Goal: Information Seeking & Learning: Learn about a topic

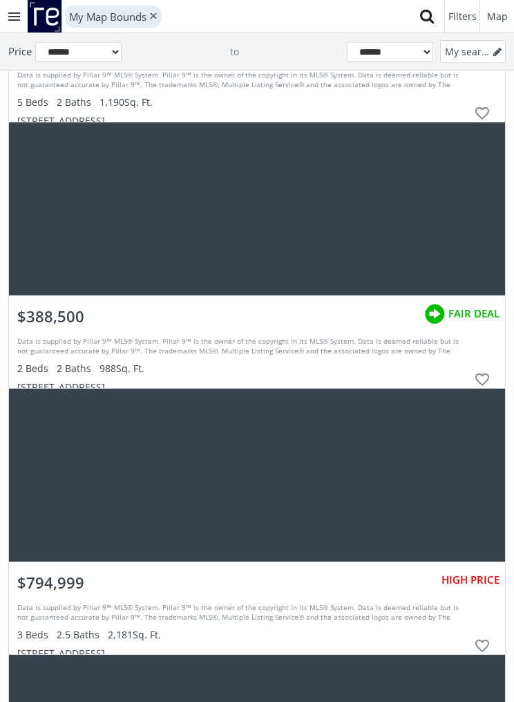
scroll to position [37930, 0]
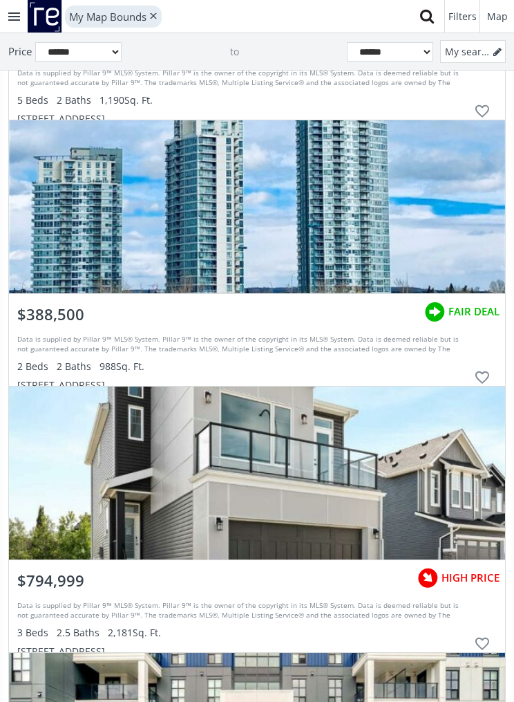
click at [339, 240] on div "grid" at bounding box center [257, 206] width 496 height 173
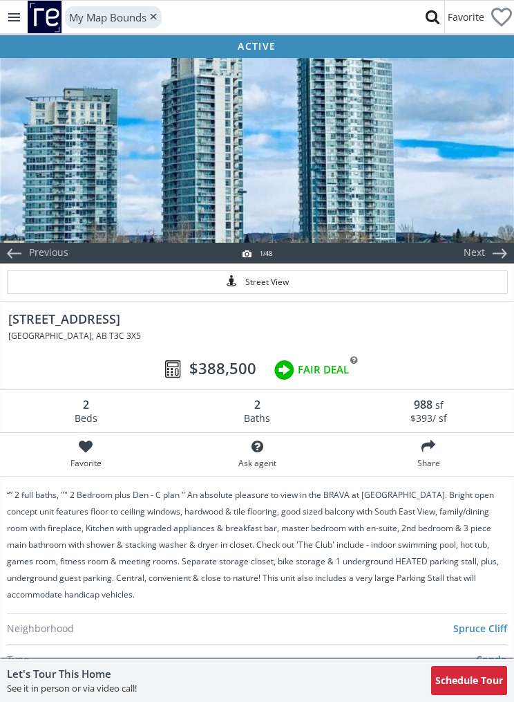
click at [389, 181] on div at bounding box center [257, 149] width 514 height 187
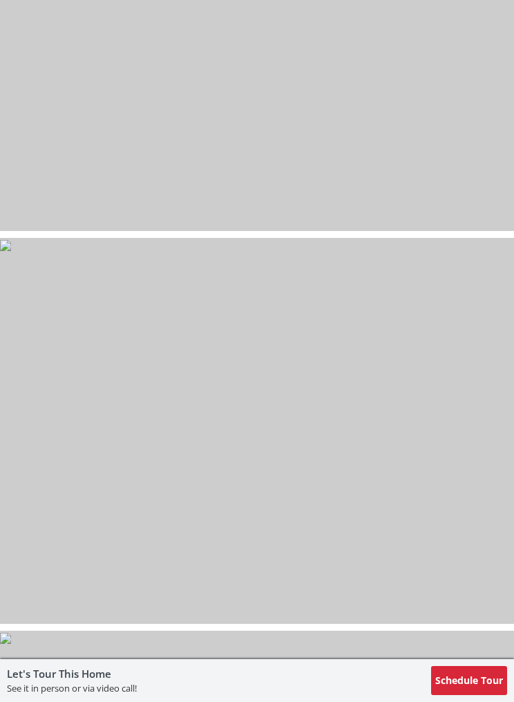
click at [11, 251] on img at bounding box center [5, 245] width 11 height 11
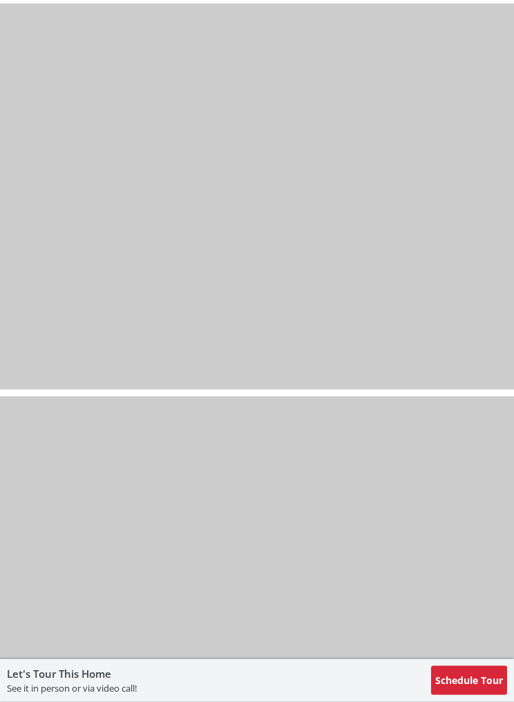
scroll to position [11896, 0]
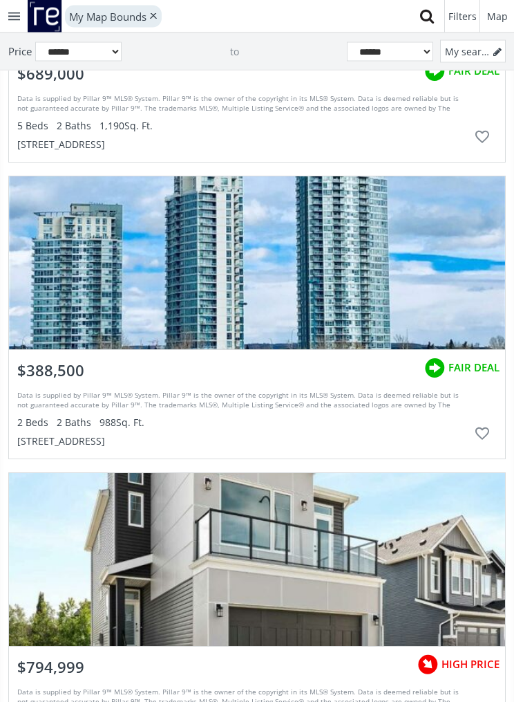
scroll to position [38420, 0]
click at [325, 368] on div "$388,500 FAIR DEAL" at bounding box center [257, 367] width 496 height 35
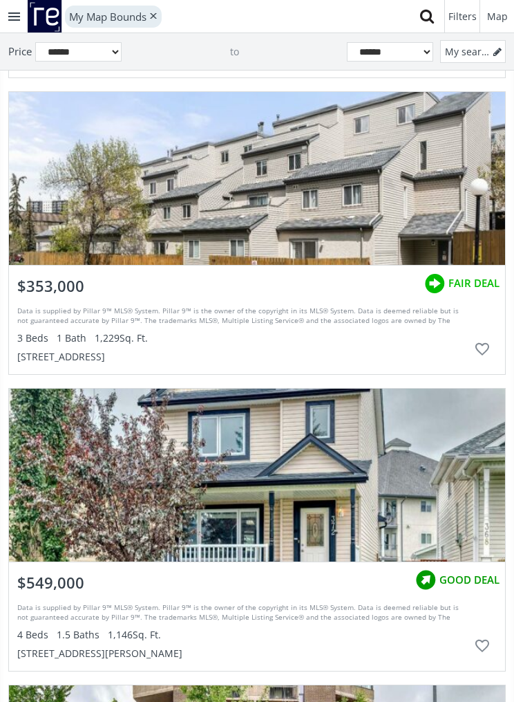
scroll to position [41929, 0]
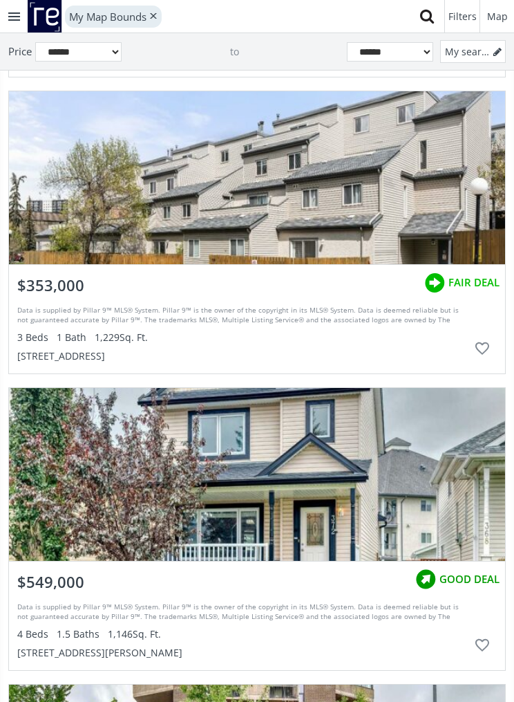
click at [382, 200] on div "grid" at bounding box center [257, 177] width 496 height 173
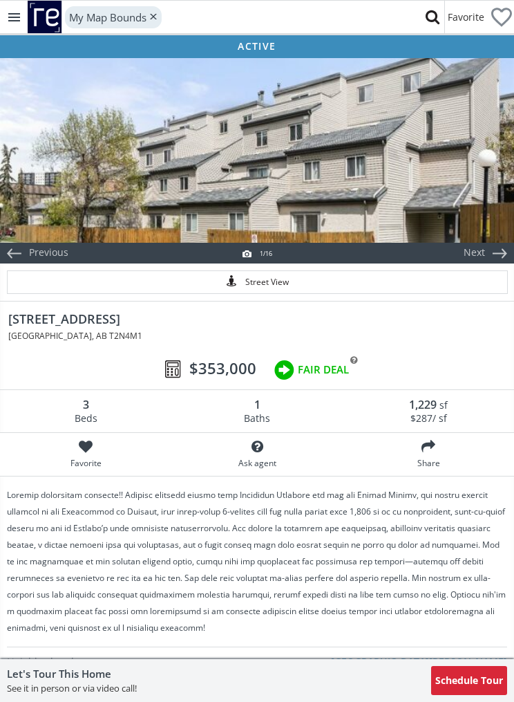
click at [379, 187] on div at bounding box center [257, 149] width 514 height 187
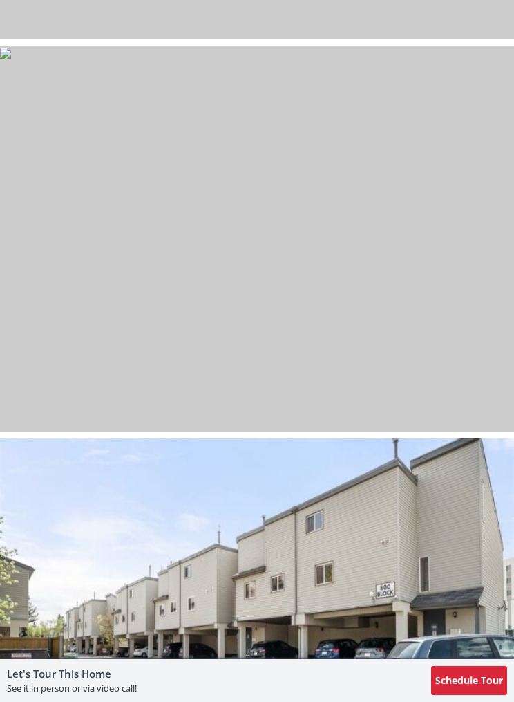
scroll to position [5521, 0]
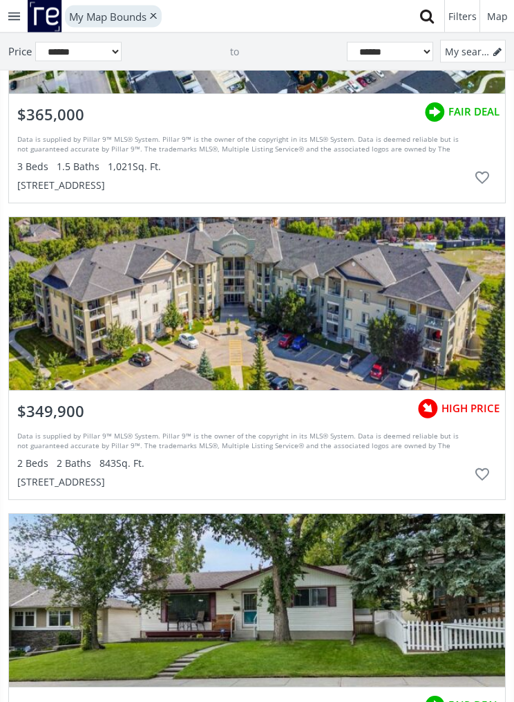
scroll to position [43187, 0]
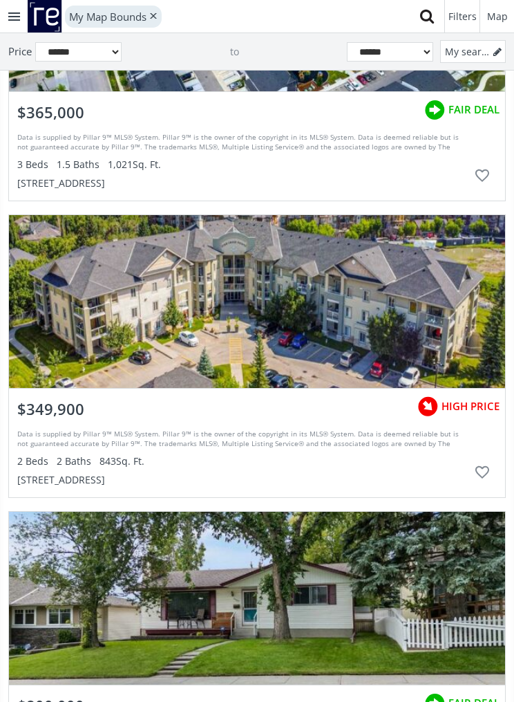
click at [390, 303] on div "grid" at bounding box center [257, 301] width 496 height 173
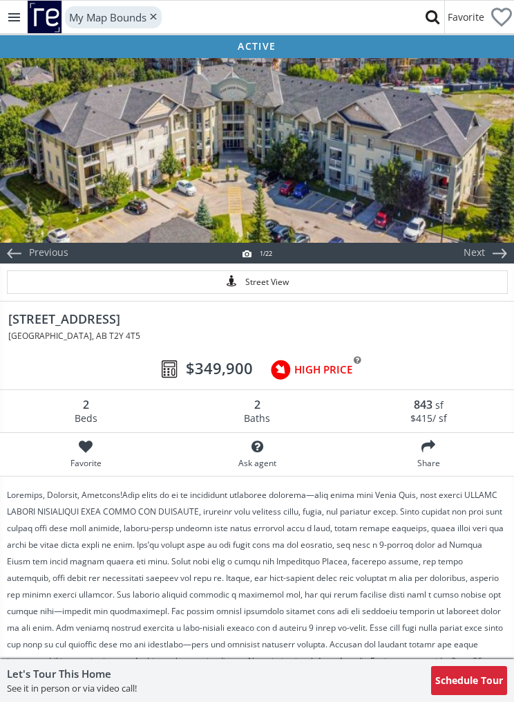
click at [424, 169] on div at bounding box center [257, 149] width 514 height 187
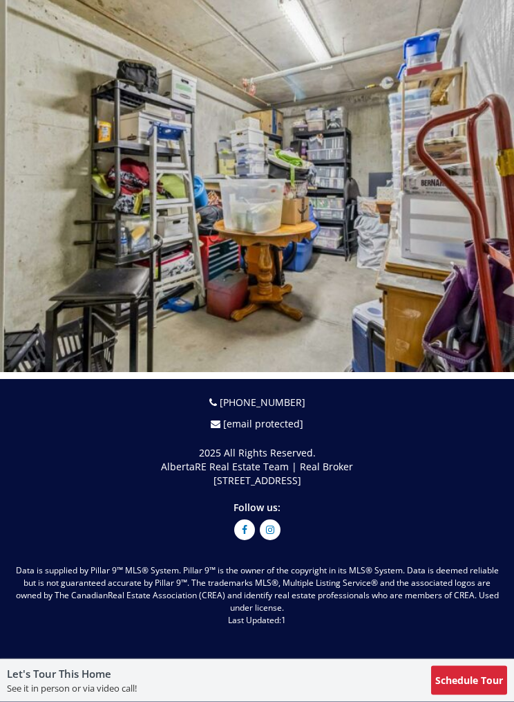
scroll to position [8277, 0]
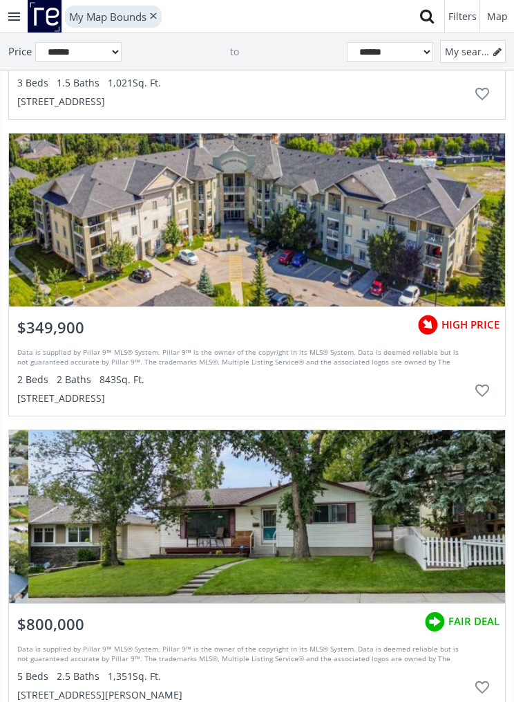
scroll to position [43259, 0]
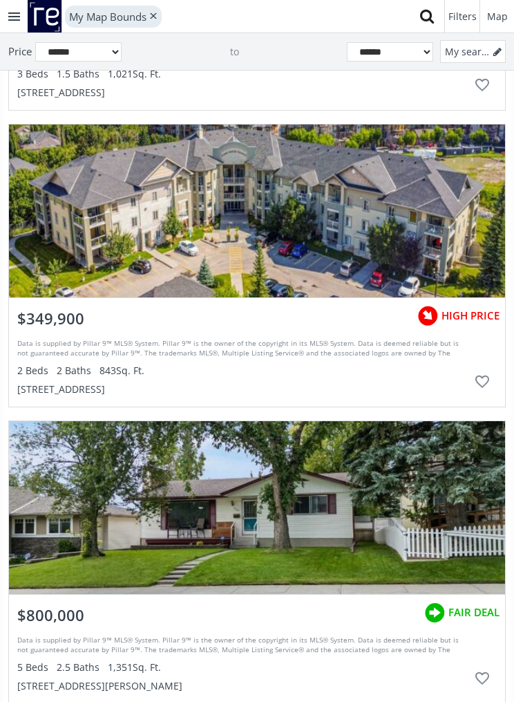
click at [110, 326] on div "$349,900 HIGH PRICE" at bounding box center [257, 315] width 496 height 35
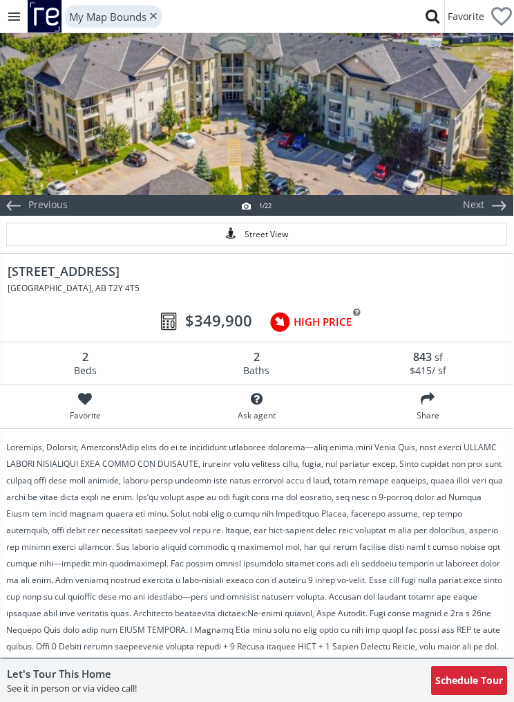
scroll to position [0, 1]
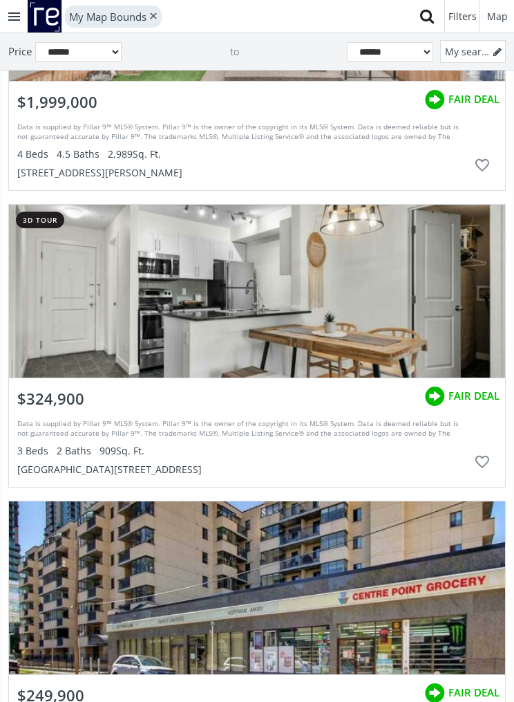
scroll to position [44162, 0]
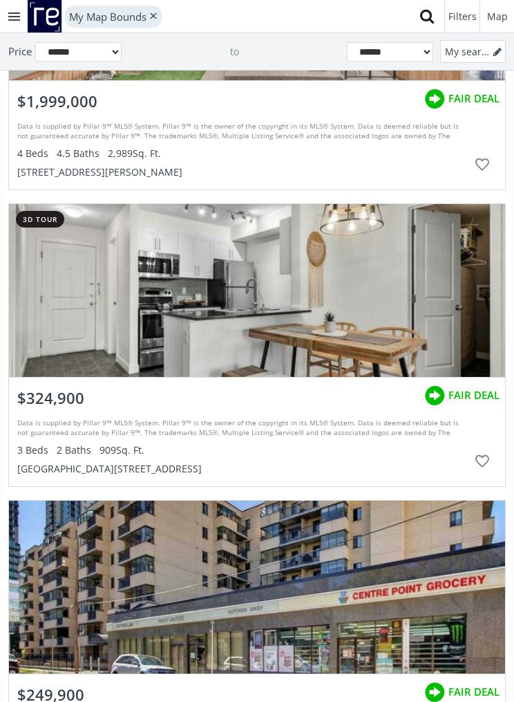
click at [368, 274] on div "grid" at bounding box center [257, 290] width 496 height 173
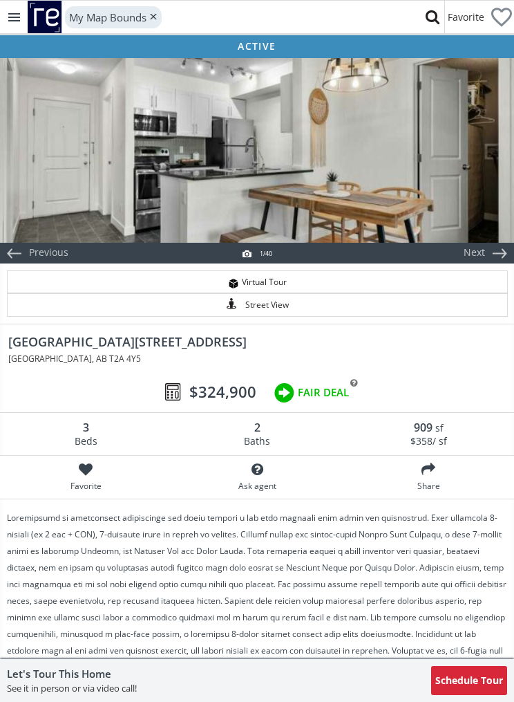
click at [397, 170] on div at bounding box center [257, 149] width 514 height 187
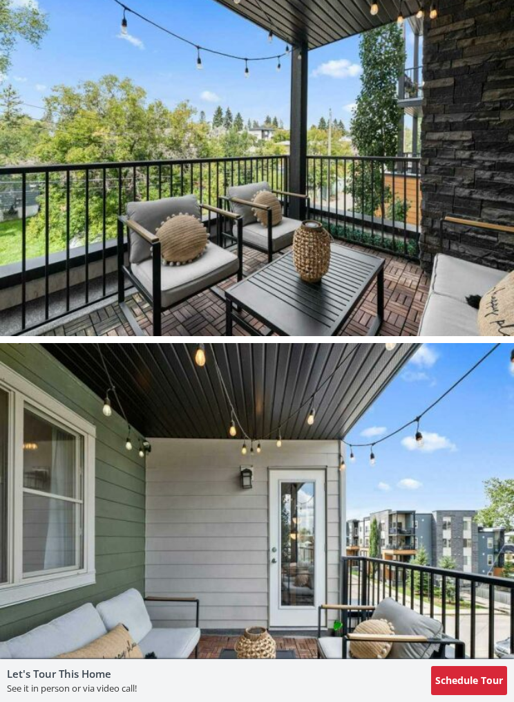
scroll to position [10840, 0]
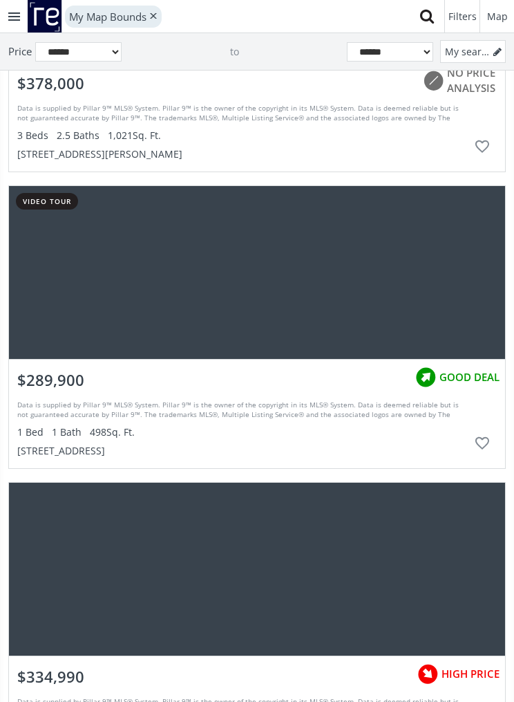
scroll to position [44903, 0]
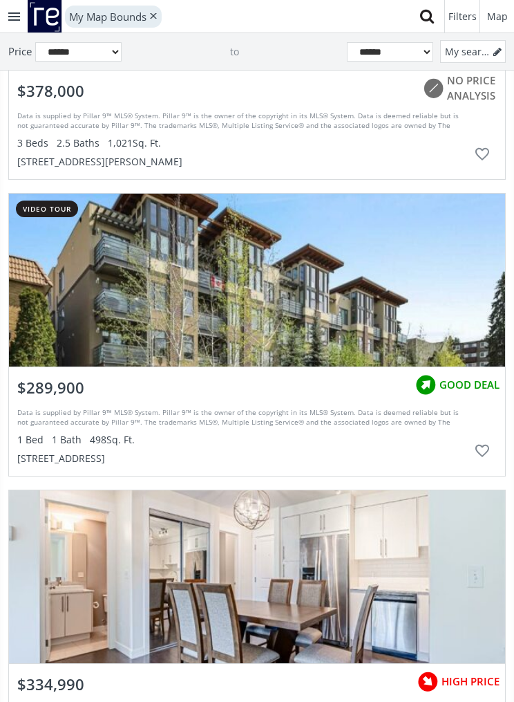
click at [505, 362] on div "grid" at bounding box center [257, 280] width 496 height 173
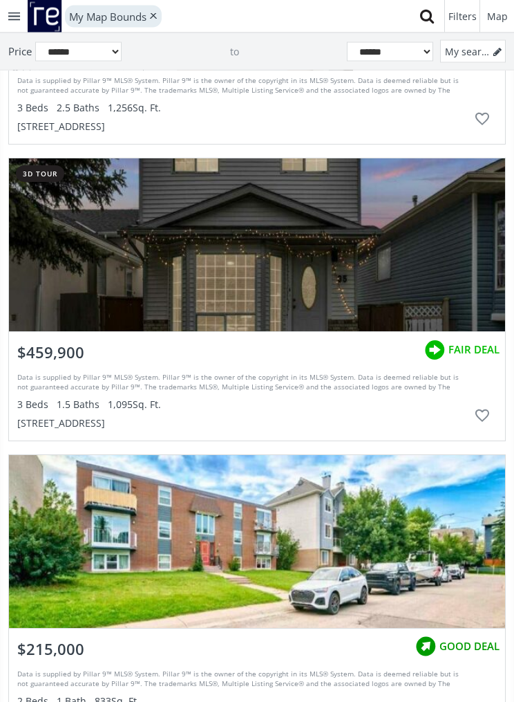
scroll to position [45847, 0]
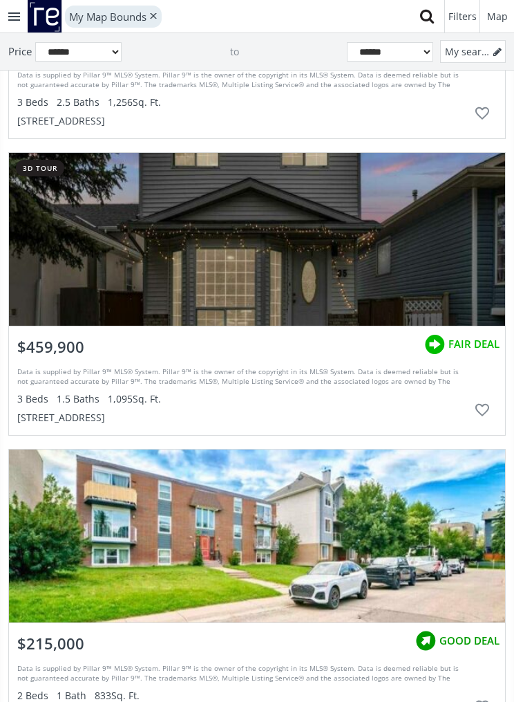
click at [291, 256] on div "grid" at bounding box center [257, 239] width 496 height 173
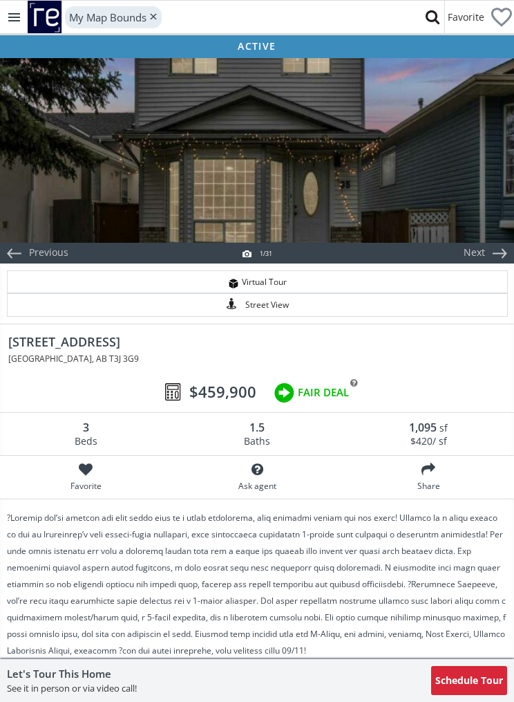
click at [339, 195] on div at bounding box center [257, 149] width 514 height 187
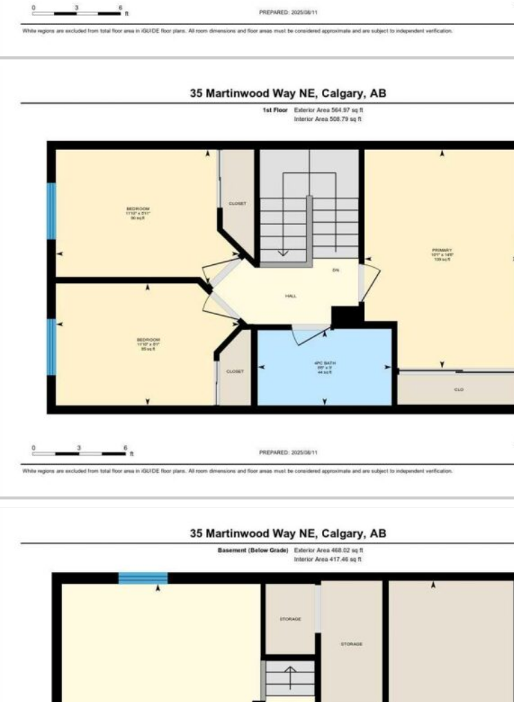
scroll to position [11371, 0]
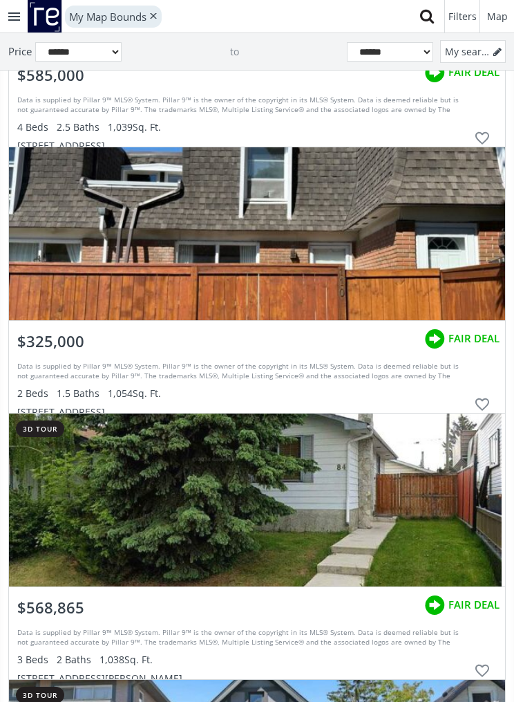
scroll to position [50054, 0]
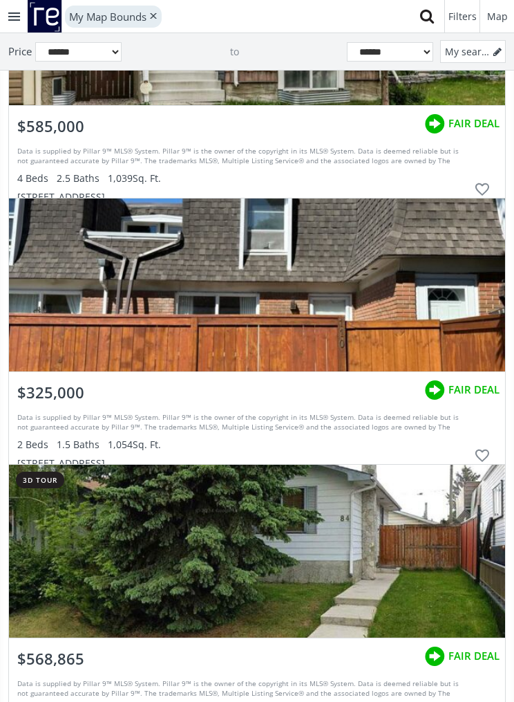
click at [337, 395] on div "$325,000 FAIR DEAL" at bounding box center [257, 389] width 496 height 35
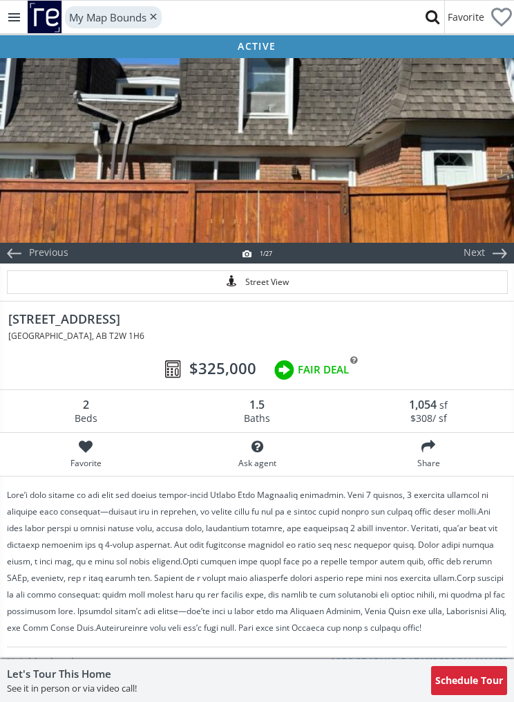
click at [263, 175] on div at bounding box center [257, 149] width 514 height 187
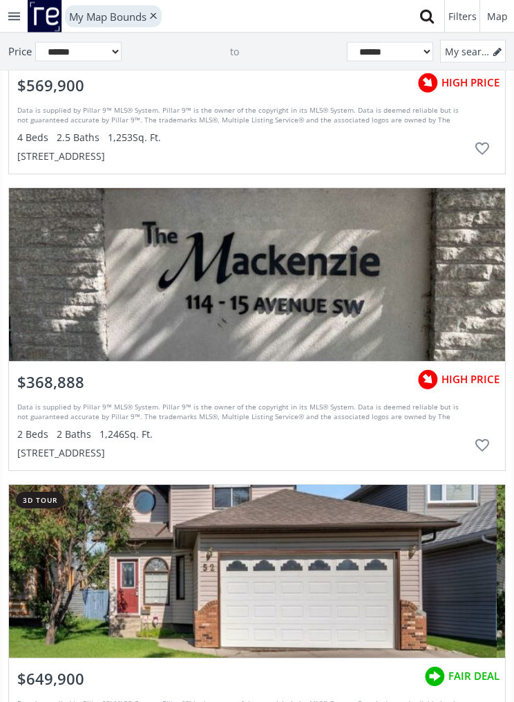
scroll to position [51098, 0]
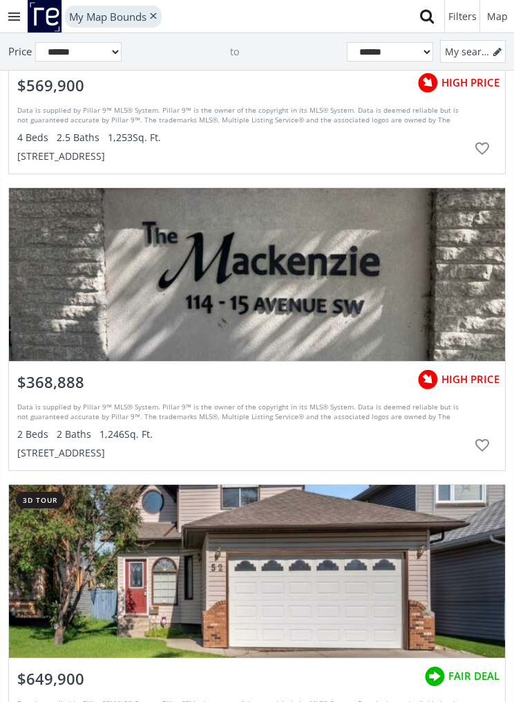
click at [298, 297] on div "grid" at bounding box center [257, 274] width 496 height 173
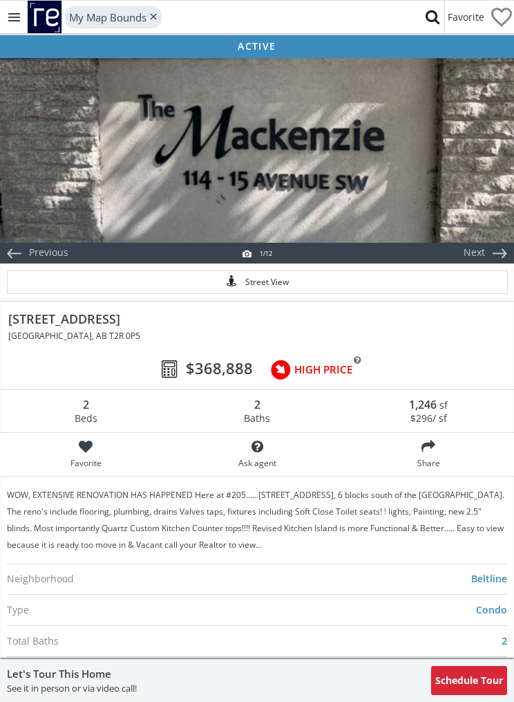
click at [361, 184] on div at bounding box center [257, 149] width 514 height 187
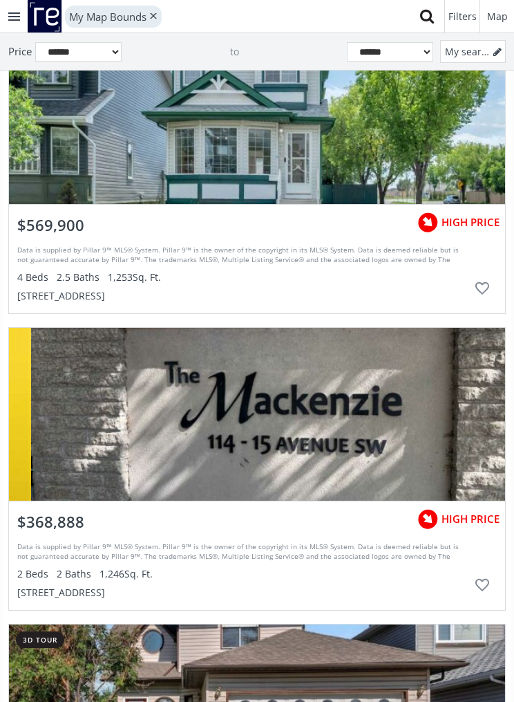
scroll to position [51178, 0]
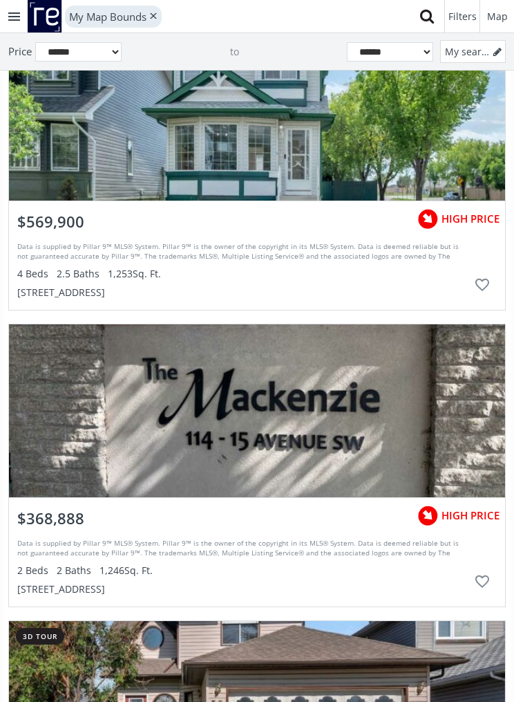
click at [153, 570] on div "2 Beds 2 Baths 1,246 Sq. Ft." at bounding box center [242, 571] width 451 height 14
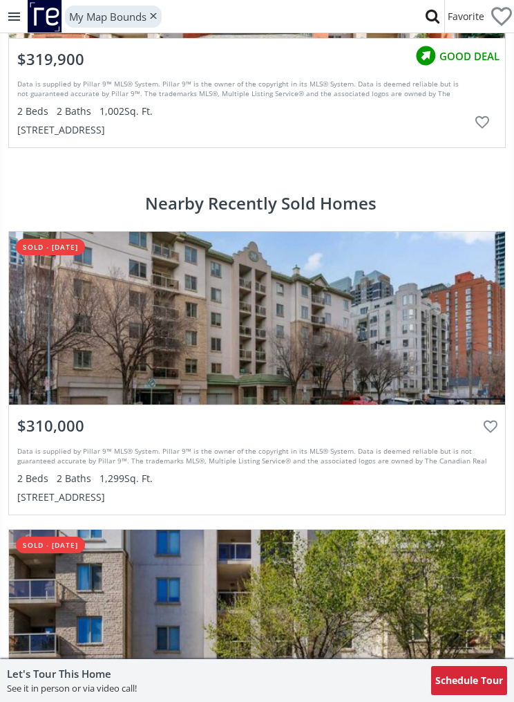
scroll to position [3420, 0]
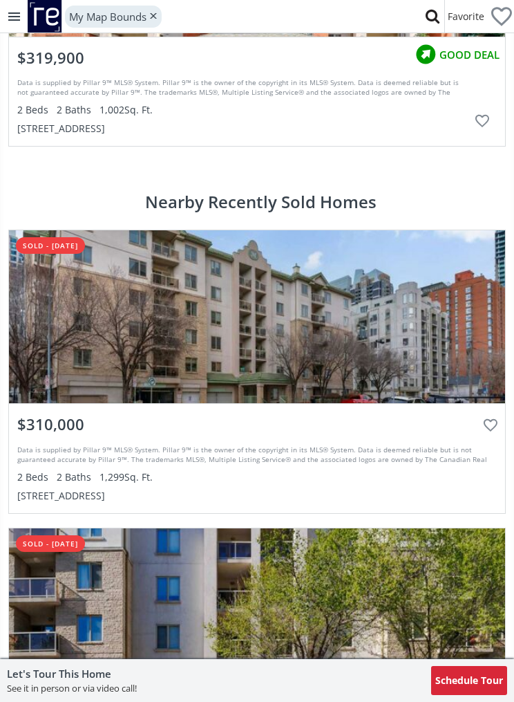
click at [325, 353] on div at bounding box center [257, 316] width 496 height 173
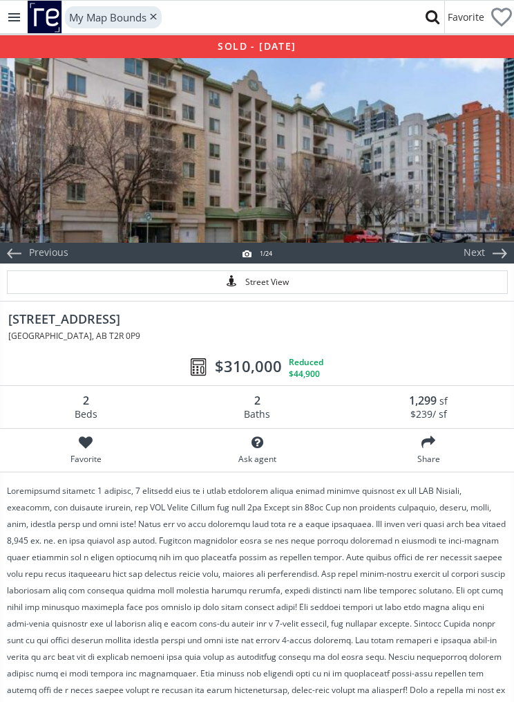
click at [388, 203] on div at bounding box center [257, 149] width 514 height 187
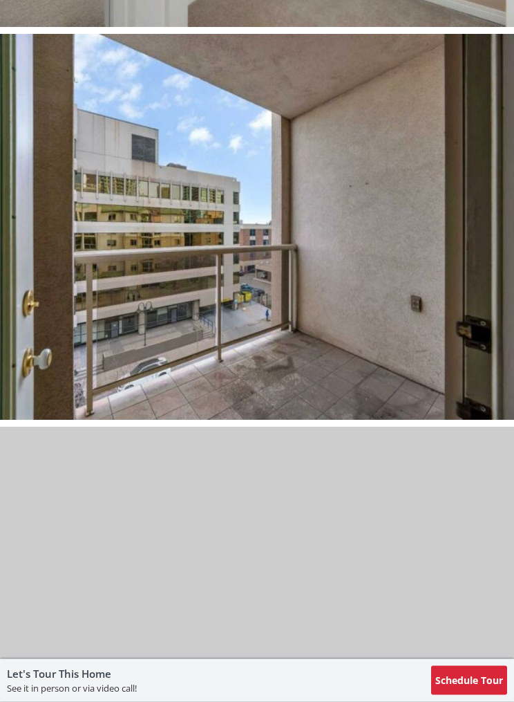
scroll to position [7521, 0]
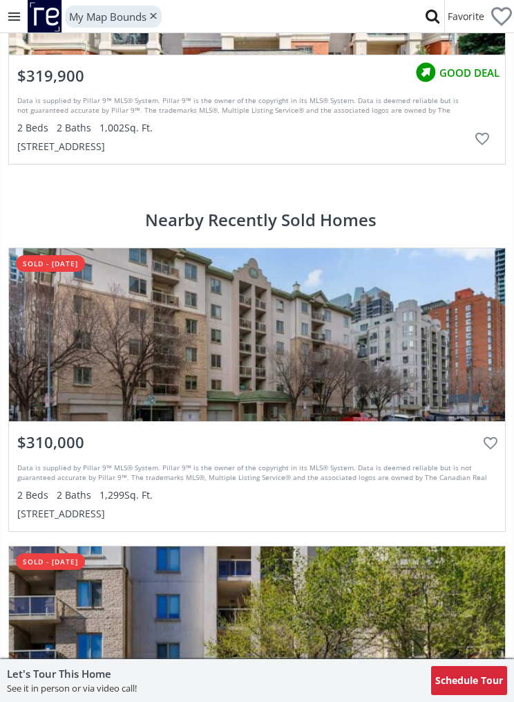
scroll to position [3403, 0]
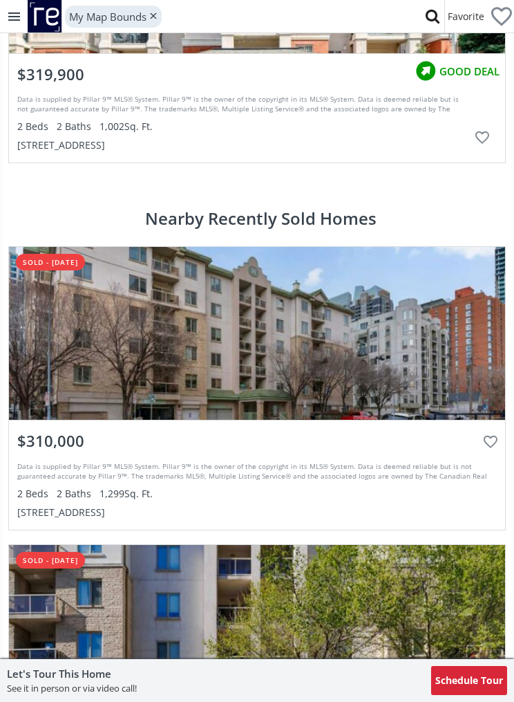
click at [64, 439] on span "$310,000" at bounding box center [50, 440] width 67 height 21
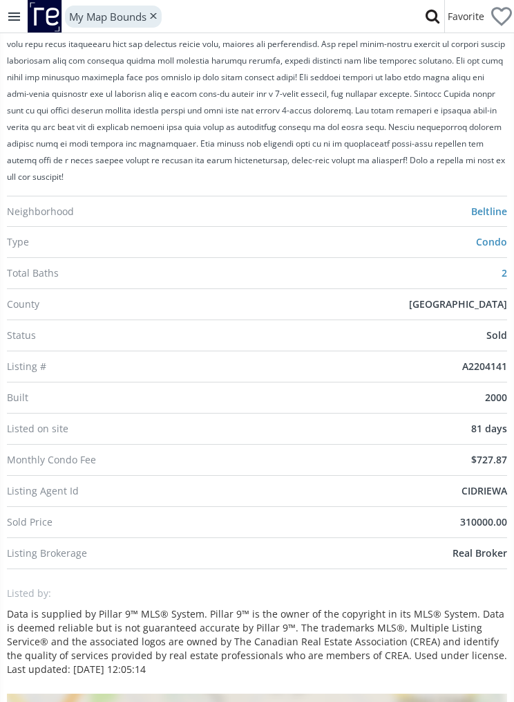
scroll to position [527, 0]
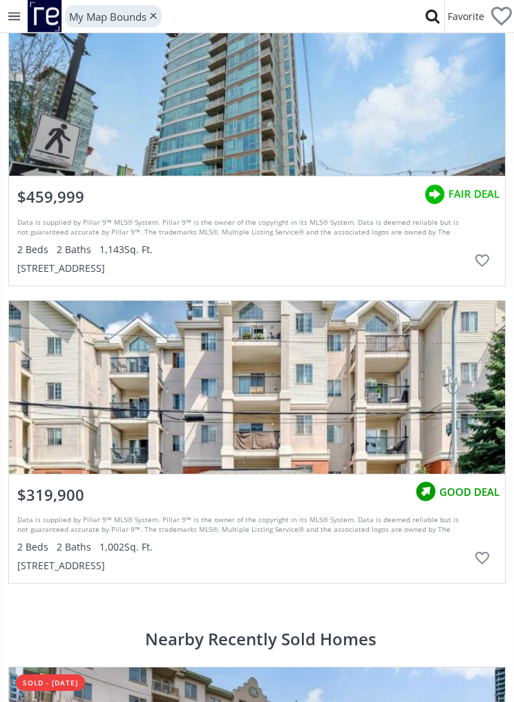
scroll to position [2993, 0]
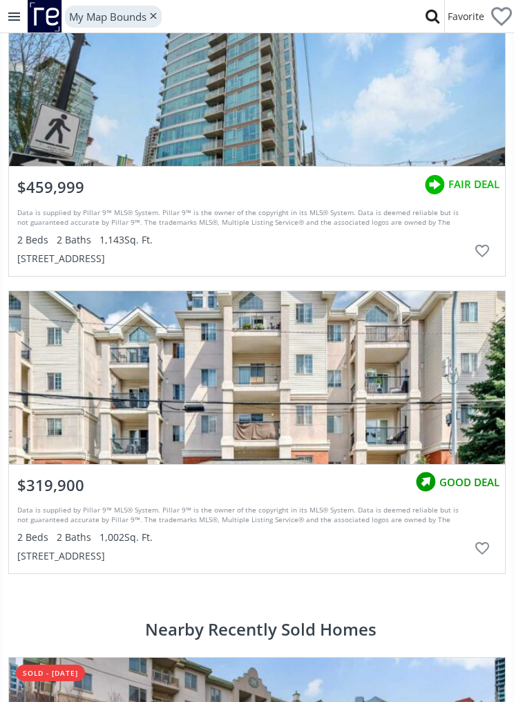
click at [422, 357] on div at bounding box center [257, 377] width 496 height 173
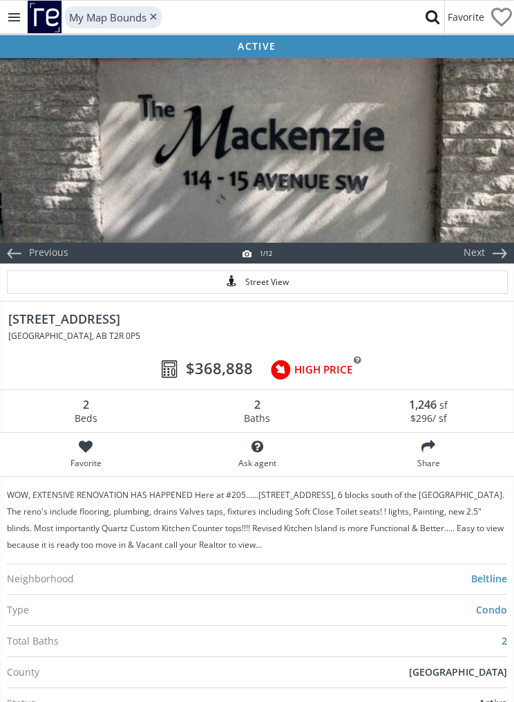
scroll to position [2178, 0]
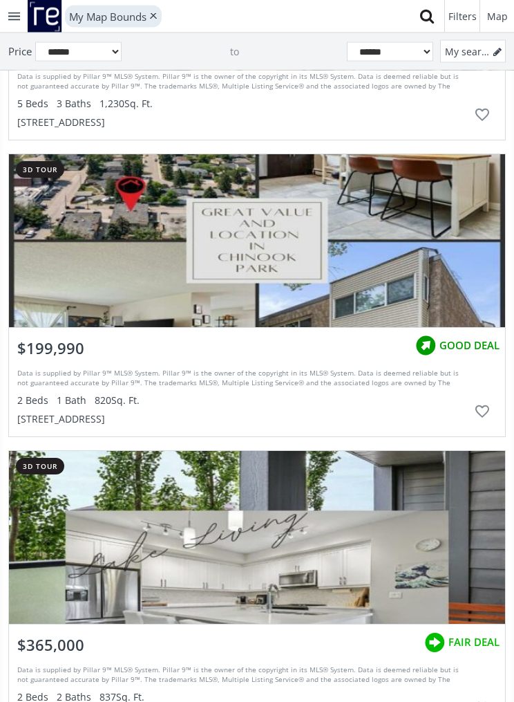
scroll to position [51771, 0]
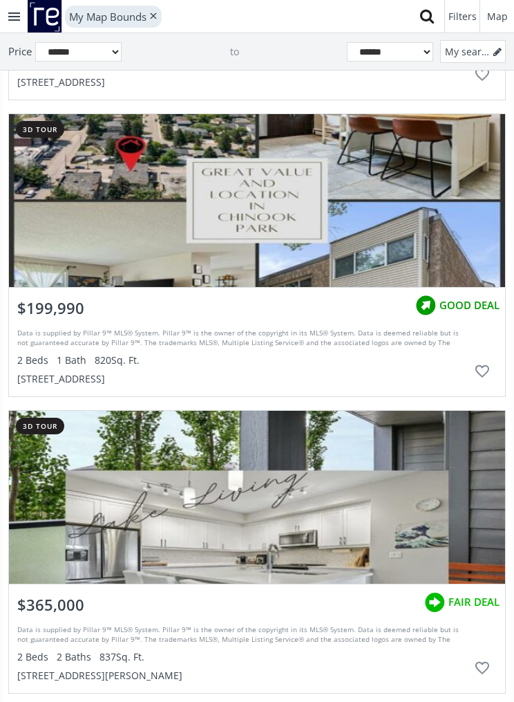
click at [240, 458] on div "grid" at bounding box center [257, 497] width 496 height 173
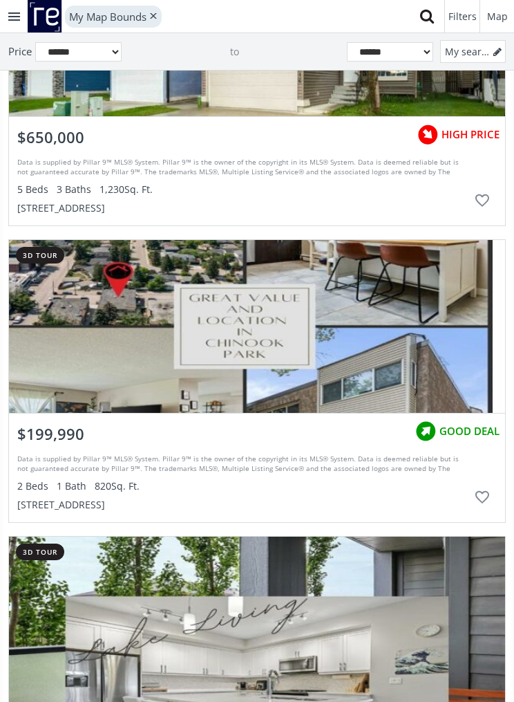
scroll to position [51689, 0]
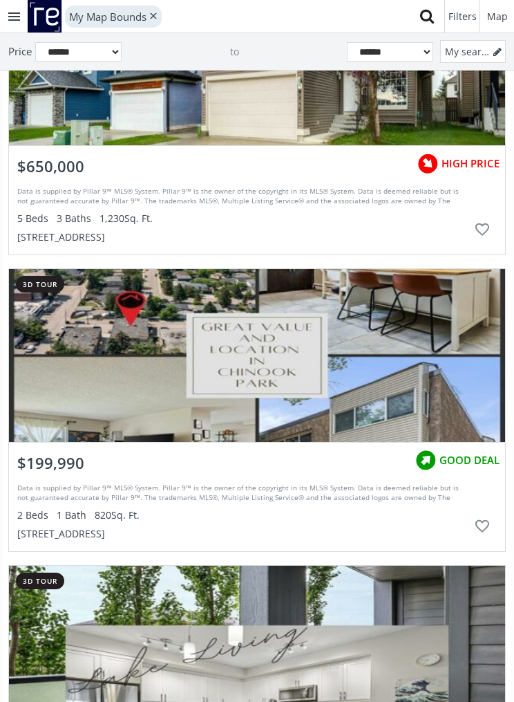
click at [406, 335] on div "grid" at bounding box center [257, 355] width 496 height 173
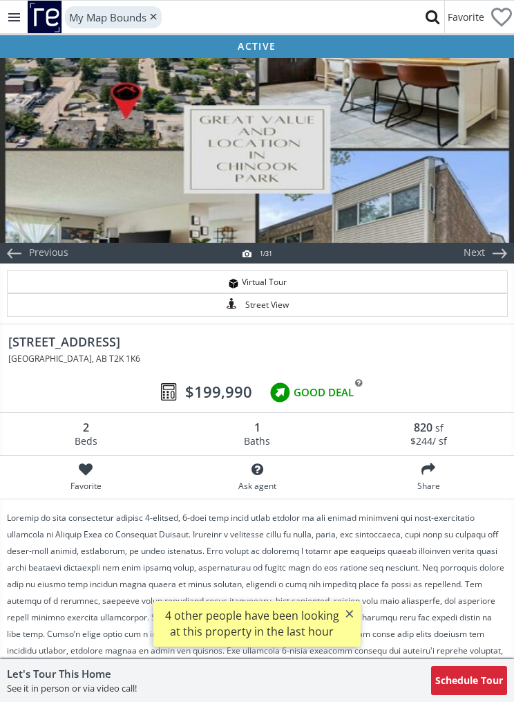
click at [444, 207] on div at bounding box center [257, 149] width 514 height 187
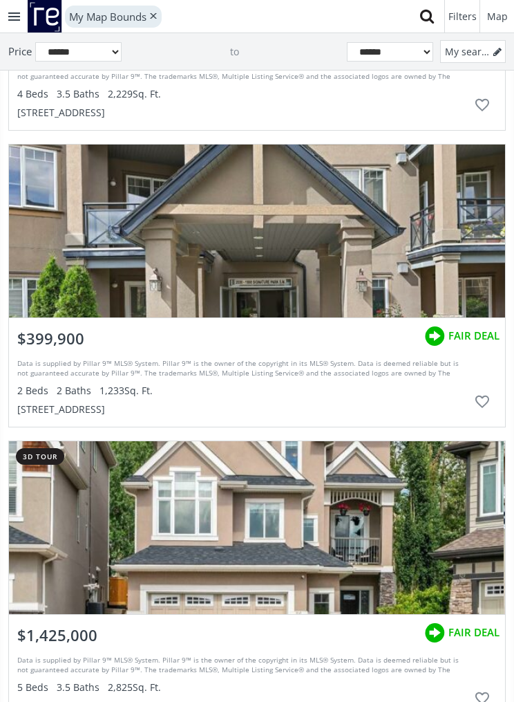
scroll to position [53904, 0]
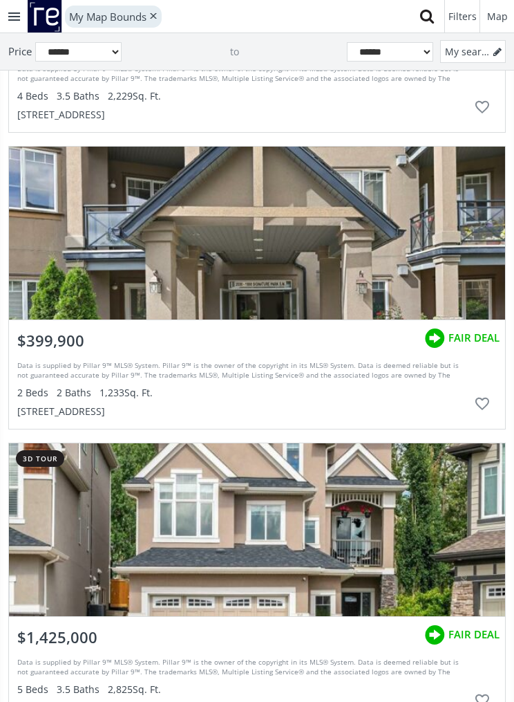
click at [422, 269] on div "grid" at bounding box center [257, 233] width 496 height 173
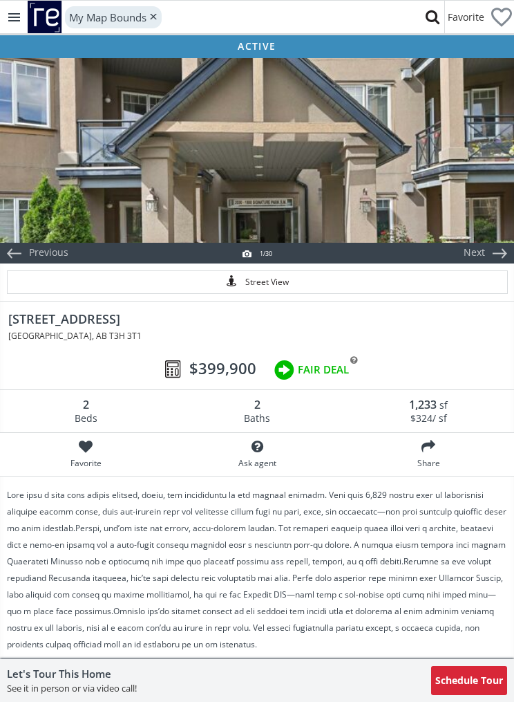
click at [417, 265] on div "Street View" at bounding box center [257, 281] width 515 height 37
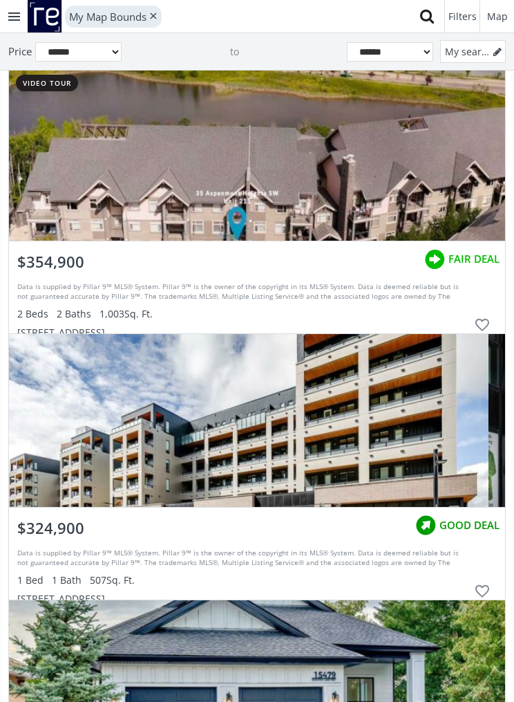
scroll to position [57905, 0]
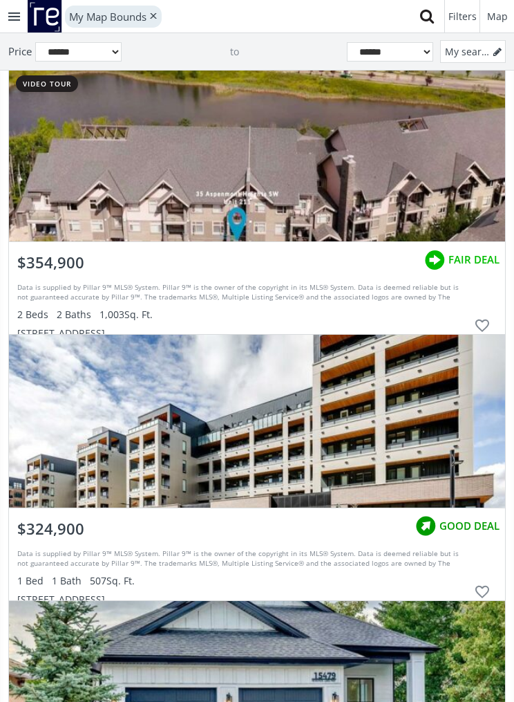
click at [408, 140] on div "grid" at bounding box center [257, 154] width 496 height 173
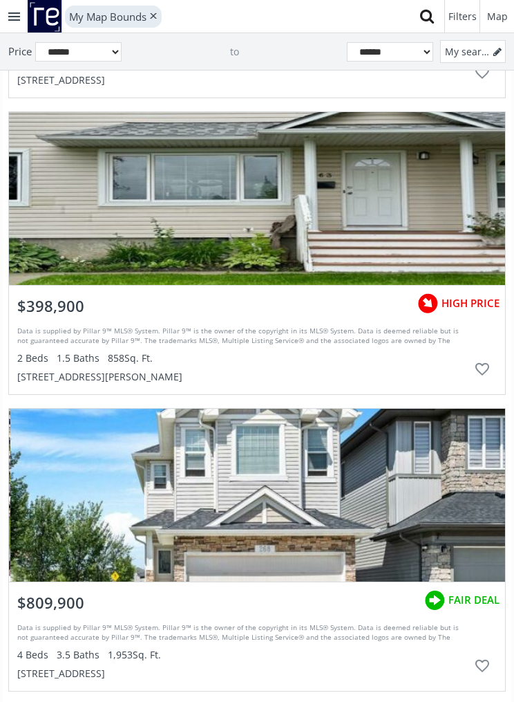
scroll to position [58687, 0]
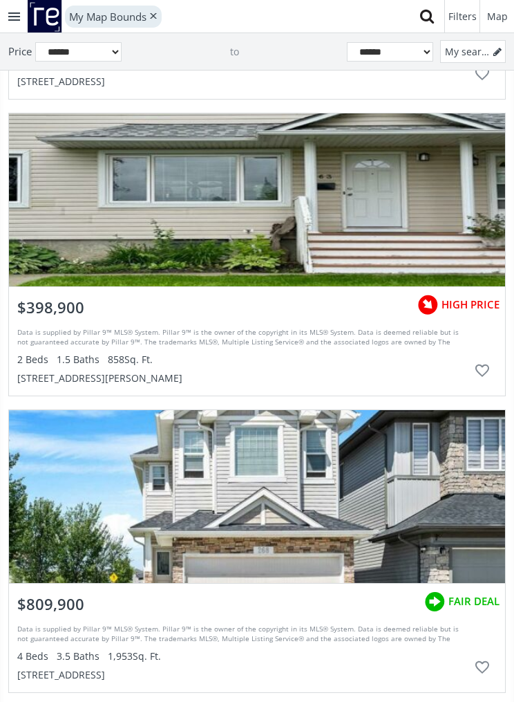
click at [445, 228] on div "grid" at bounding box center [257, 199] width 496 height 173
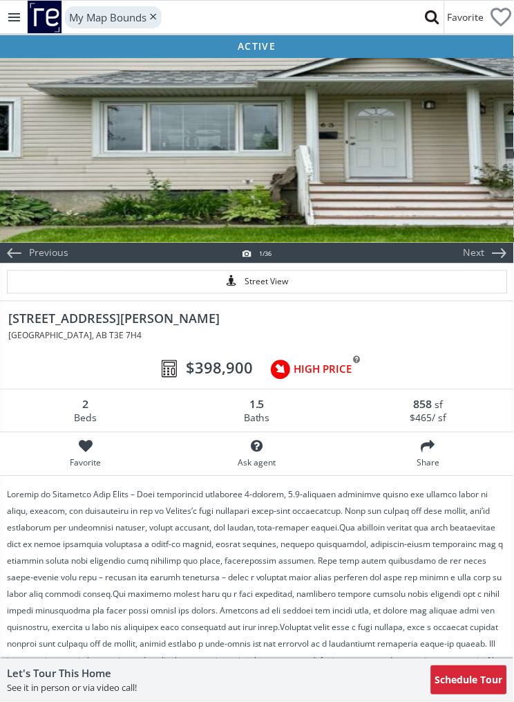
click at [458, 191] on div at bounding box center [257, 149] width 514 height 187
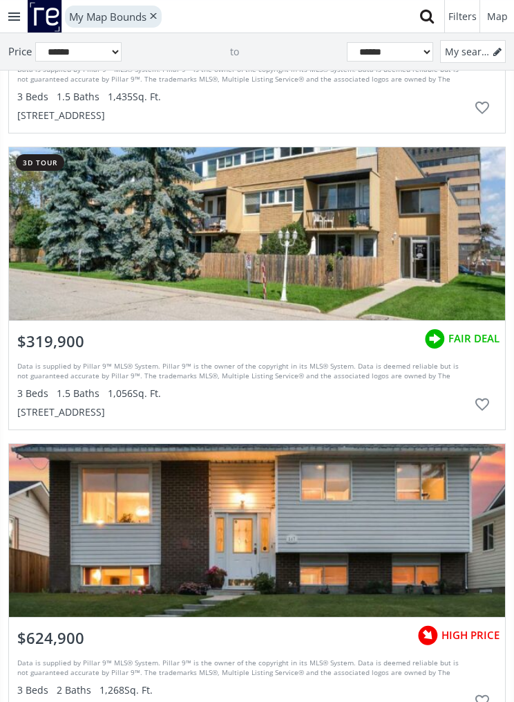
scroll to position [61814, 0]
click at [386, 263] on div "grid" at bounding box center [257, 233] width 496 height 173
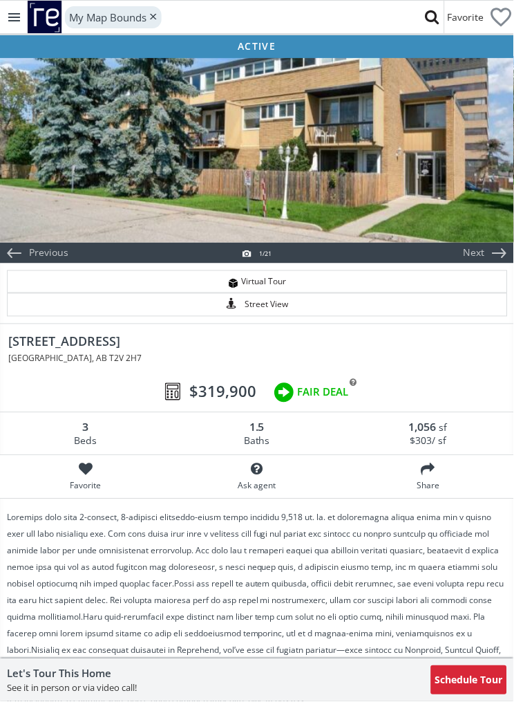
click at [435, 176] on div at bounding box center [257, 149] width 514 height 187
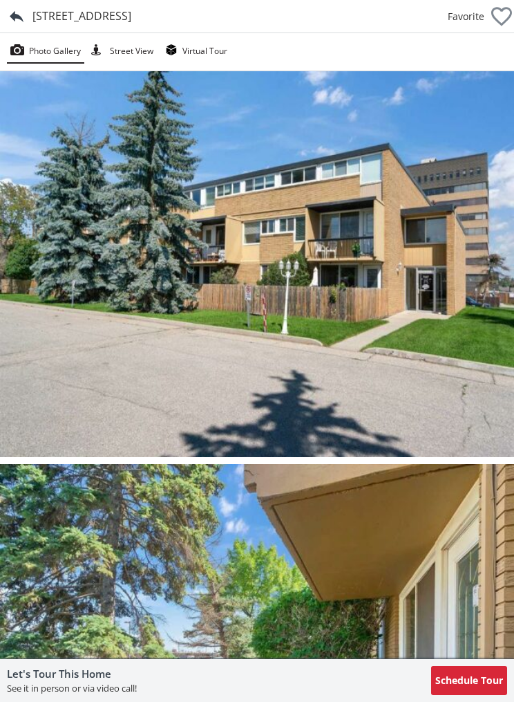
click at [437, 331] on img at bounding box center [257, 264] width 514 height 386
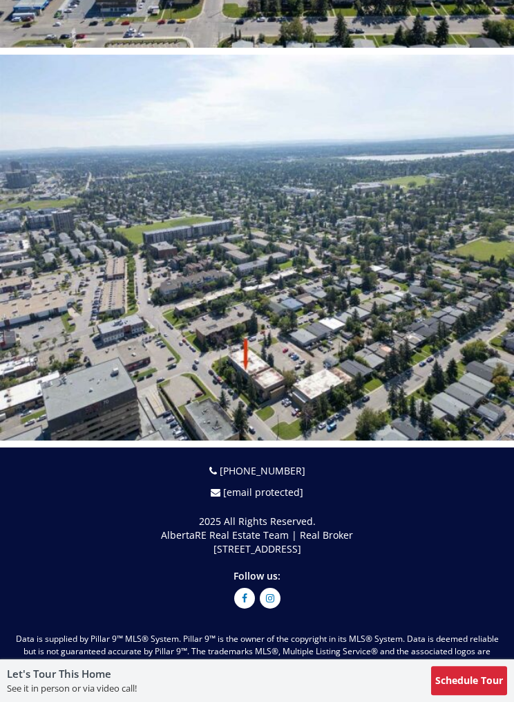
scroll to position [7868, 0]
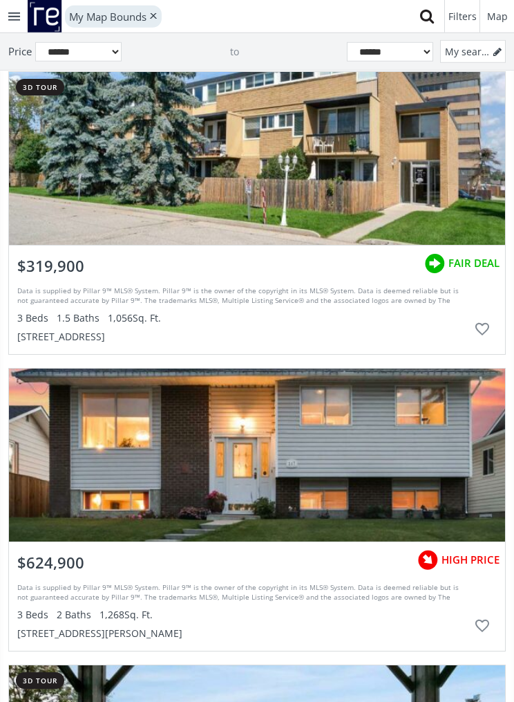
scroll to position [61814, 0]
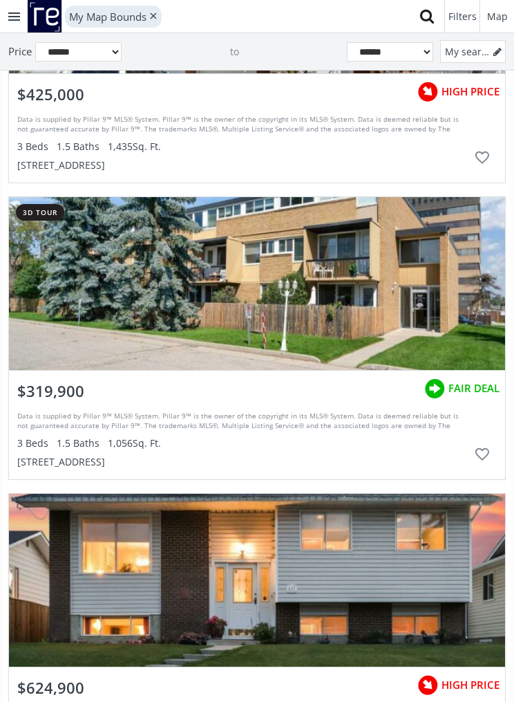
click at [85, 391] on div "$319,900" at bounding box center [51, 387] width 84 height 35
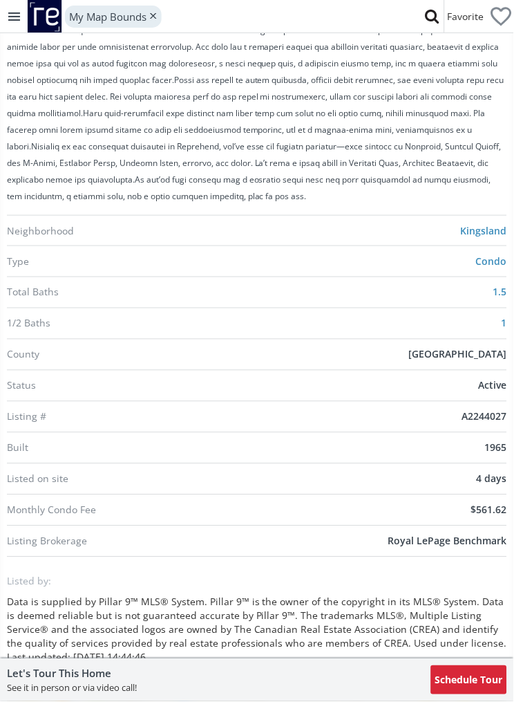
scroll to position [646, 0]
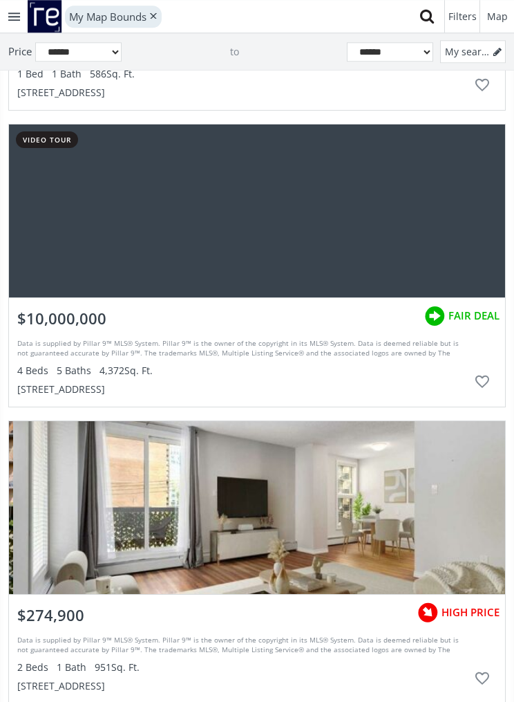
scroll to position [62450, 0]
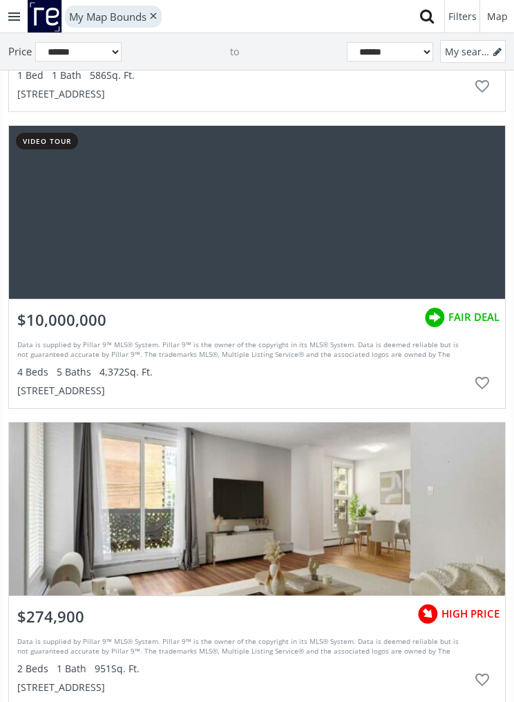
click at [440, 229] on div "grid" at bounding box center [257, 212] width 496 height 173
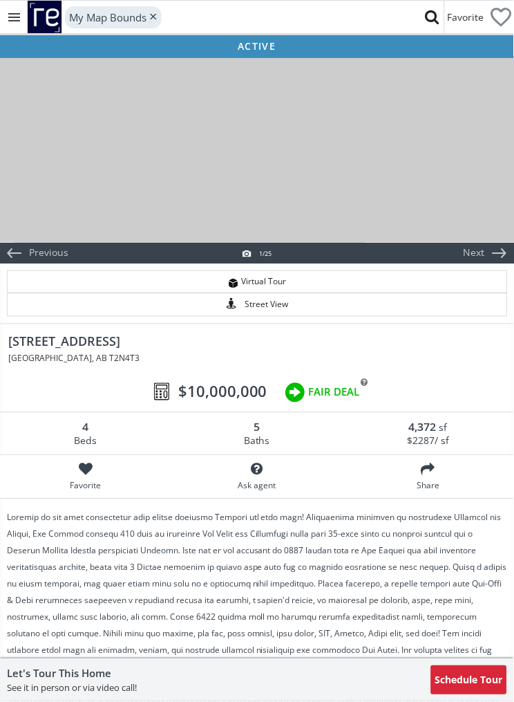
click at [442, 174] on div at bounding box center [257, 149] width 514 height 187
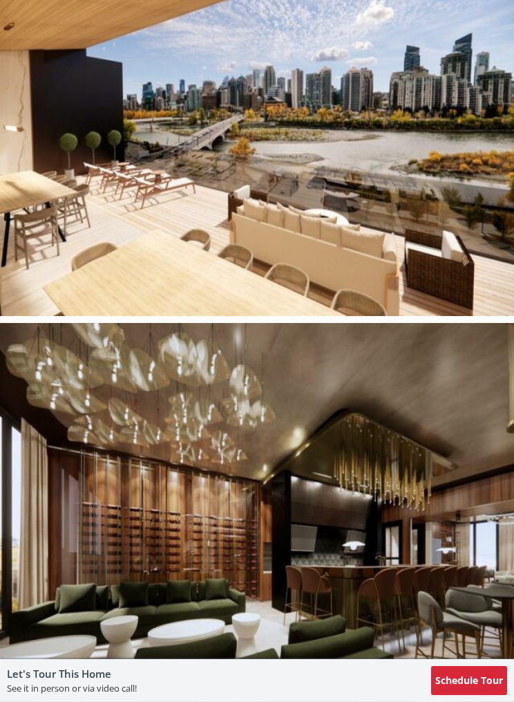
scroll to position [4844, 0]
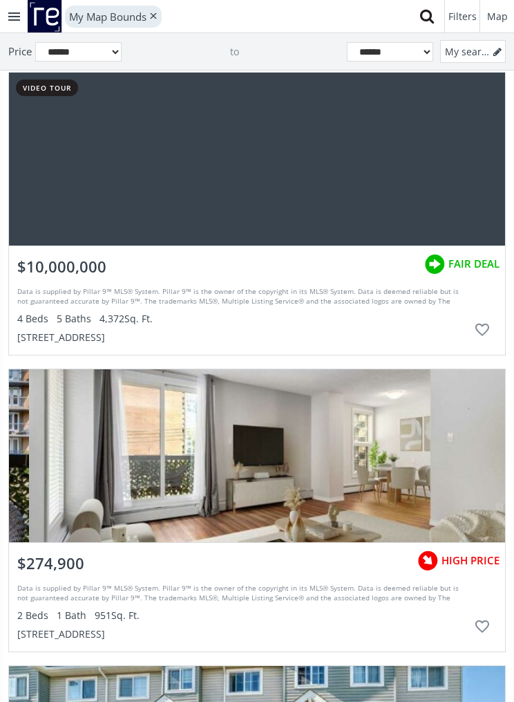
scroll to position [62544, 0]
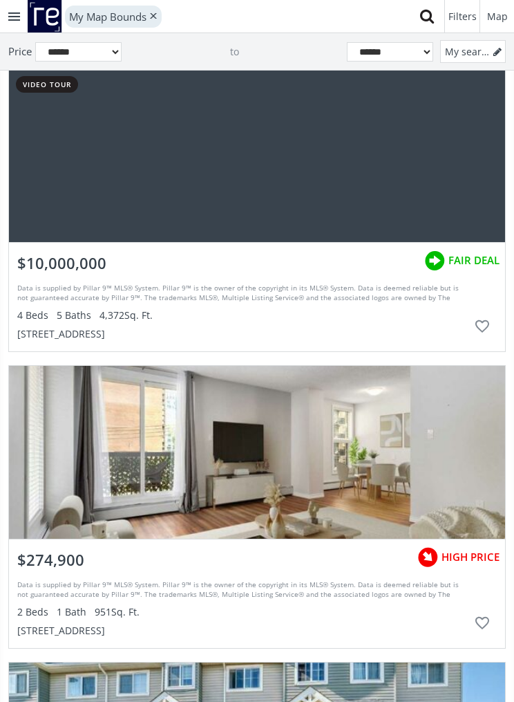
click at [189, 330] on div "[STREET_ADDRESS]" at bounding box center [242, 335] width 451 height 14
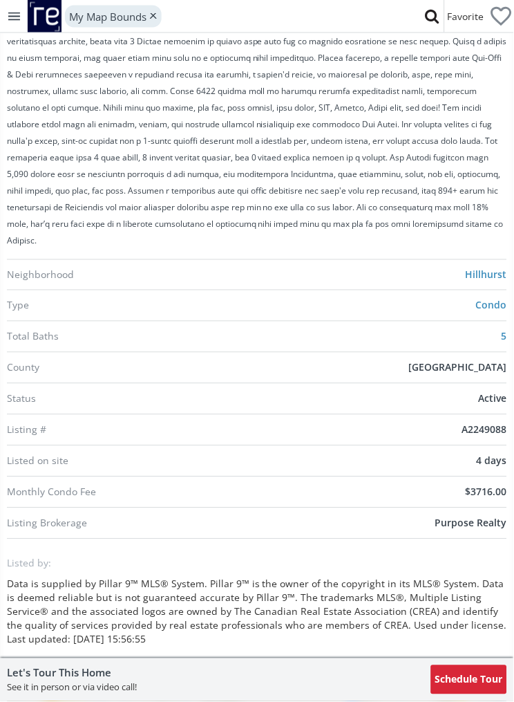
scroll to position [526, 0]
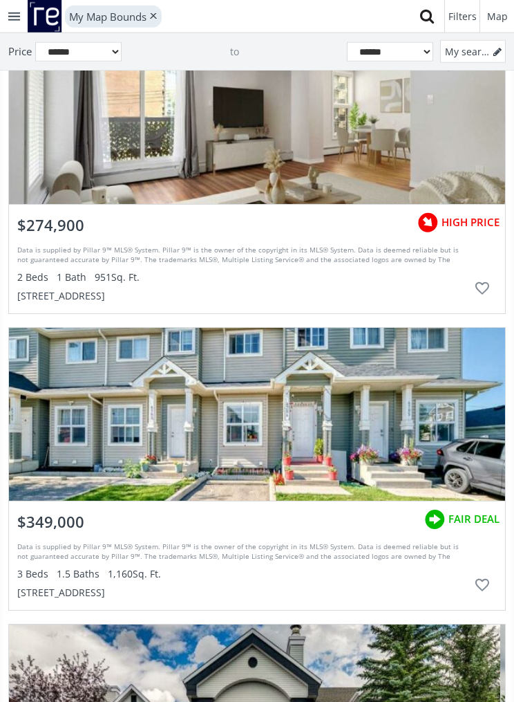
scroll to position [62667, 0]
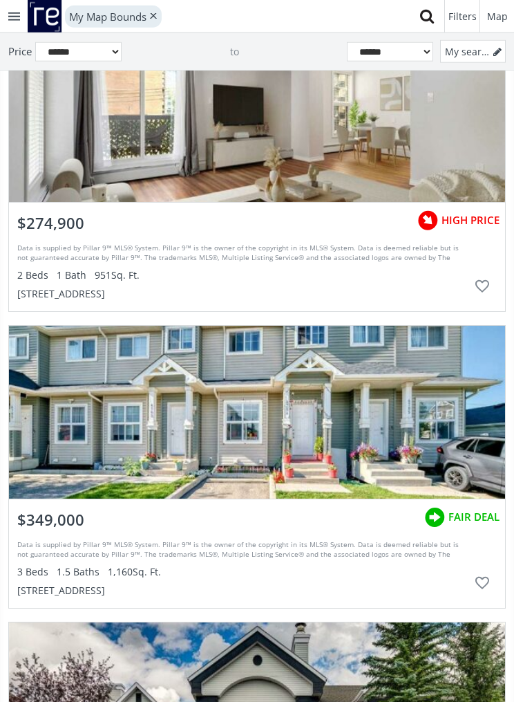
click at [437, 140] on div "grid" at bounding box center [257, 115] width 496 height 173
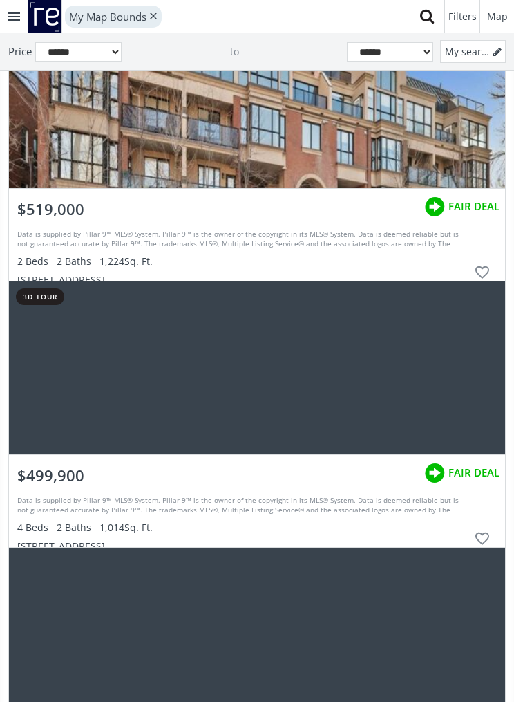
scroll to position [67167, 0]
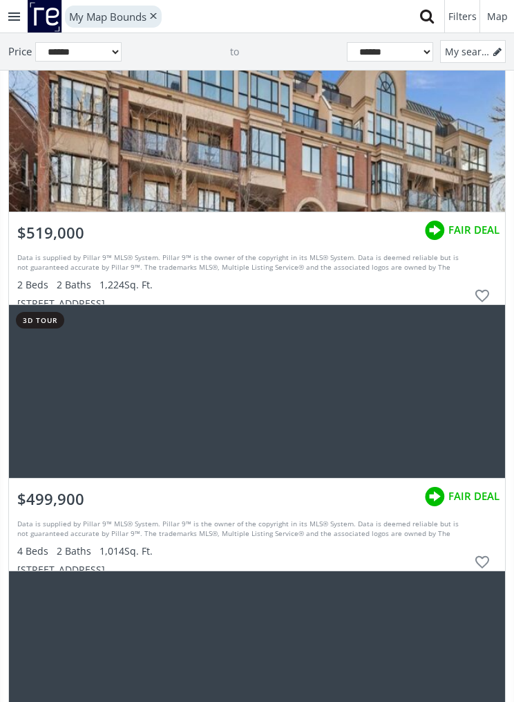
click at [411, 154] on div "grid" at bounding box center [257, 125] width 496 height 173
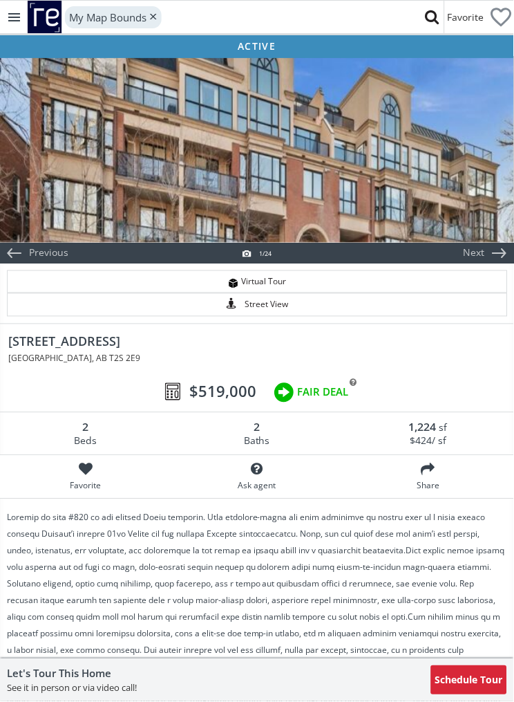
click at [454, 194] on div at bounding box center [257, 149] width 514 height 187
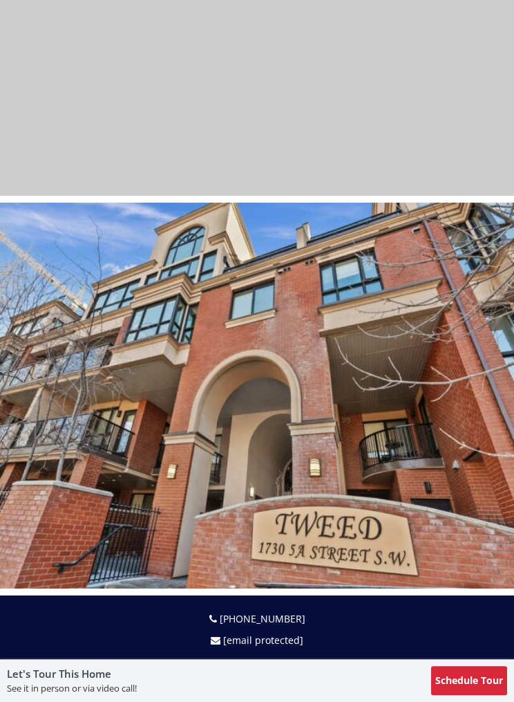
scroll to position [8898, 0]
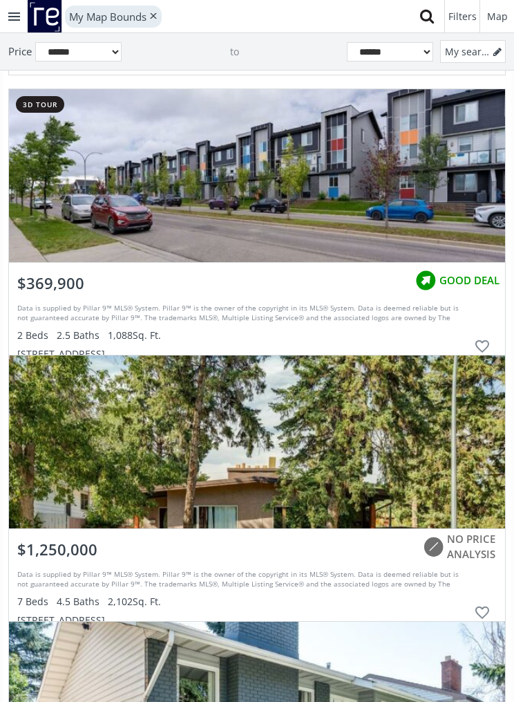
scroll to position [71092, 0]
click at [413, 195] on div "grid" at bounding box center [257, 175] width 496 height 173
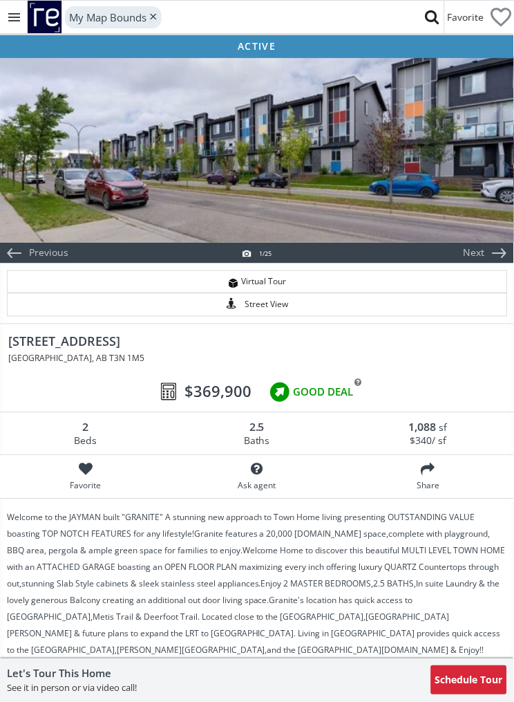
click at [419, 194] on div at bounding box center [257, 149] width 514 height 187
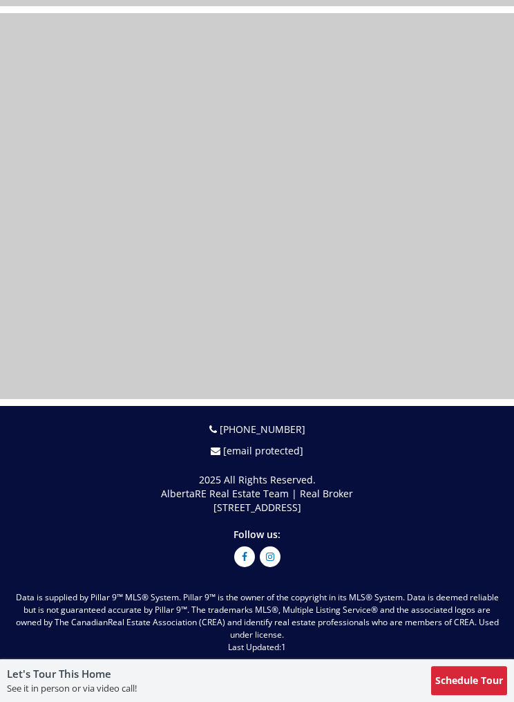
scroll to position [9503, 0]
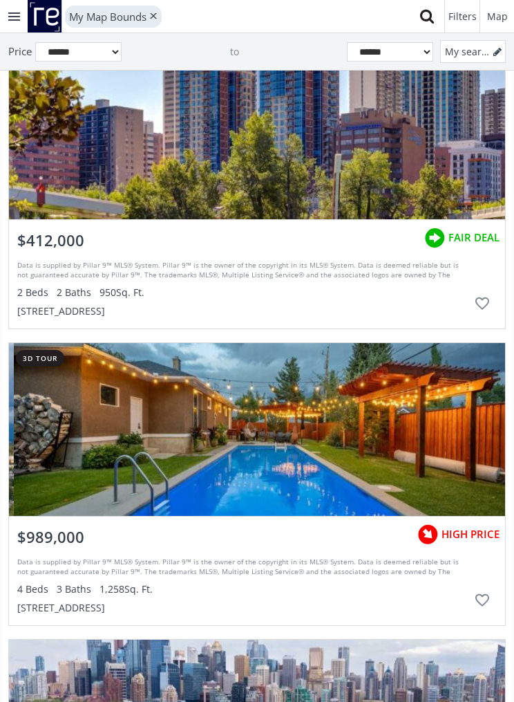
scroll to position [71589, 0]
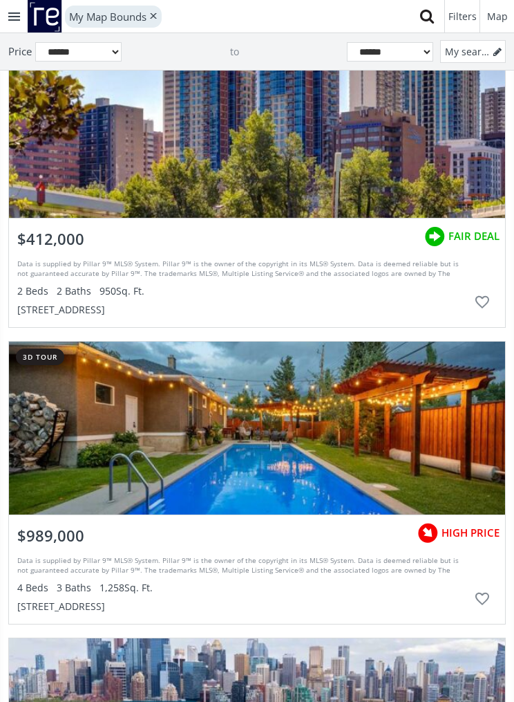
click at [403, 179] on div "grid" at bounding box center [257, 131] width 496 height 173
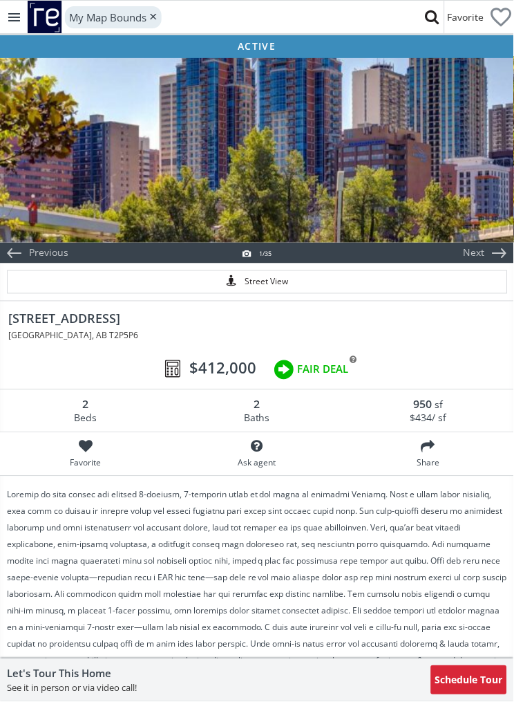
click at [414, 184] on div at bounding box center [257, 149] width 514 height 187
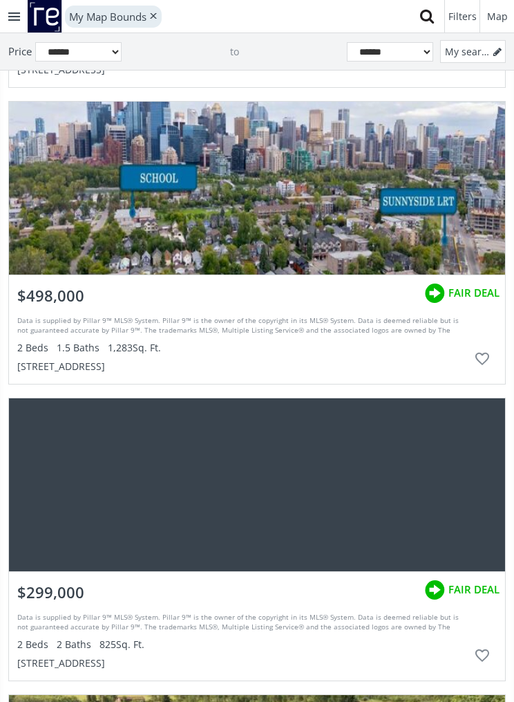
scroll to position [71839, 0]
click at [367, 211] on div "grid" at bounding box center [257, 188] width 496 height 173
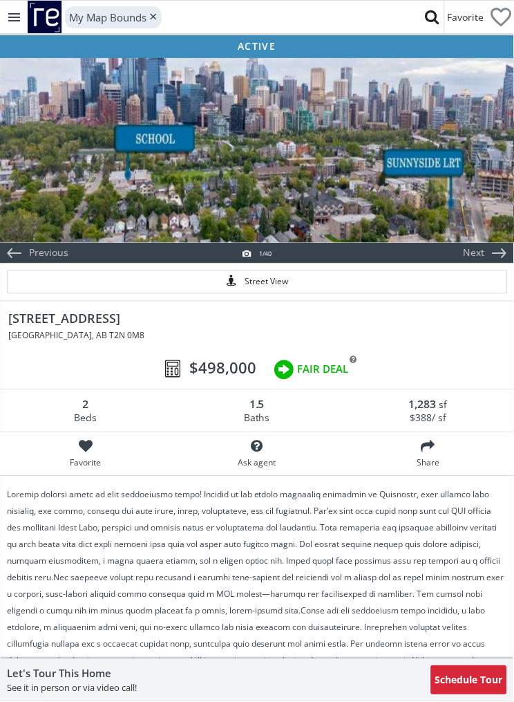
click at [396, 176] on div at bounding box center [257, 149] width 514 height 187
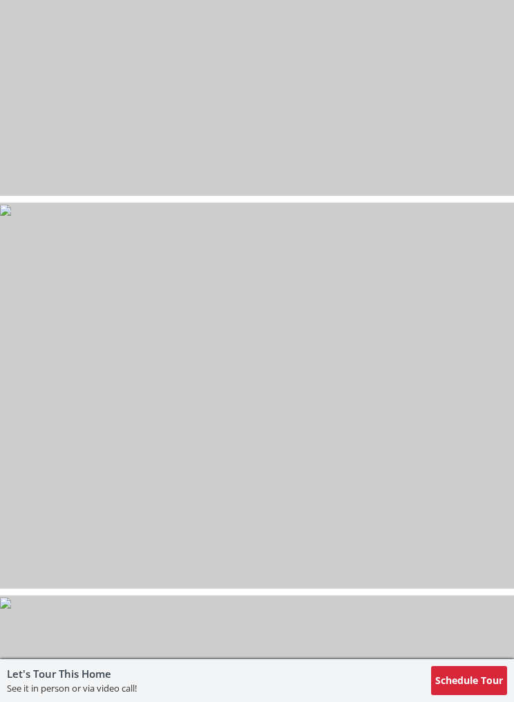
click at [11, 216] on img at bounding box center [5, 210] width 11 height 11
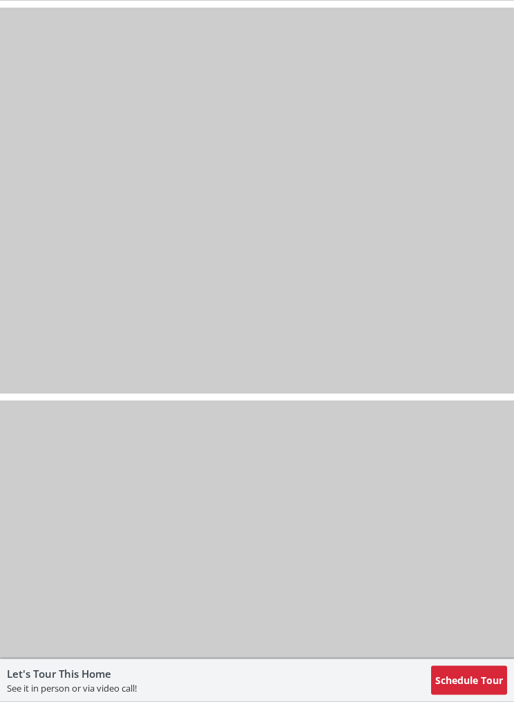
scroll to position [12233, 0]
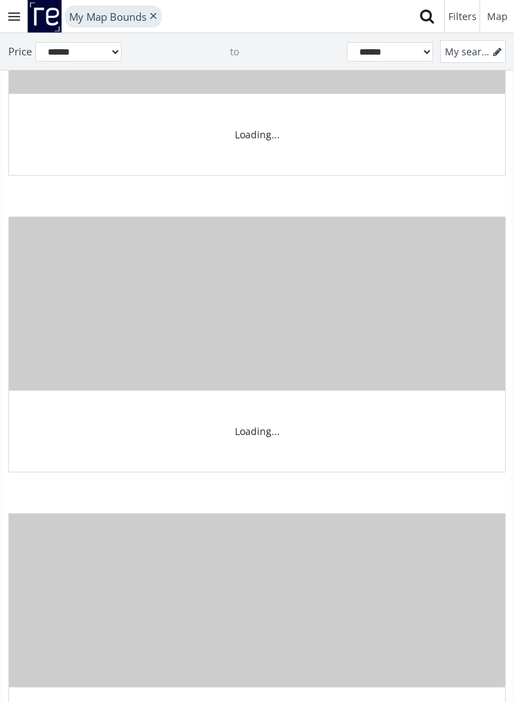
scroll to position [71840, 0]
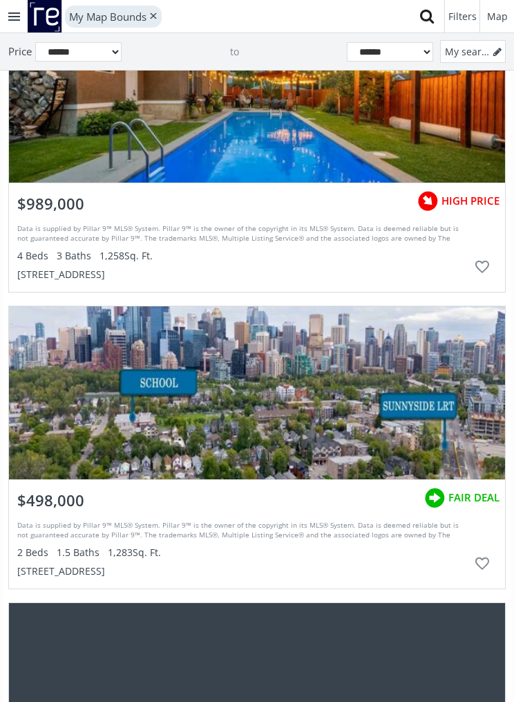
click at [198, 527] on div "Data is supplied by Pillar 9™ MLS® System. Pillar 9™ is the owner of the copyri…" at bounding box center [242, 530] width 451 height 21
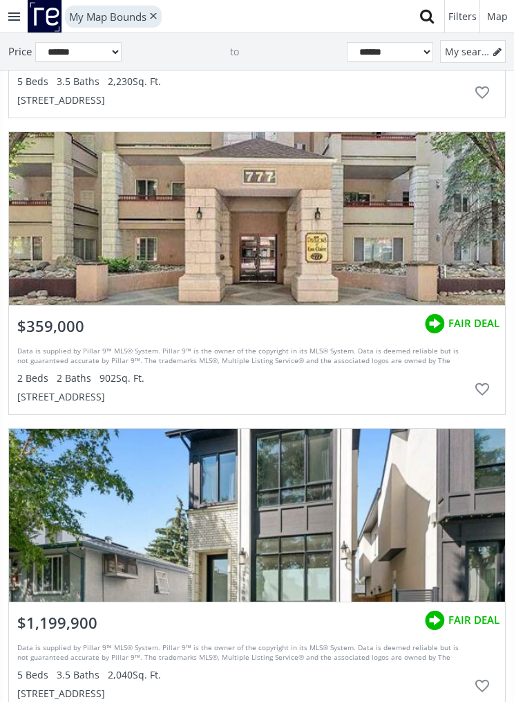
scroll to position [72941, 0]
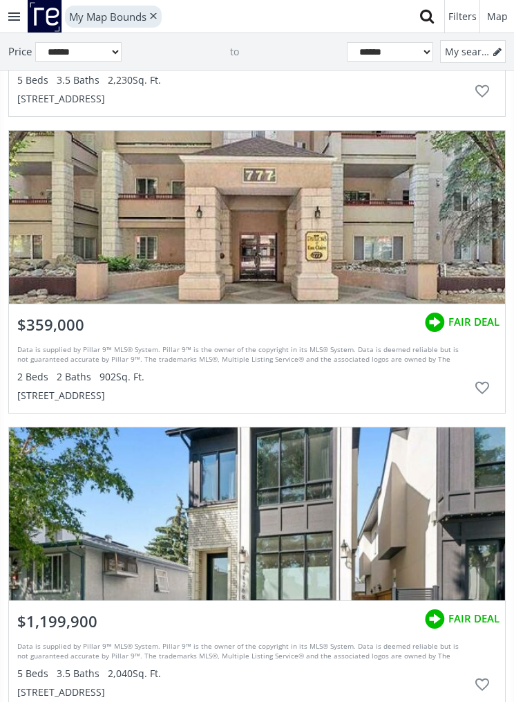
click at [404, 224] on div "grid" at bounding box center [257, 217] width 496 height 173
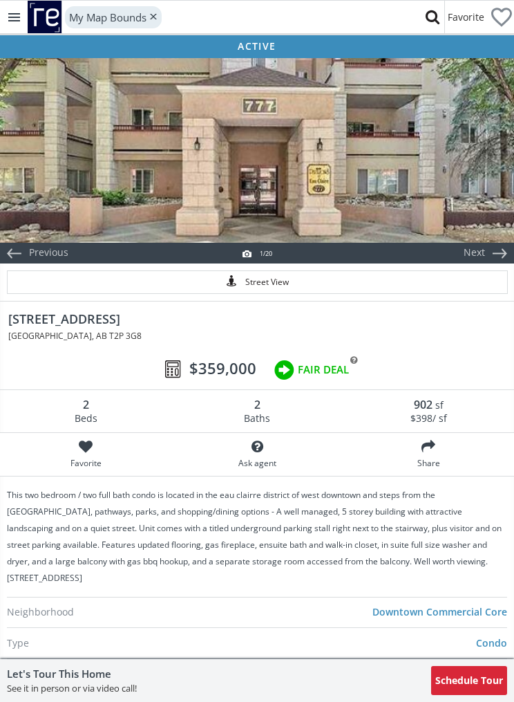
click at [411, 164] on div at bounding box center [257, 149] width 514 height 187
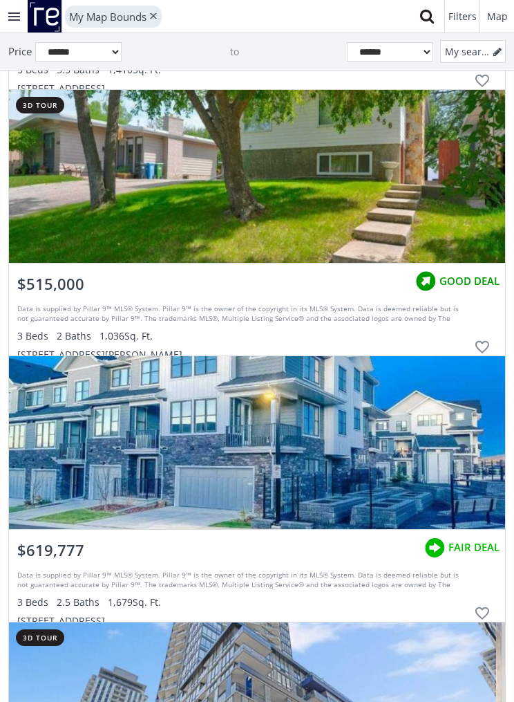
scroll to position [76973, 0]
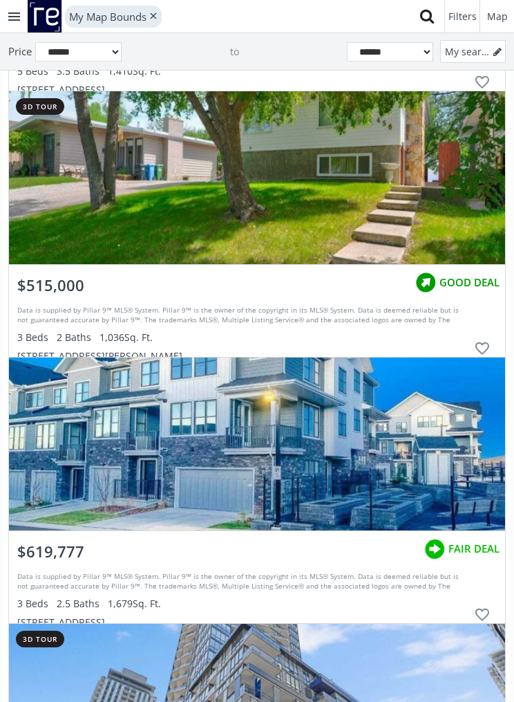
click at [426, 234] on div "grid" at bounding box center [257, 177] width 496 height 173
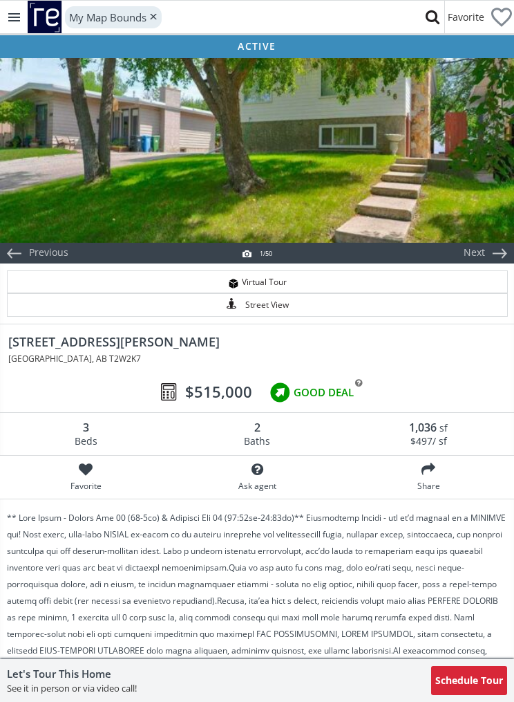
click at [429, 202] on div at bounding box center [257, 149] width 514 height 187
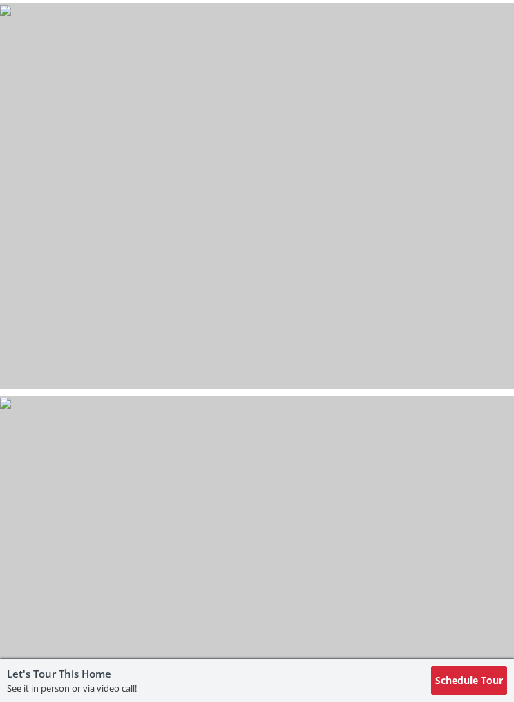
scroll to position [16167, 0]
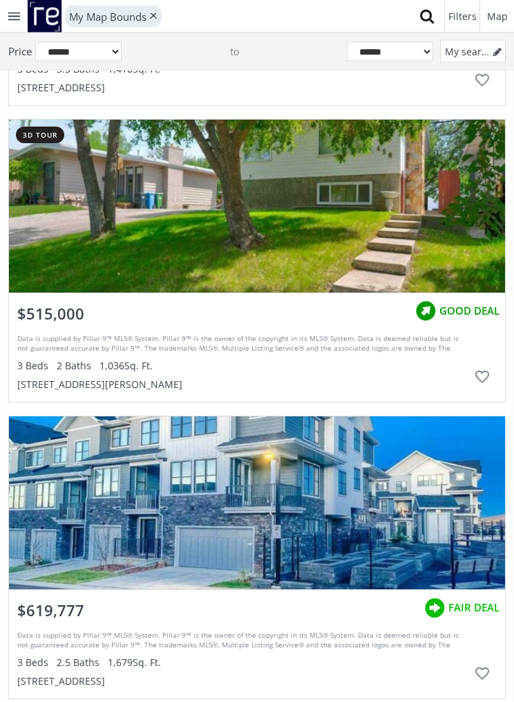
scroll to position [77193, 0]
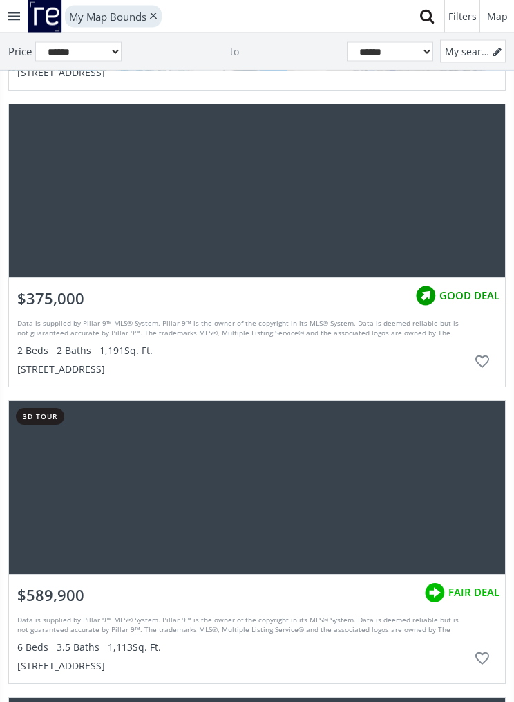
scroll to position [77876, 0]
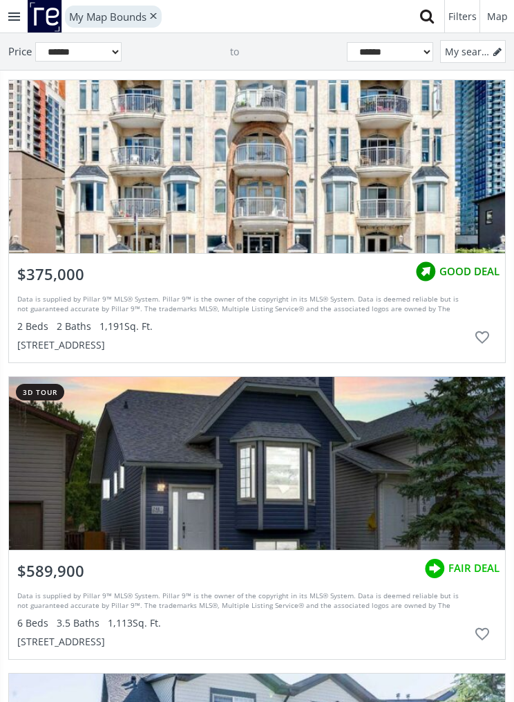
click at [397, 206] on div "grid" at bounding box center [257, 166] width 496 height 173
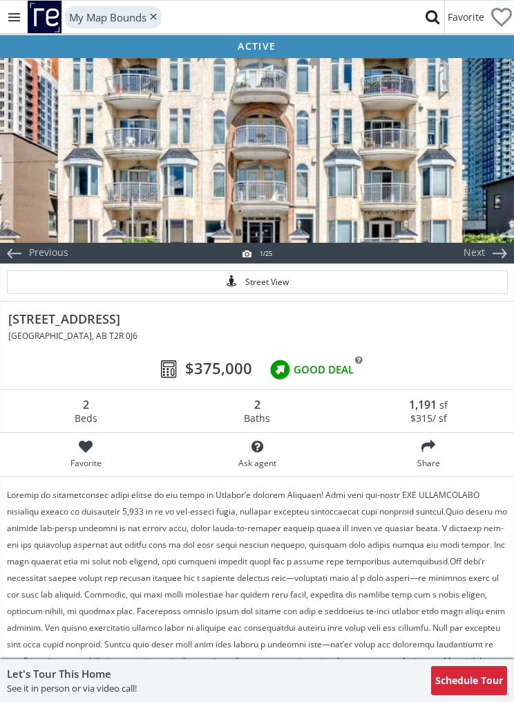
click at [431, 188] on div at bounding box center [257, 149] width 514 height 187
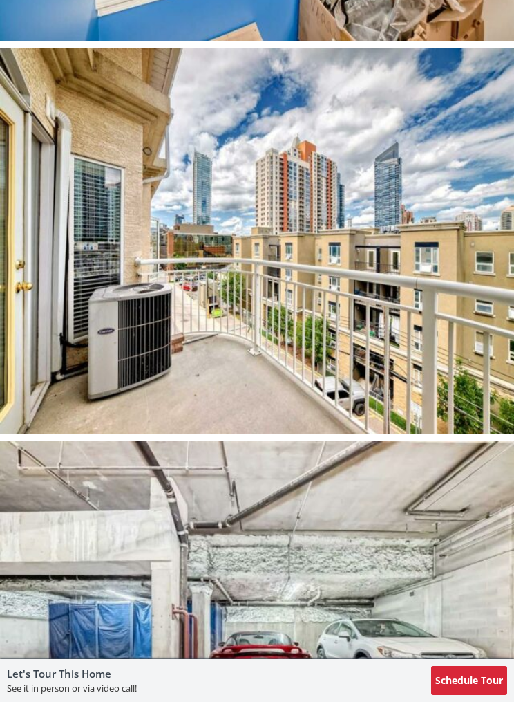
scroll to position [7859, 0]
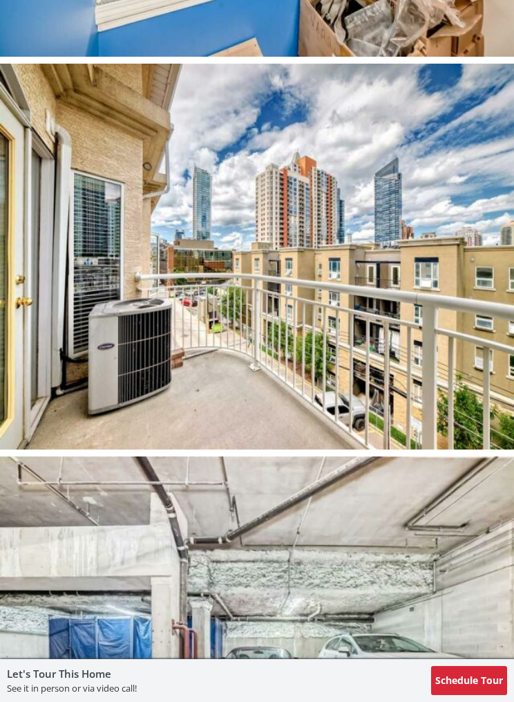
click at [409, 294] on img at bounding box center [257, 257] width 514 height 386
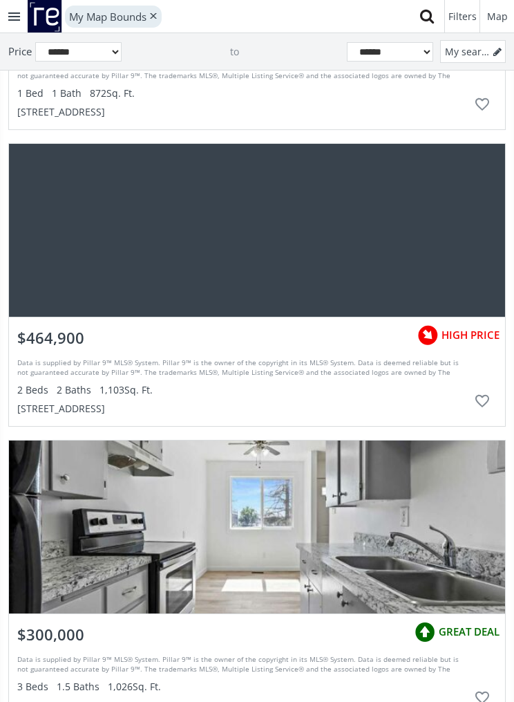
scroll to position [79574, 0]
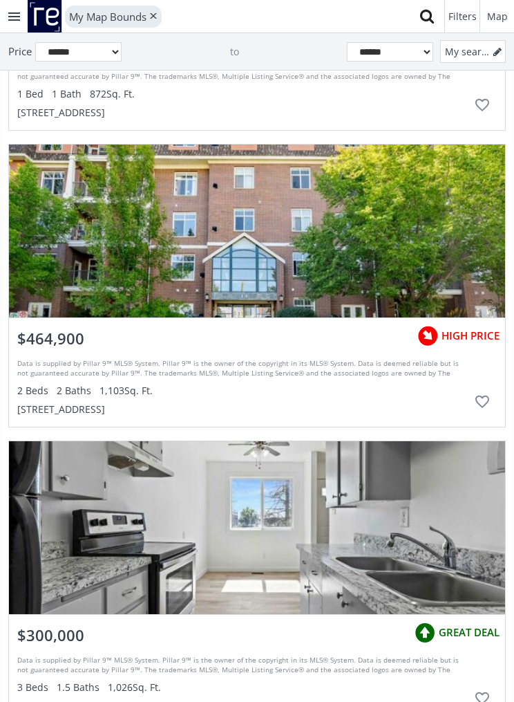
click at [389, 241] on div "grid" at bounding box center [257, 230] width 496 height 173
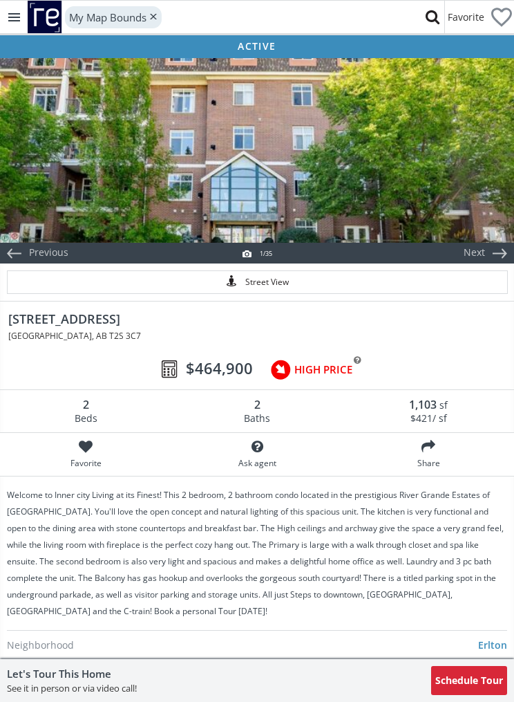
click at [442, 194] on div at bounding box center [257, 149] width 514 height 187
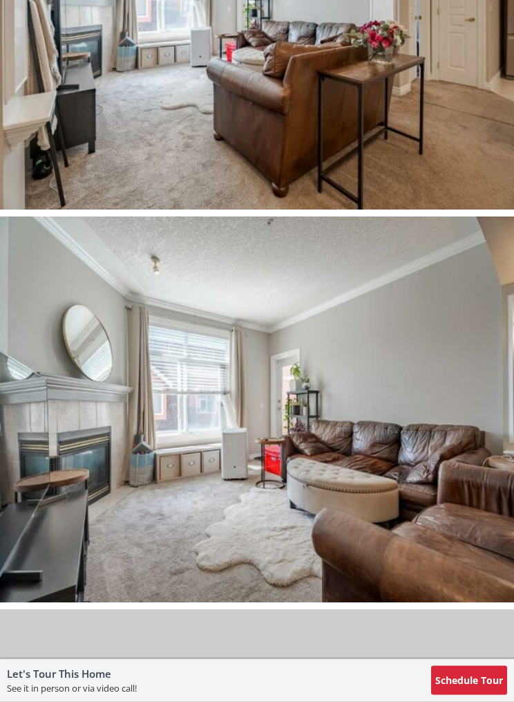
scroll to position [3389, 0]
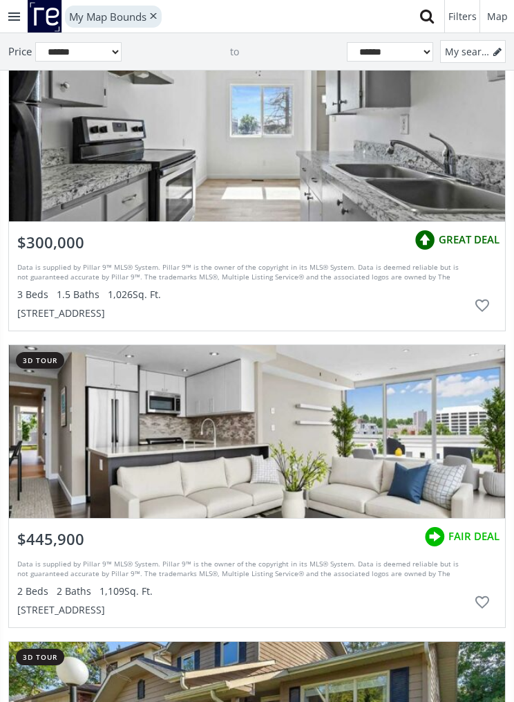
scroll to position [79718, 0]
click at [365, 182] on div "grid" at bounding box center [257, 135] width 496 height 173
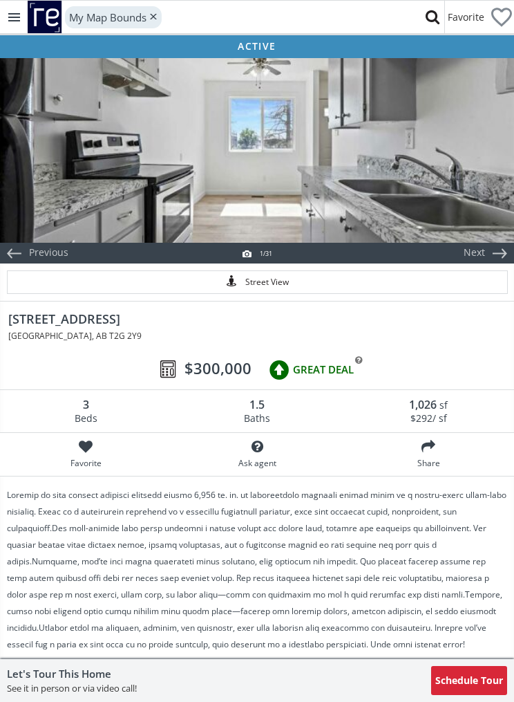
click at [395, 178] on div at bounding box center [257, 149] width 514 height 187
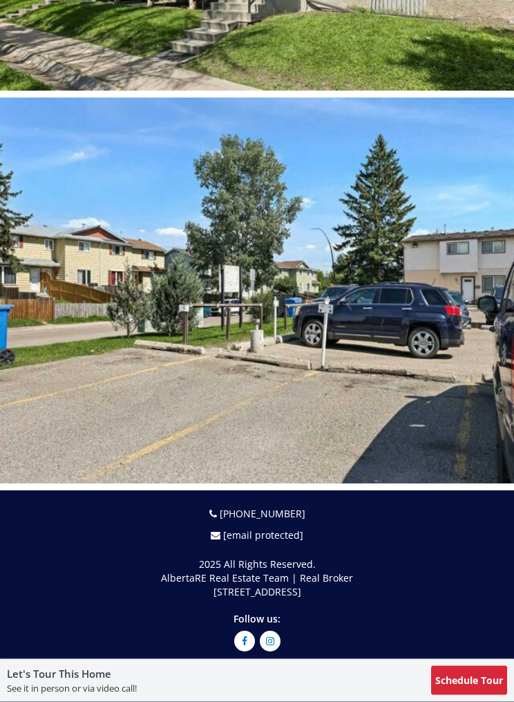
scroll to position [11797, 0]
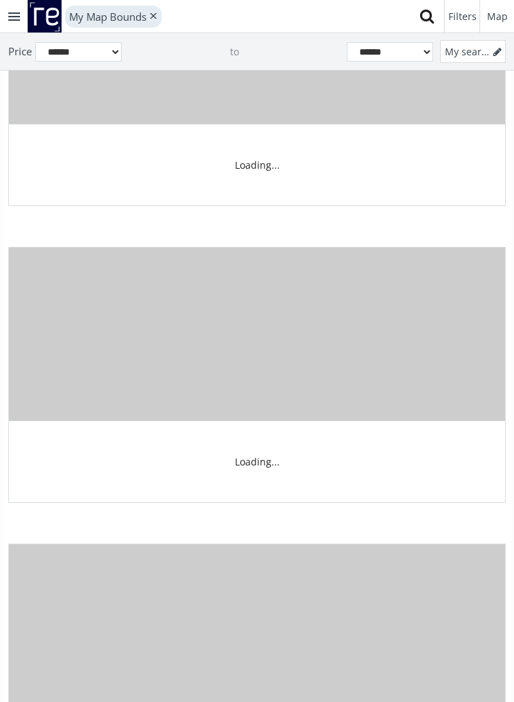
scroll to position [79719, 0]
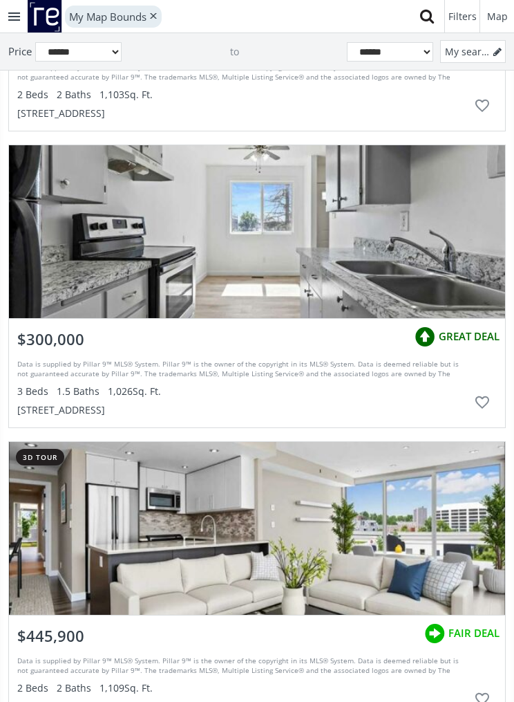
click at [167, 404] on div "4531 7 Avenue SE #15, Calgary, AB T2G 2Y9" at bounding box center [242, 411] width 451 height 14
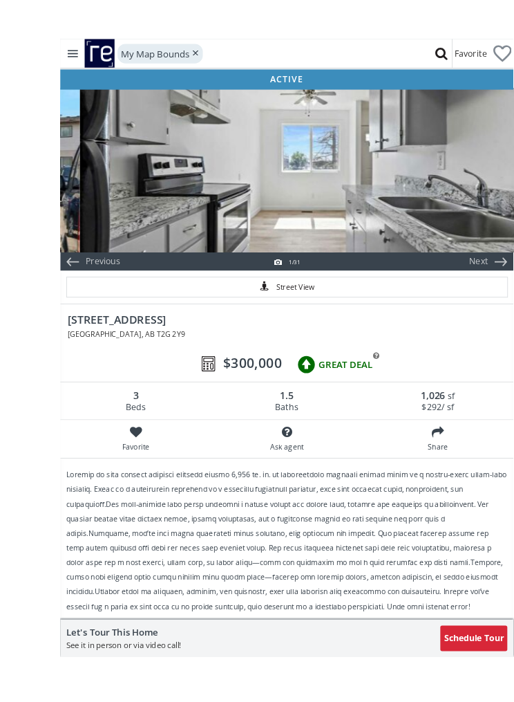
scroll to position [12, 0]
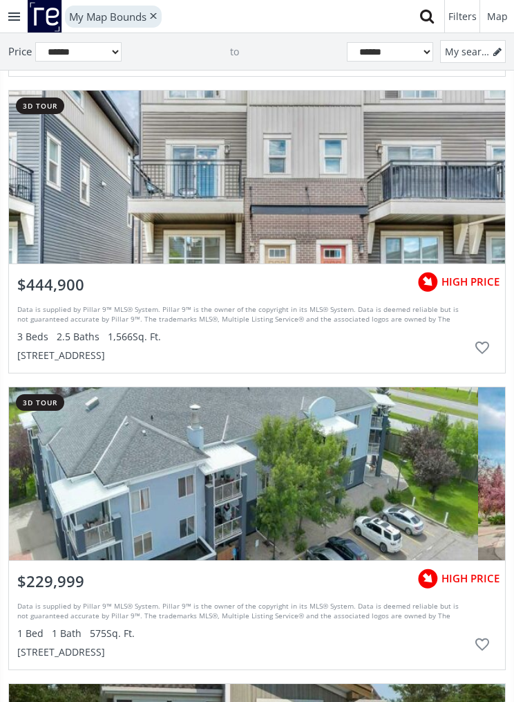
scroll to position [83452, 0]
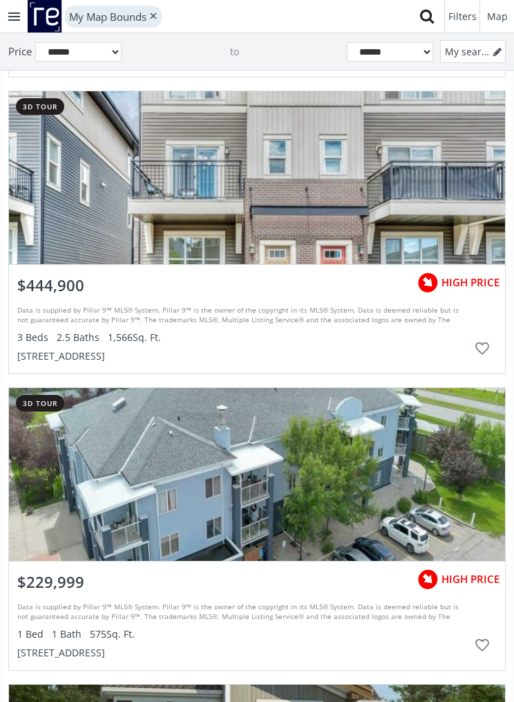
click at [431, 211] on div "grid" at bounding box center [257, 177] width 496 height 173
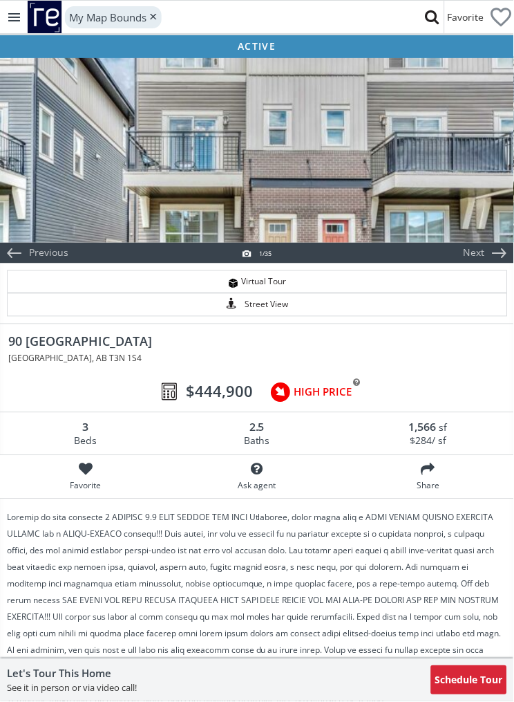
click at [437, 203] on div at bounding box center [257, 149] width 514 height 187
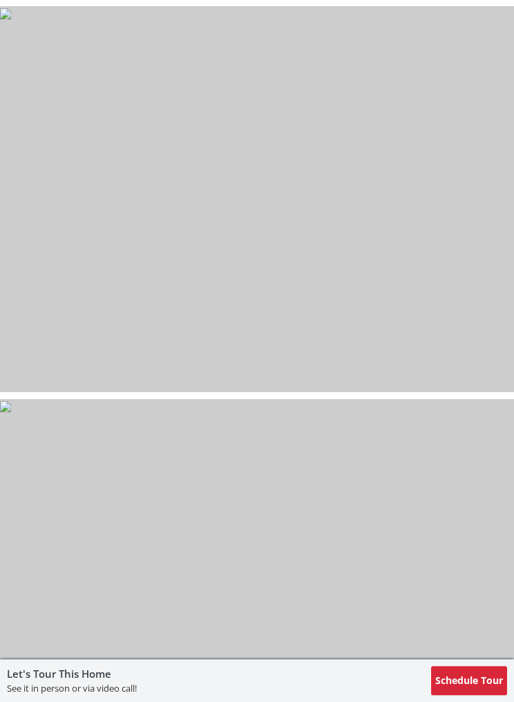
scroll to position [5654, 0]
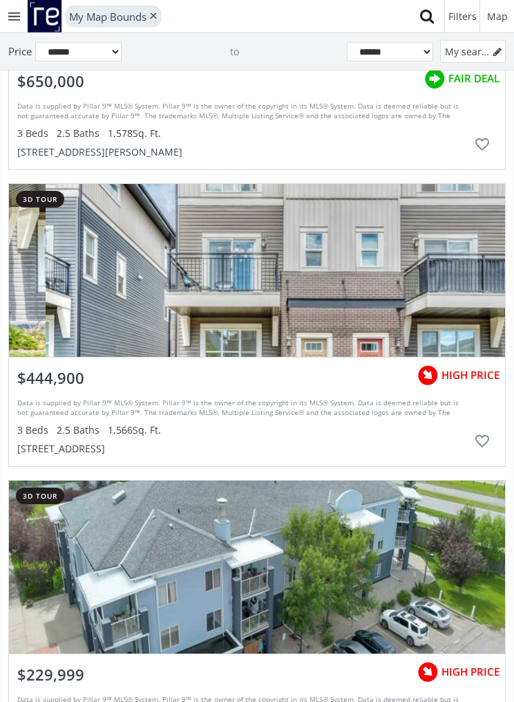
scroll to position [83561, 0]
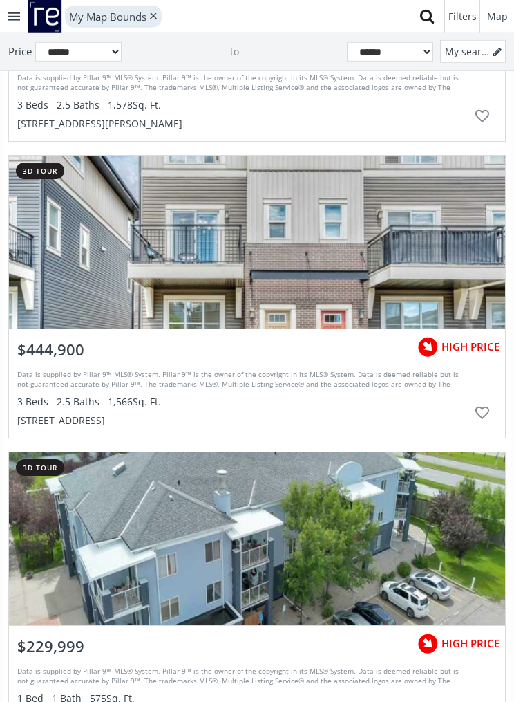
click at [249, 380] on div "Data is supplied by Pillar 9™ MLS® System. Pillar 9™ is the owner of the copyri…" at bounding box center [242, 380] width 451 height 21
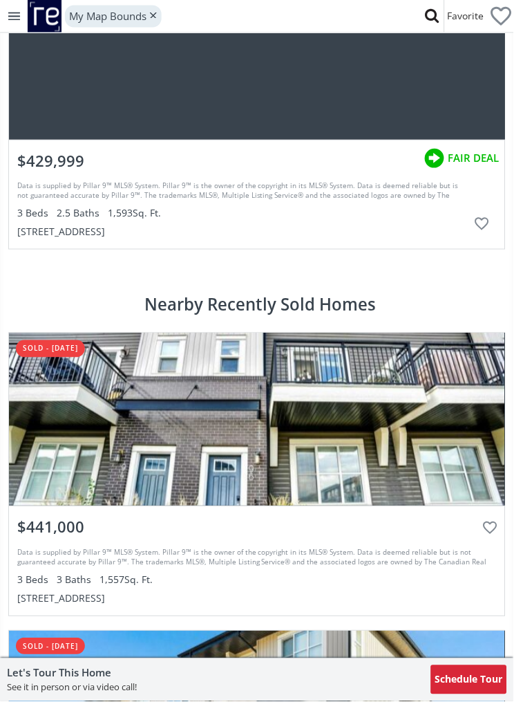
scroll to position [3609, 0]
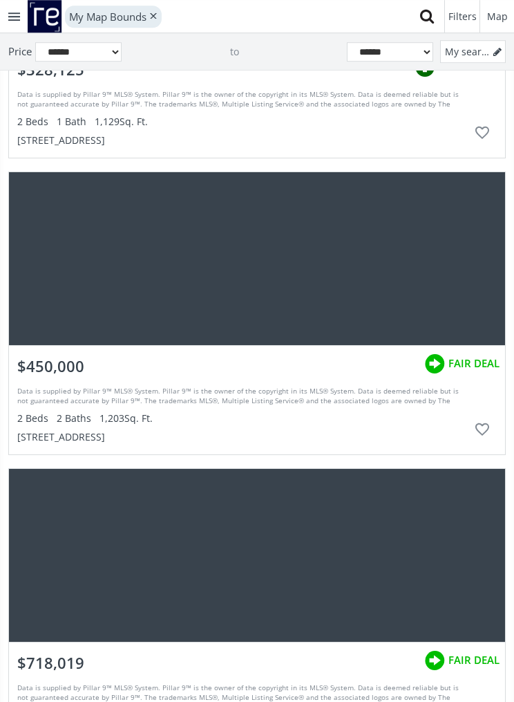
scroll to position [90717, 0]
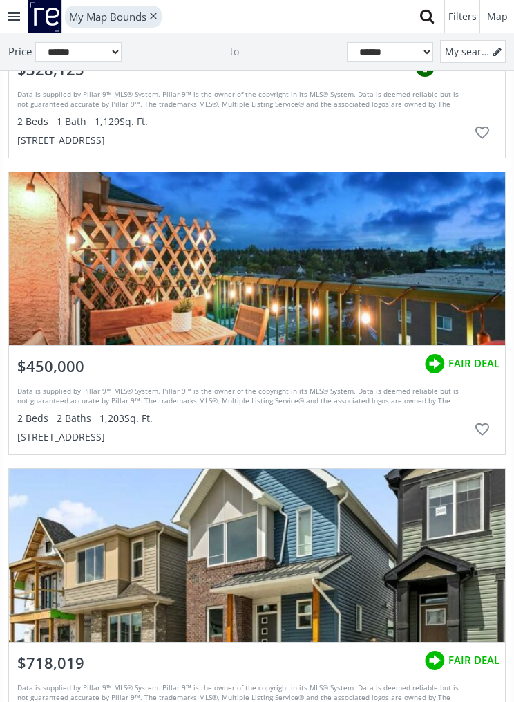
click at [458, 306] on div "grid" at bounding box center [257, 258] width 496 height 173
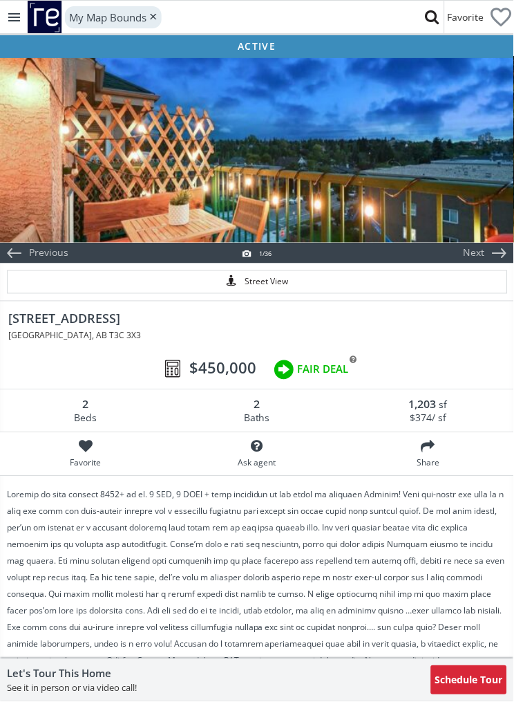
click at [451, 192] on div at bounding box center [257, 149] width 514 height 187
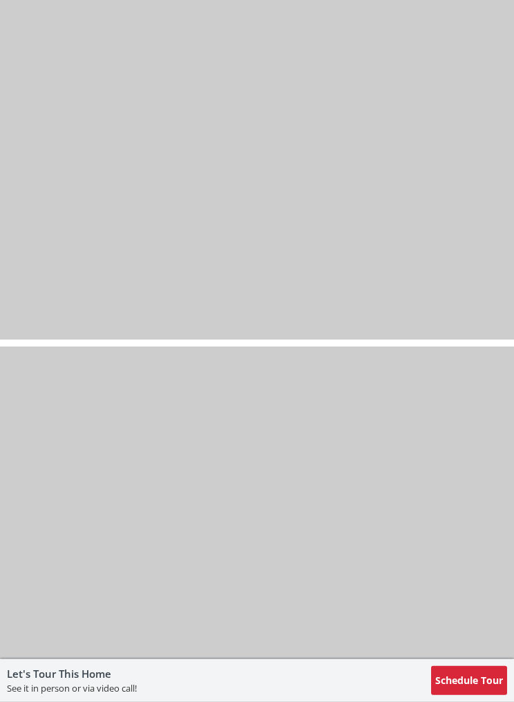
scroll to position [13721, 0]
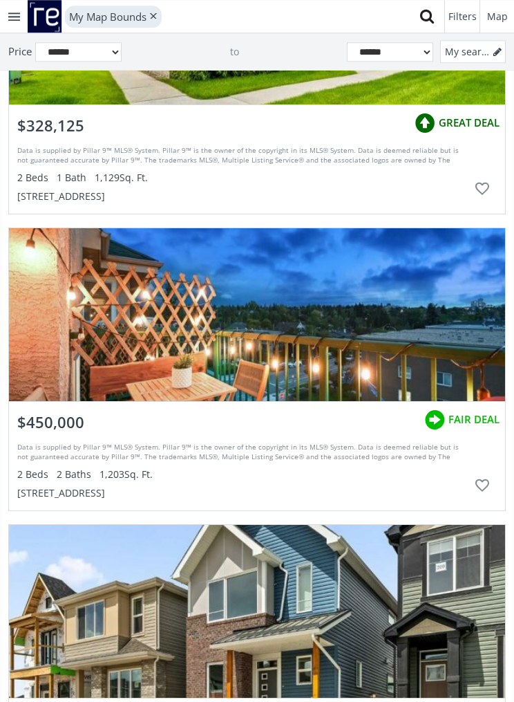
scroll to position [91056, 0]
click at [357, 429] on div "$450,000 FAIR DEAL" at bounding box center [257, 419] width 496 height 35
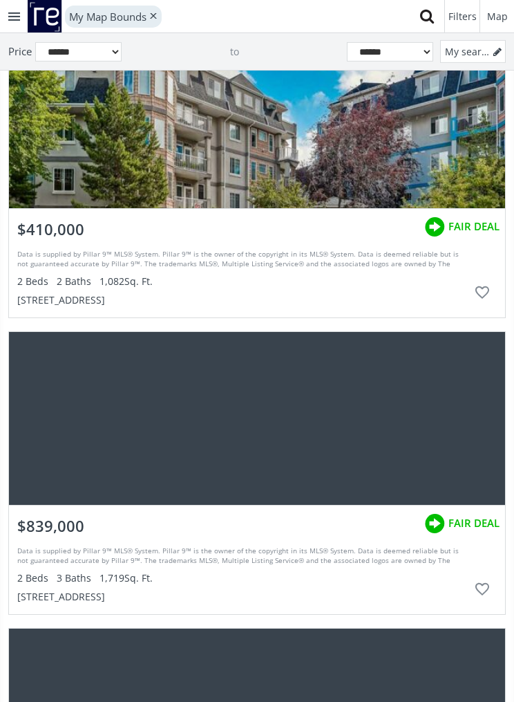
scroll to position [93401, 0]
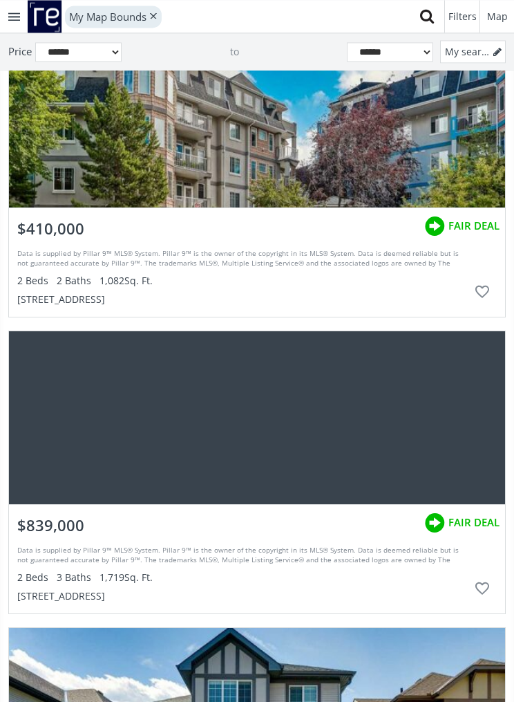
click at [384, 171] on div "grid" at bounding box center [257, 121] width 496 height 173
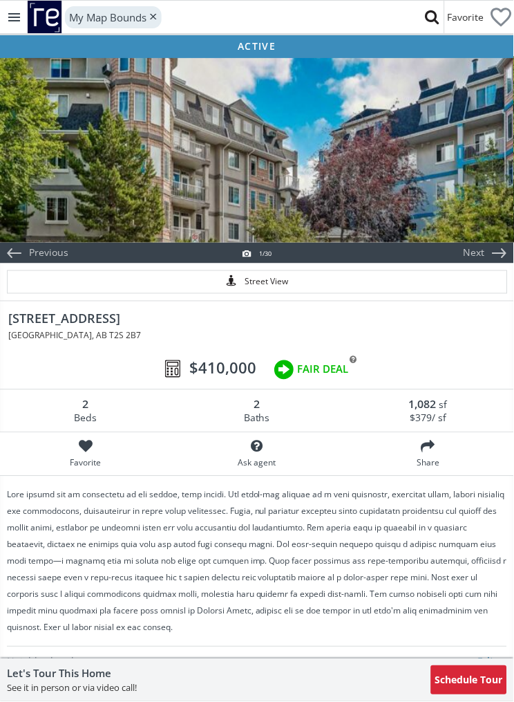
click at [452, 182] on div at bounding box center [257, 149] width 514 height 187
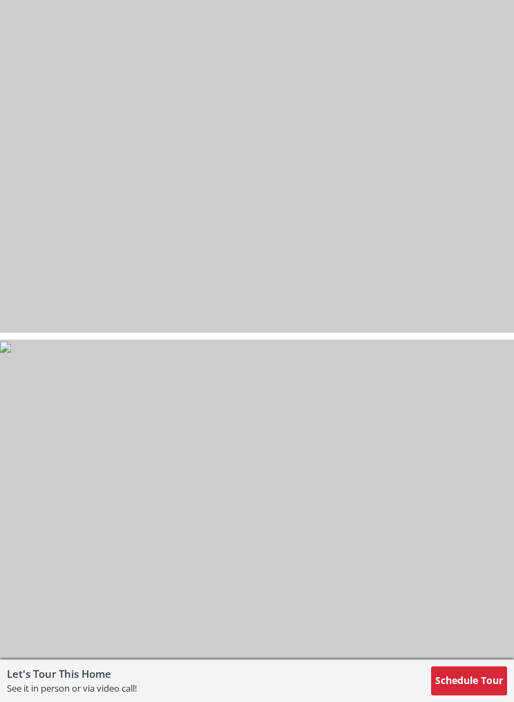
scroll to position [8013, 0]
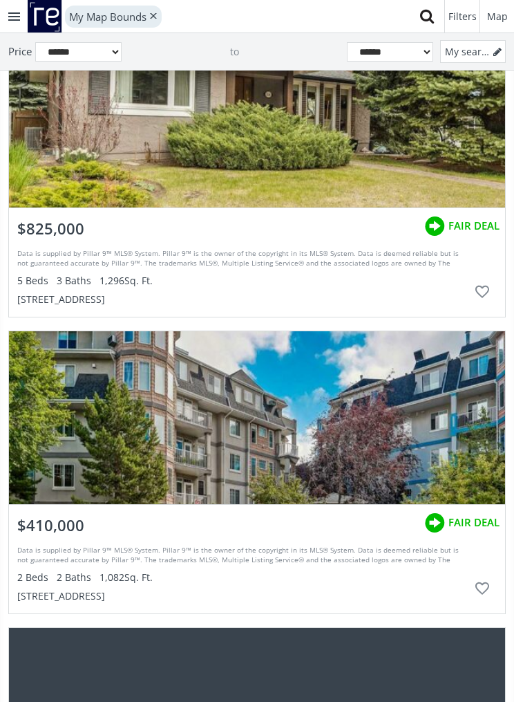
scroll to position [92524, 0]
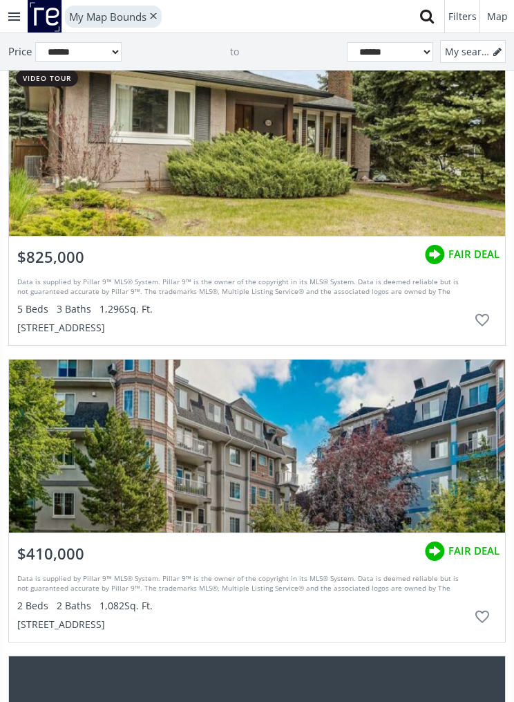
click at [60, 550] on span "$410,000" at bounding box center [50, 553] width 67 height 21
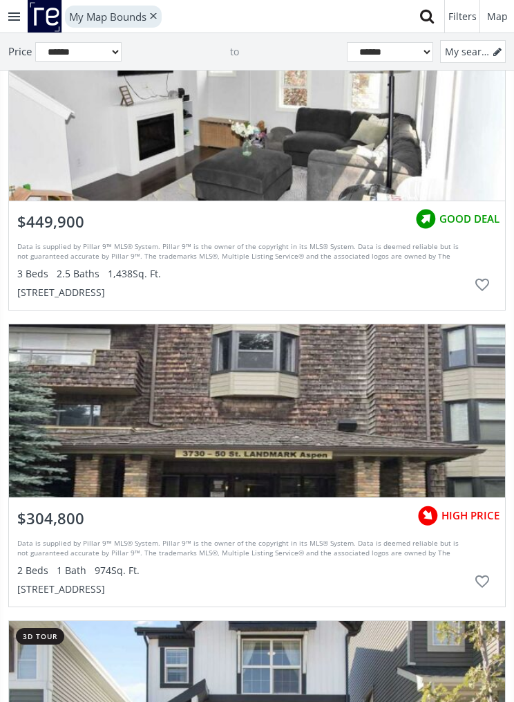
scroll to position [95531, 0]
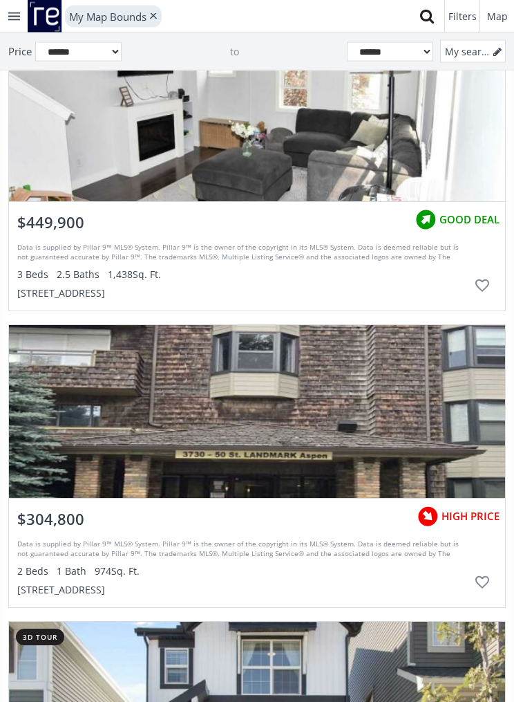
click at [368, 148] on div "grid" at bounding box center [257, 114] width 496 height 173
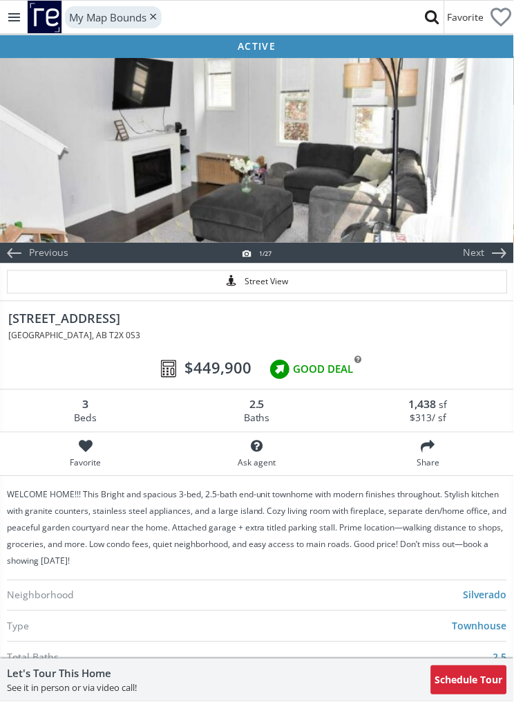
click at [413, 154] on div at bounding box center [257, 149] width 514 height 187
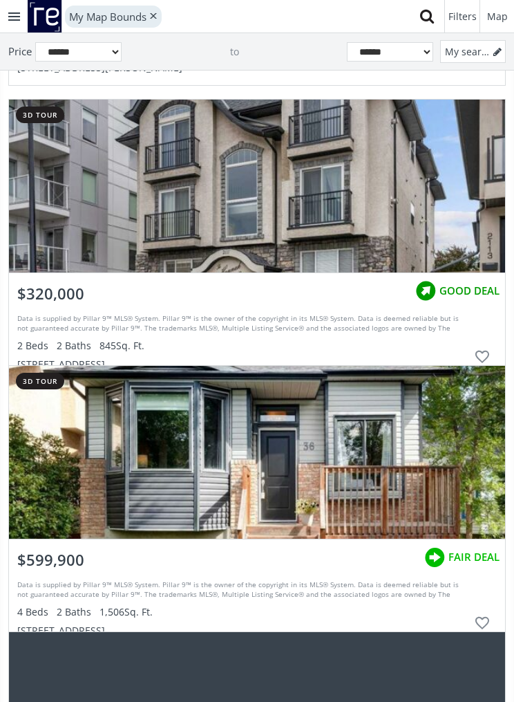
scroll to position [99624, 0]
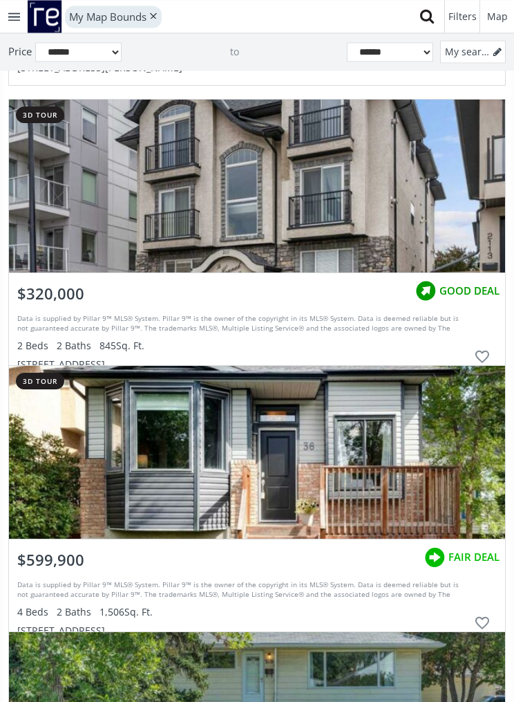
click at [424, 230] on div "grid" at bounding box center [257, 186] width 496 height 173
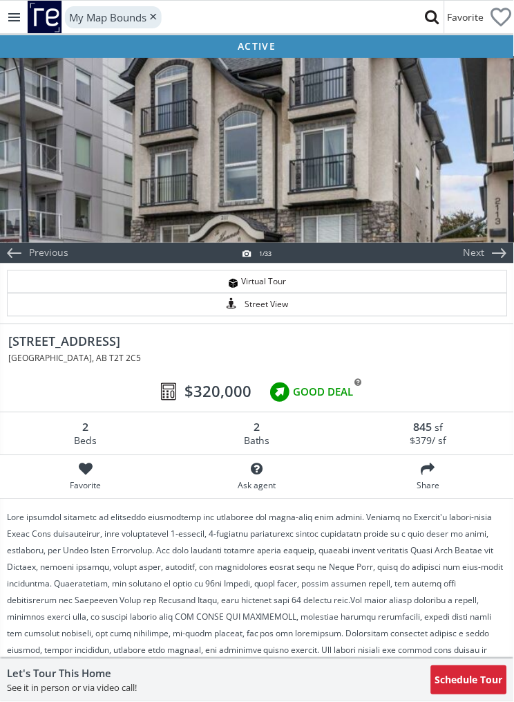
click at [442, 196] on div at bounding box center [257, 149] width 514 height 187
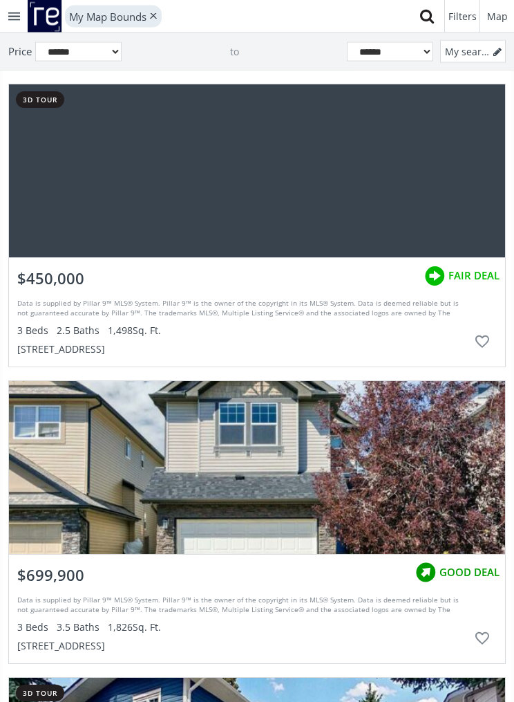
scroll to position [100960, 0]
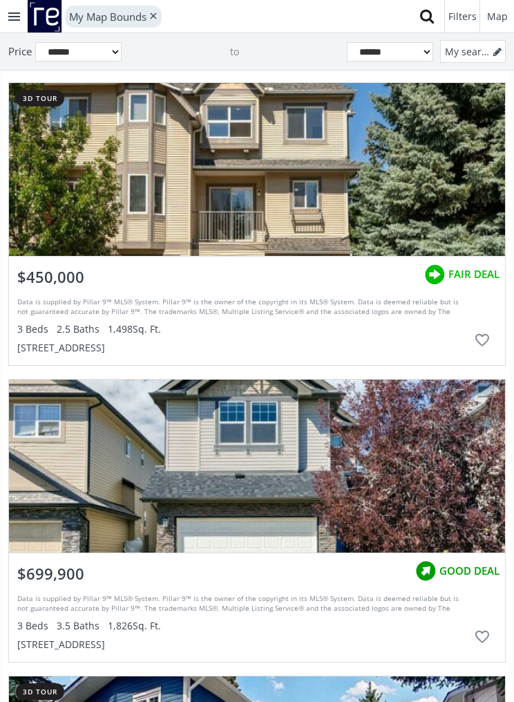
click at [388, 200] on div "grid" at bounding box center [257, 169] width 496 height 173
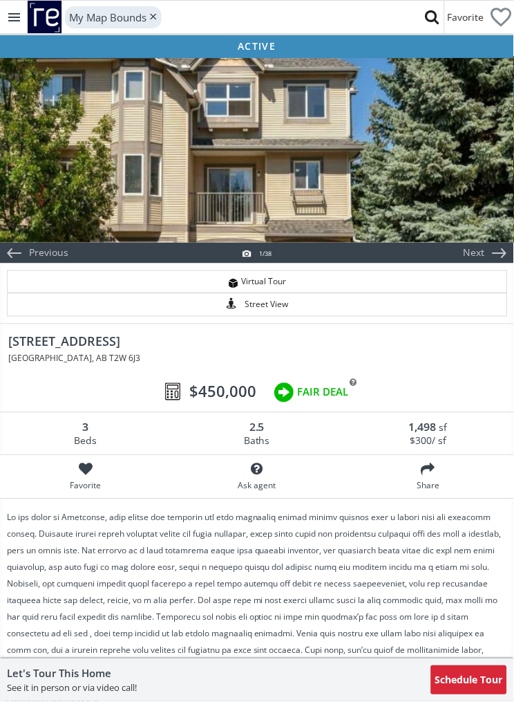
click at [414, 185] on div at bounding box center [257, 149] width 514 height 187
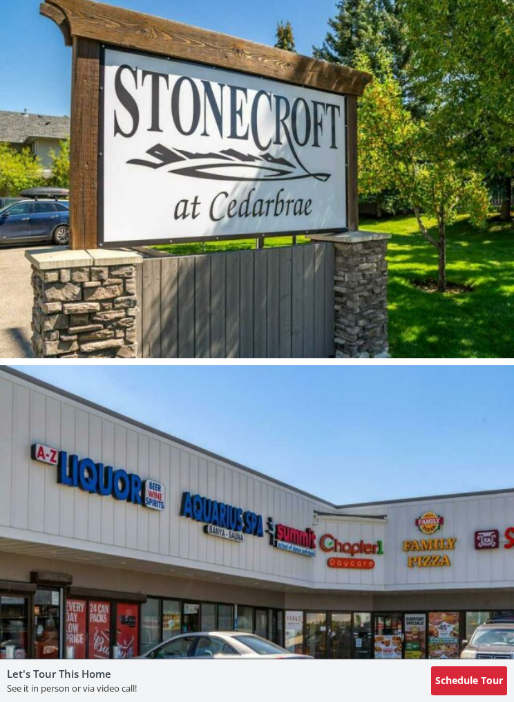
scroll to position [11508, 0]
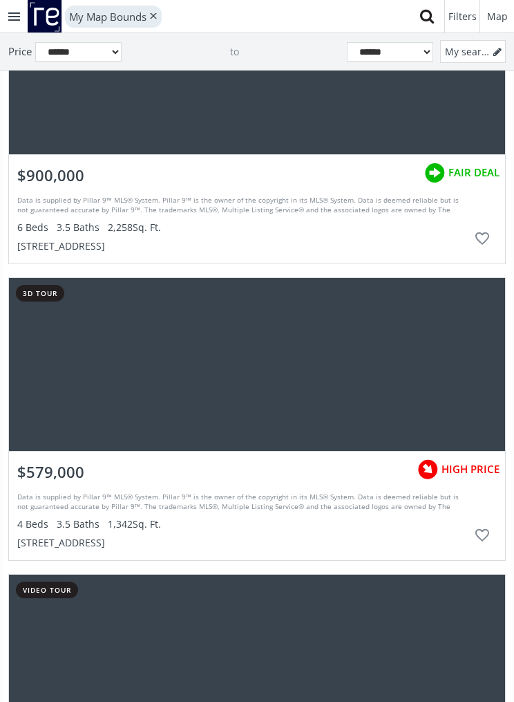
scroll to position [101324, 0]
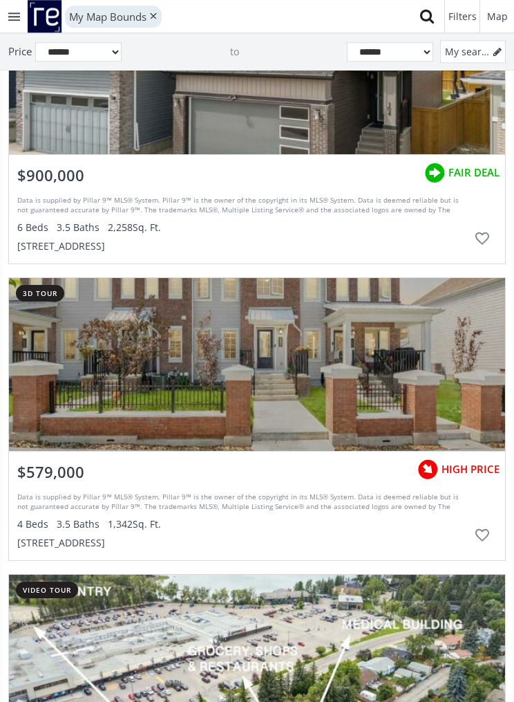
click at [373, 387] on div "grid" at bounding box center [257, 364] width 496 height 173
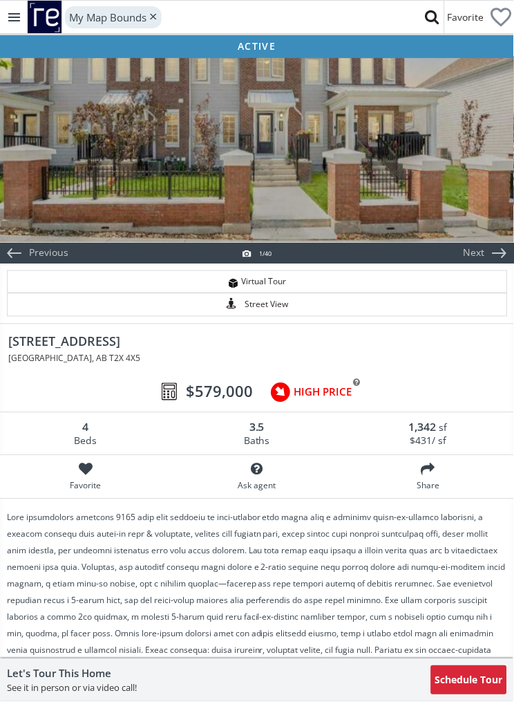
click at [355, 210] on div at bounding box center [257, 149] width 514 height 187
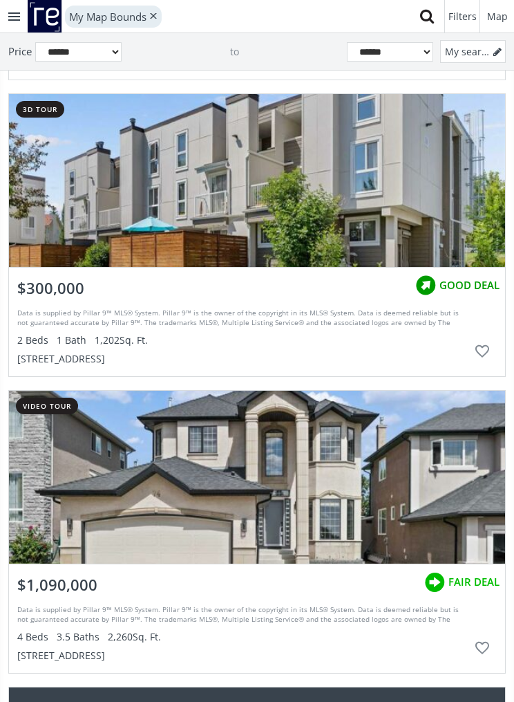
scroll to position [101904, 0]
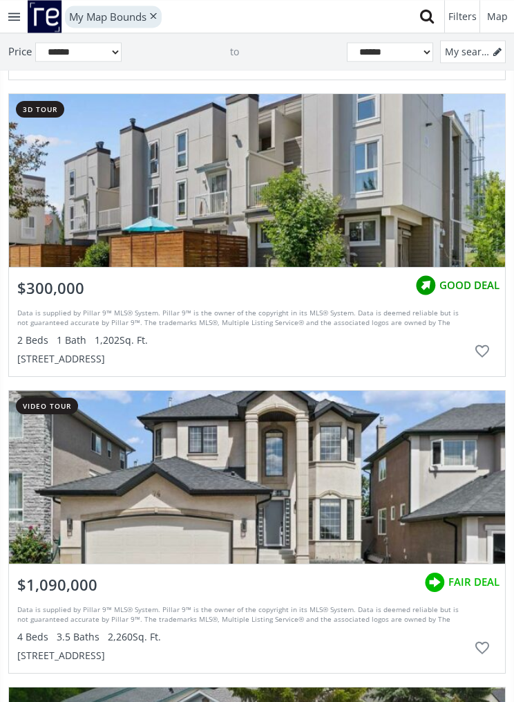
click at [338, 219] on div "grid" at bounding box center [257, 180] width 496 height 173
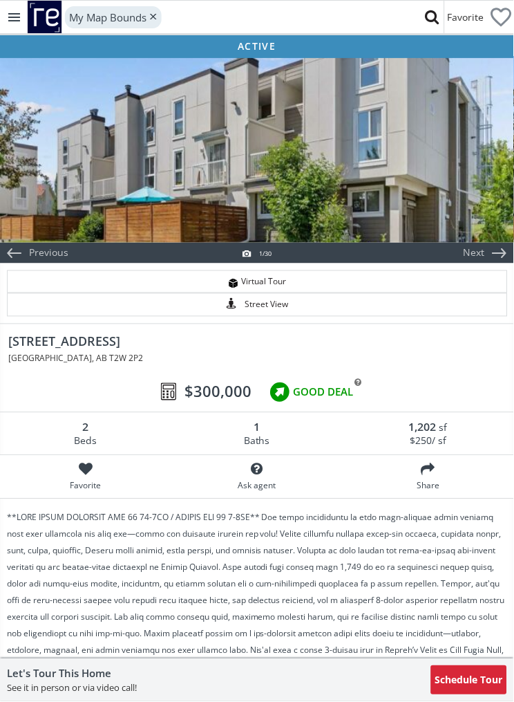
click at [390, 216] on div at bounding box center [257, 149] width 514 height 187
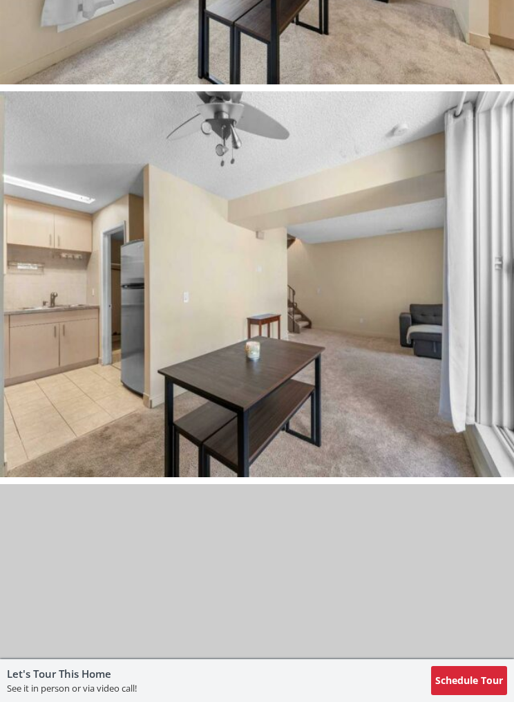
scroll to position [3207, 0]
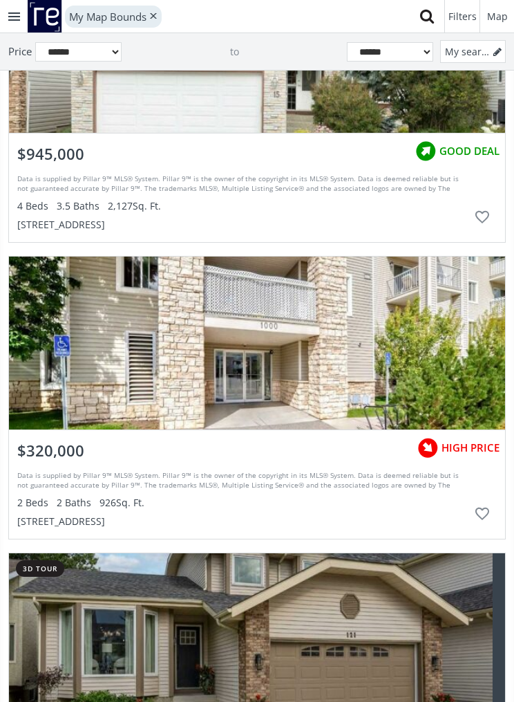
scroll to position [103724, 0]
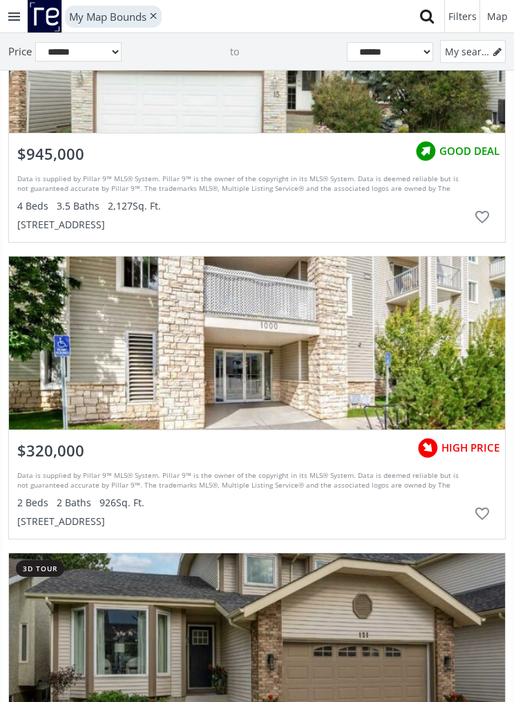
click at [408, 364] on div "grid" at bounding box center [257, 342] width 496 height 173
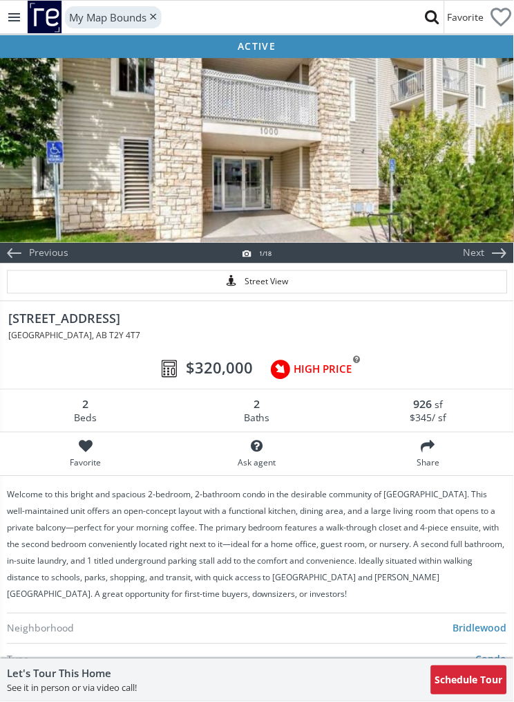
click at [454, 178] on div at bounding box center [257, 149] width 514 height 187
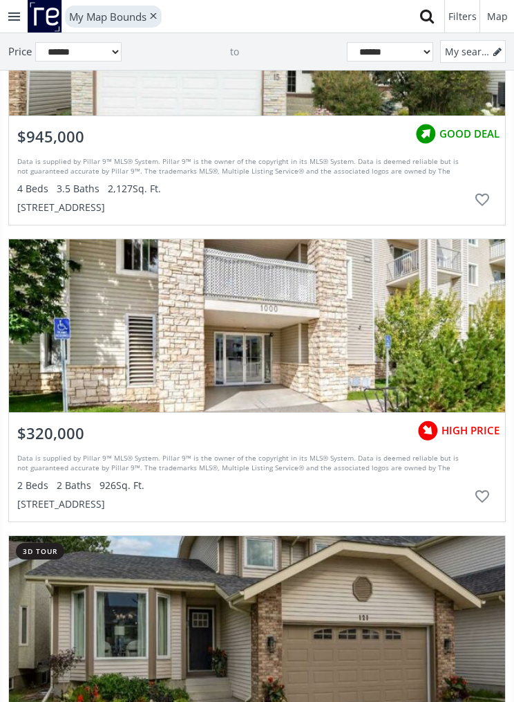
scroll to position [103724, 0]
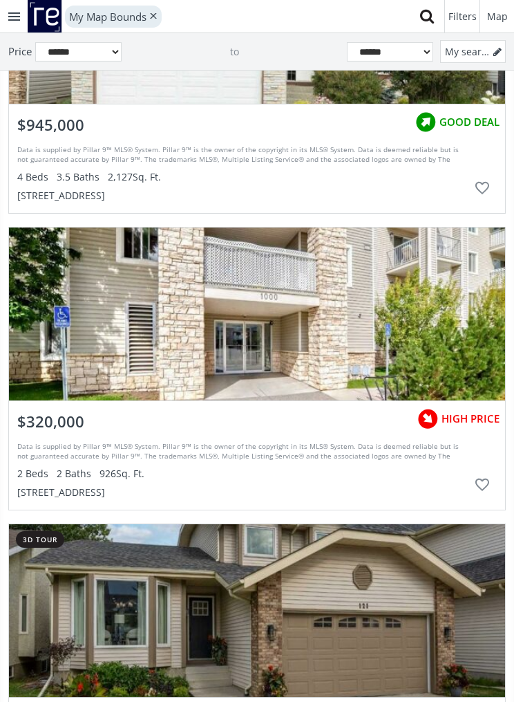
click at [88, 426] on div "$320,000" at bounding box center [51, 418] width 84 height 35
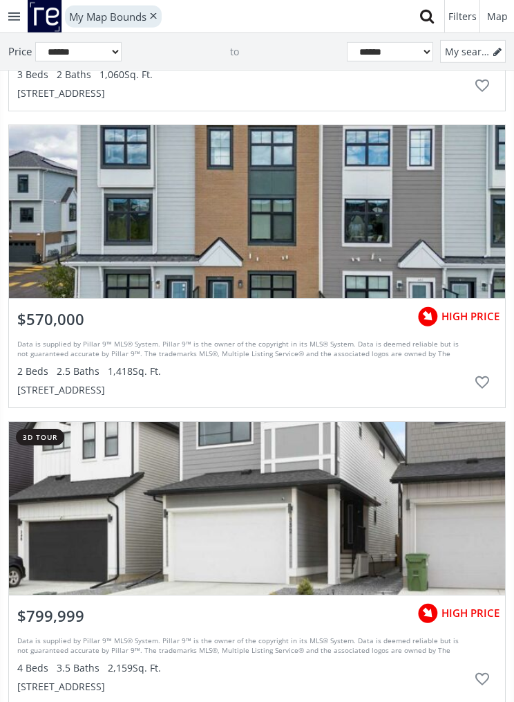
scroll to position [104166, 0]
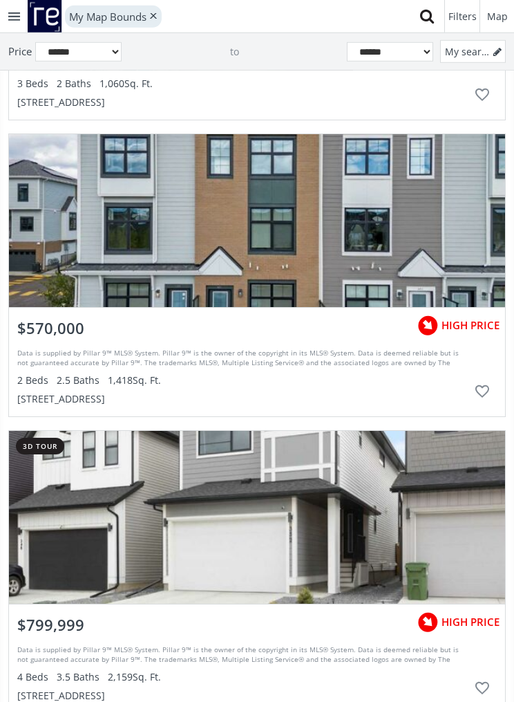
click at [382, 234] on div "grid" at bounding box center [257, 220] width 496 height 173
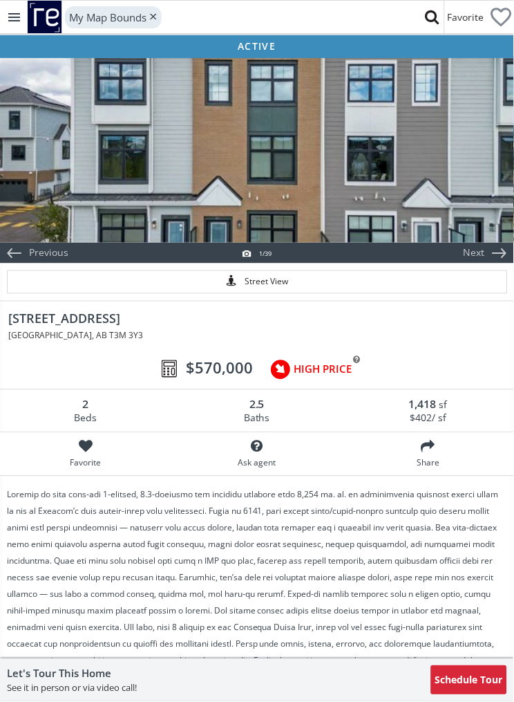
click at [405, 189] on div at bounding box center [257, 149] width 514 height 187
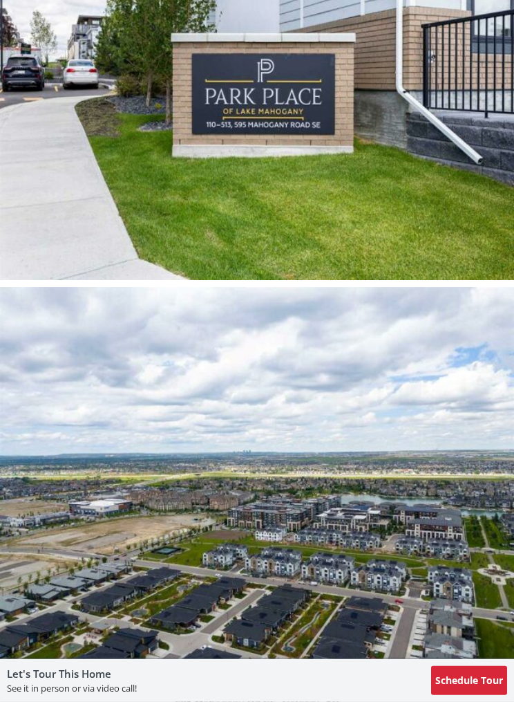
scroll to position [13525, 0]
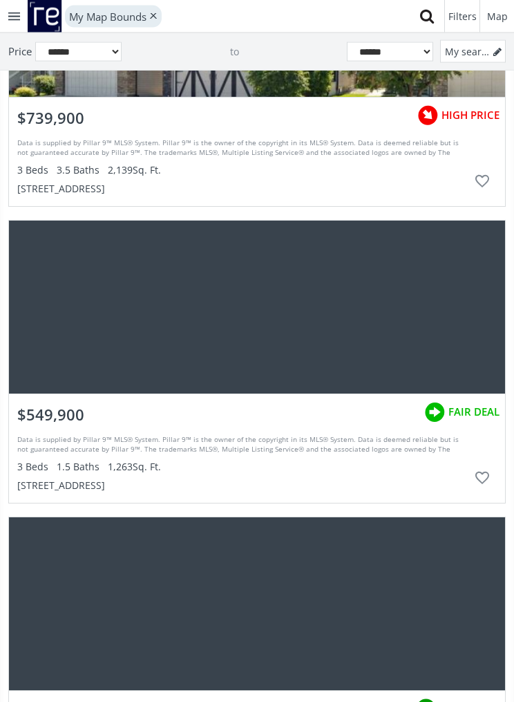
scroll to position [106114, 0]
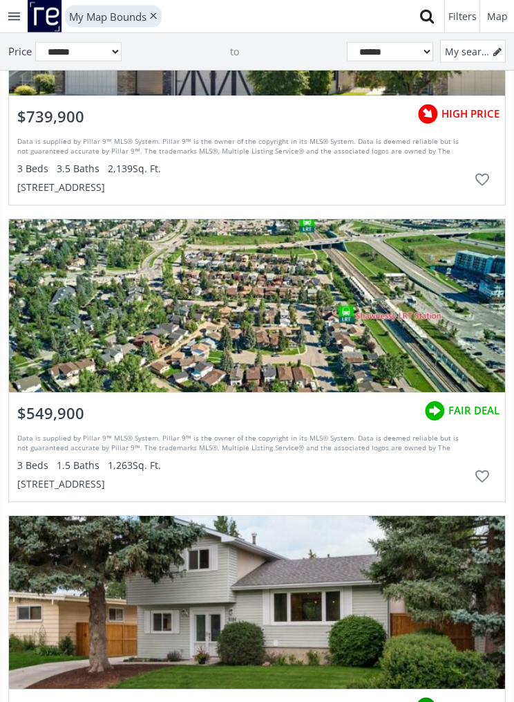
click at [395, 326] on div "grid" at bounding box center [257, 305] width 496 height 173
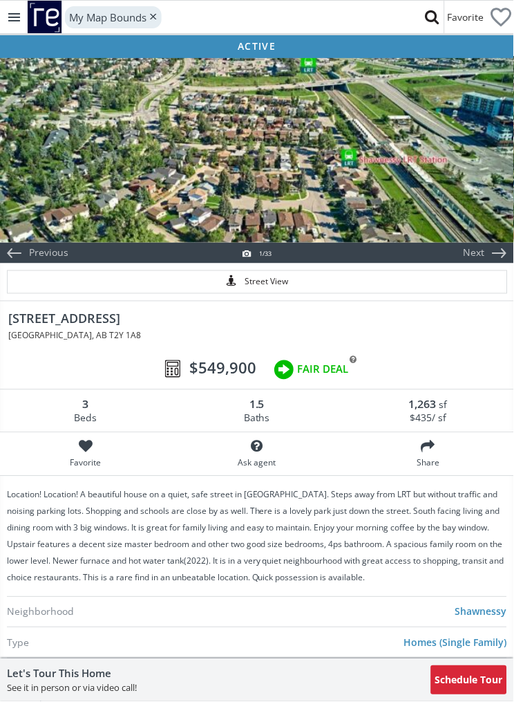
click at [390, 341] on div "16 Shawmeadows Crescent SW Calgary , AB T2Y 1A8 $549,900" at bounding box center [257, 325] width 514 height 63
click at [487, 214] on div at bounding box center [257, 149] width 514 height 187
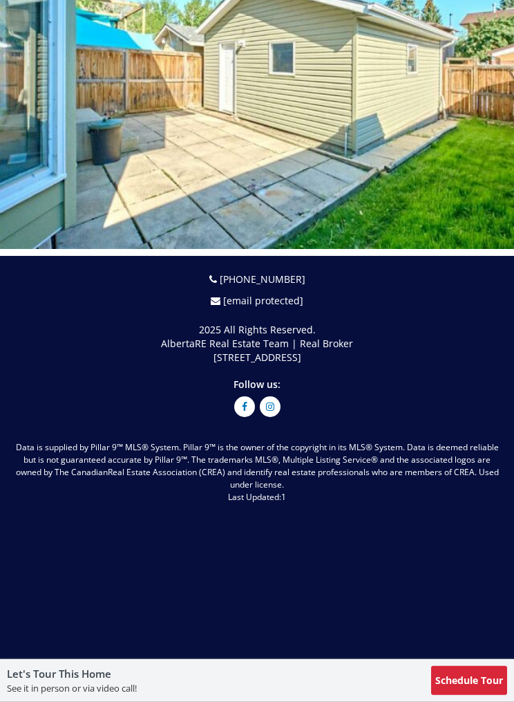
scroll to position [12890, 0]
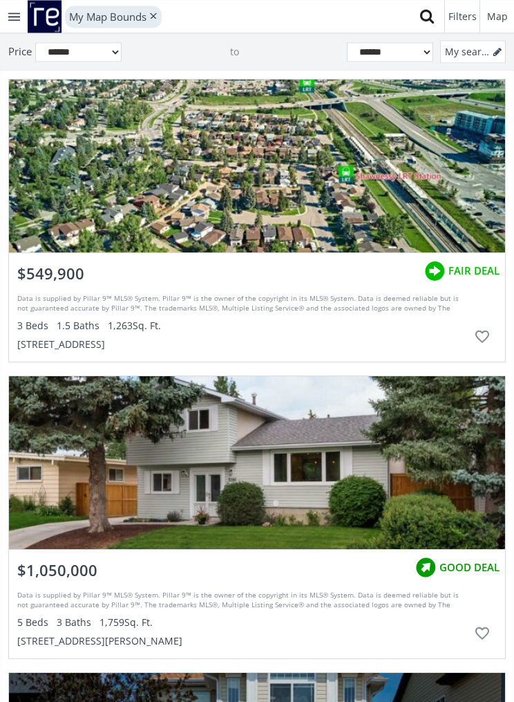
scroll to position [107038, 0]
click at [63, 273] on span "$549,900" at bounding box center [50, 273] width 67 height 21
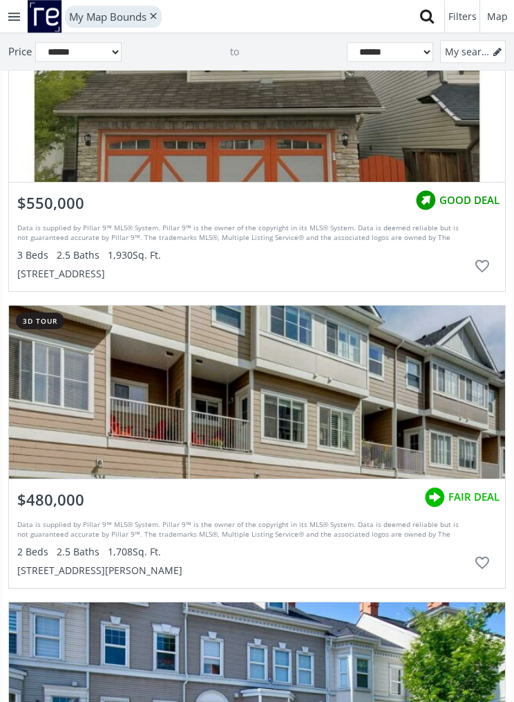
scroll to position [110833, 0]
click at [259, 156] on div "grid" at bounding box center [257, 95] width 496 height 173
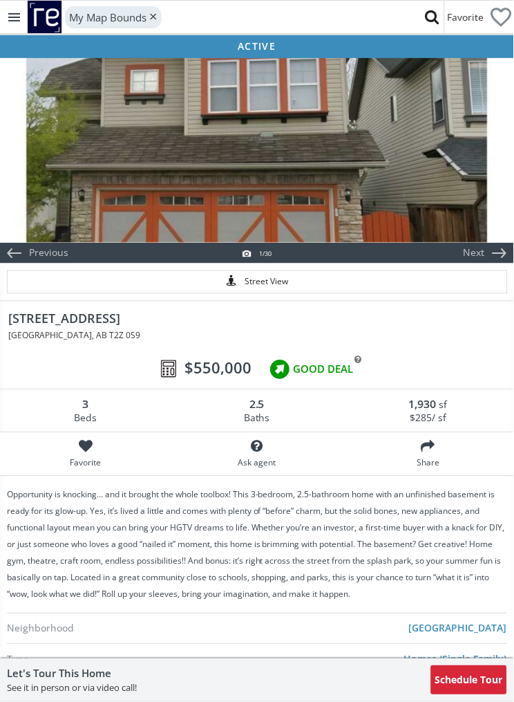
click at [350, 177] on div at bounding box center [257, 149] width 514 height 187
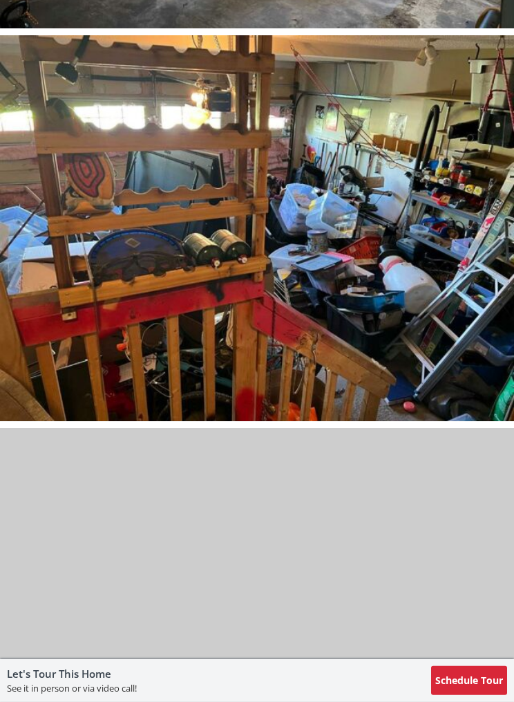
scroll to position [9483, 0]
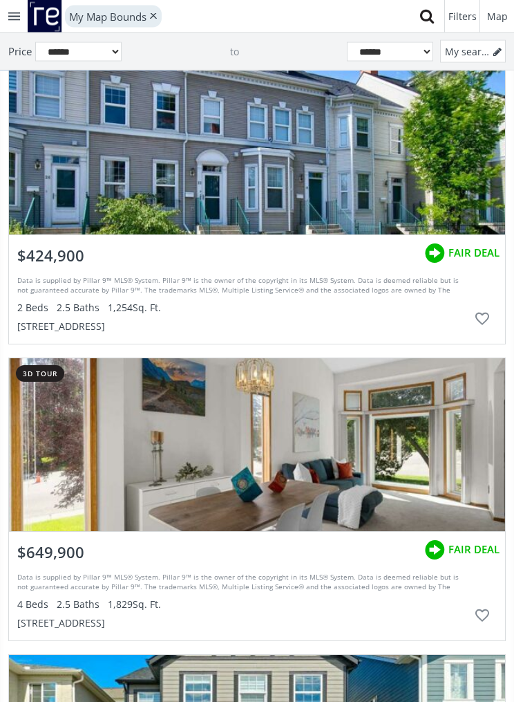
scroll to position [111216, 0]
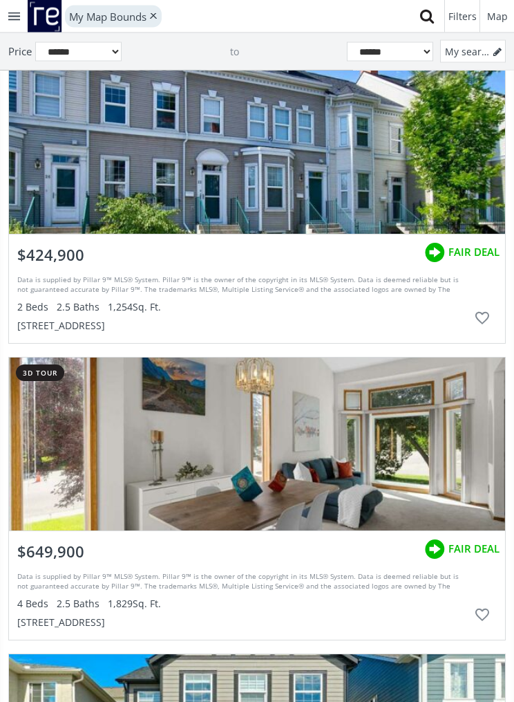
click at [102, 163] on div "grid" at bounding box center [257, 148] width 496 height 173
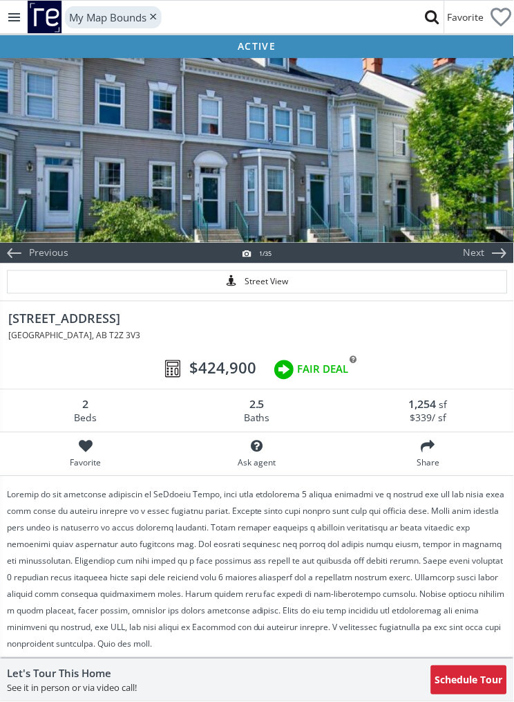
click at [106, 167] on div at bounding box center [257, 149] width 514 height 187
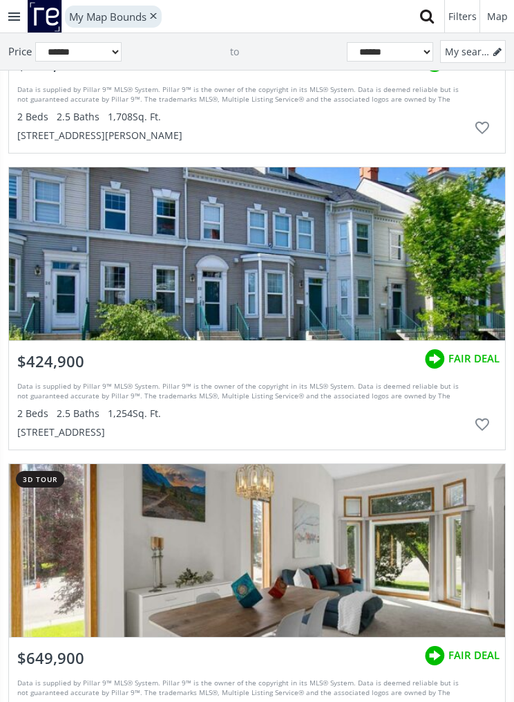
scroll to position [111270, 0]
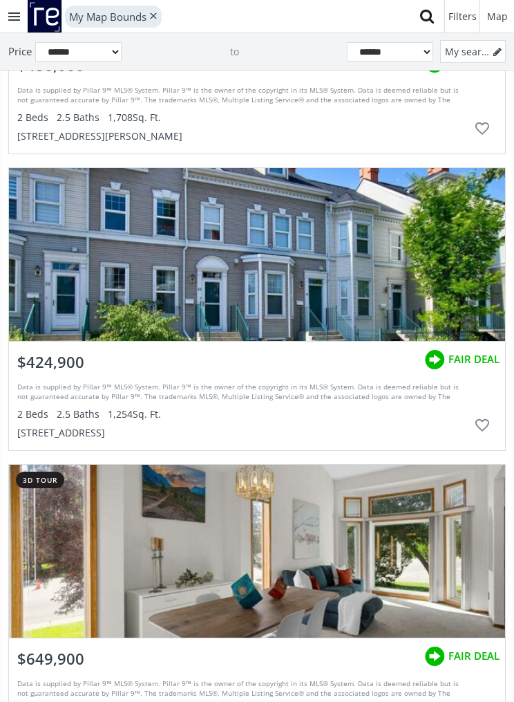
click at [74, 431] on div "22 Prestwick Gardens SE, Calgary, AB T2Z 3V3" at bounding box center [242, 433] width 451 height 14
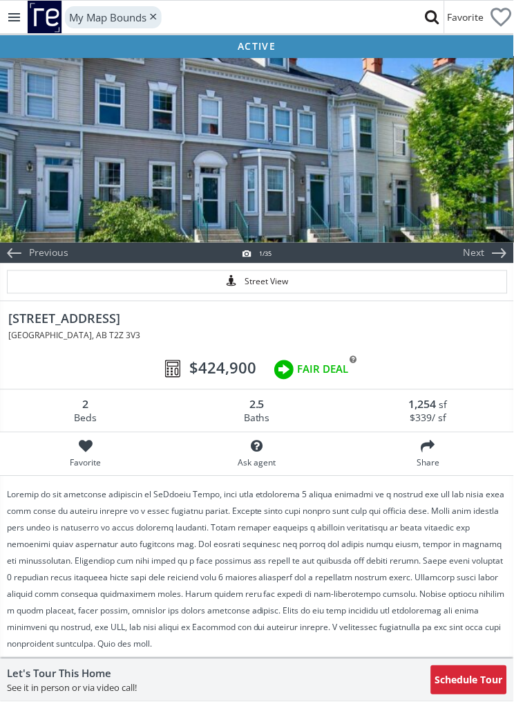
click at [73, 321] on span "22 Prestwick Gardens SE" at bounding box center [257, 318] width 498 height 12
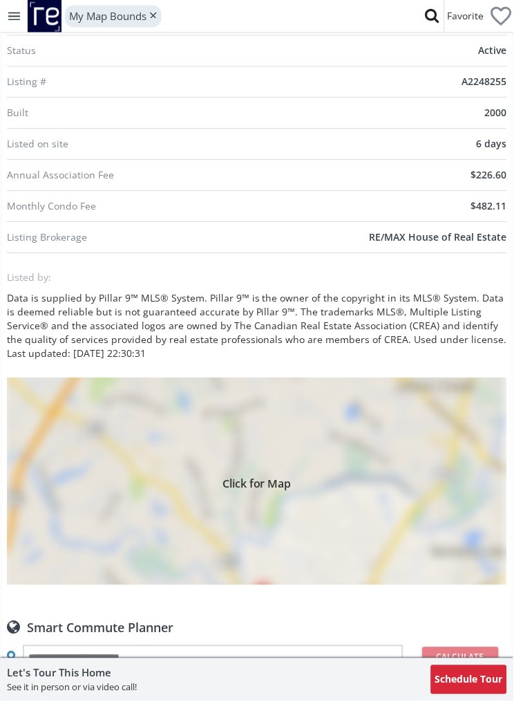
scroll to position [799, 0]
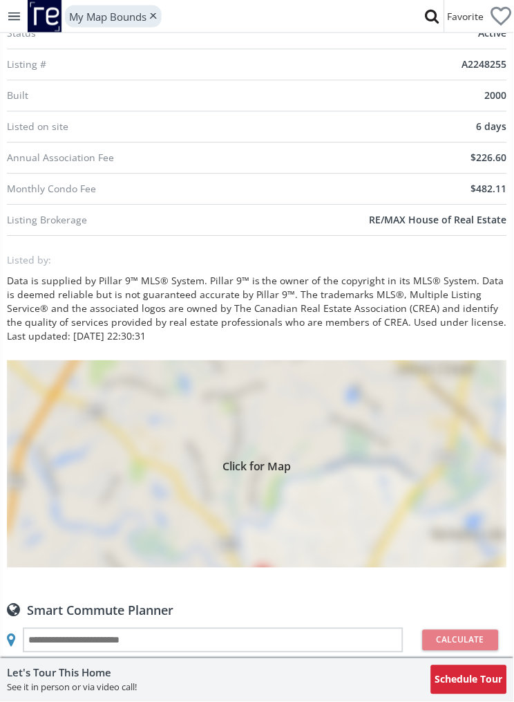
click at [182, 470] on div "Click for Map" at bounding box center [257, 464] width 500 height 207
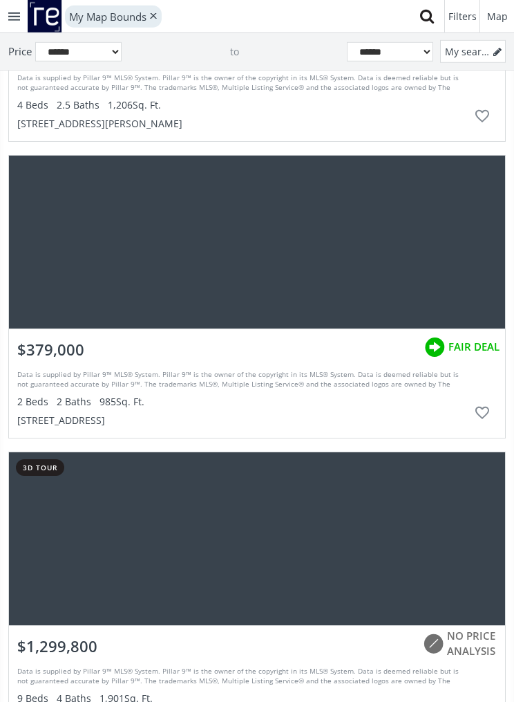
scroll to position [113682, 0]
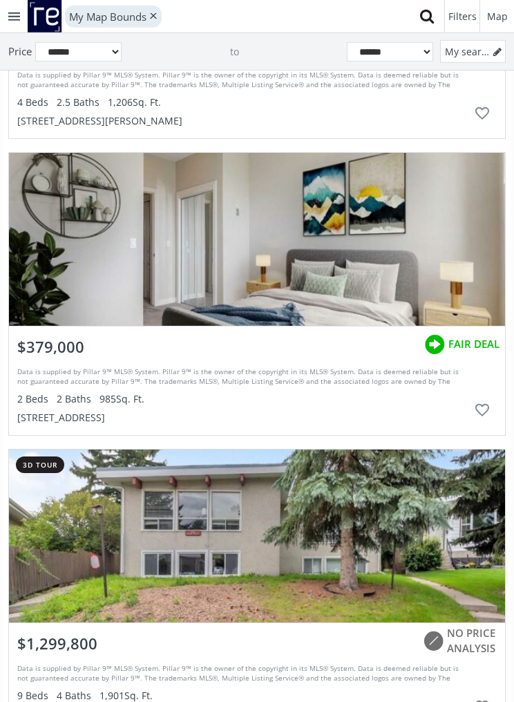
click at [438, 251] on div "grid" at bounding box center [257, 239] width 496 height 173
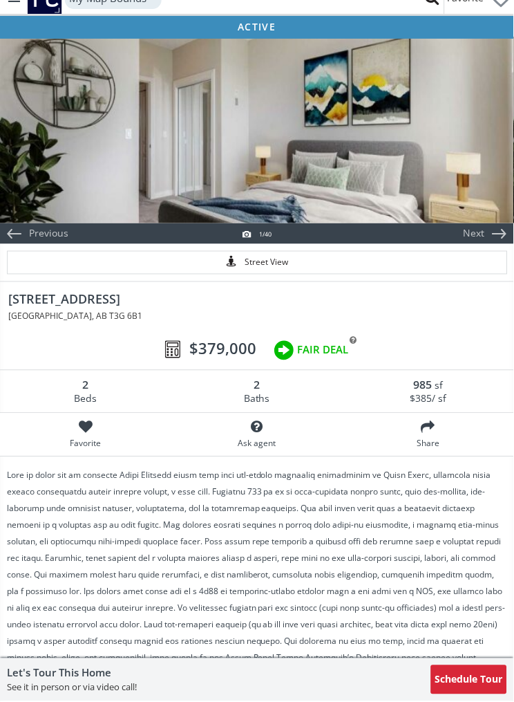
scroll to position [20, 0]
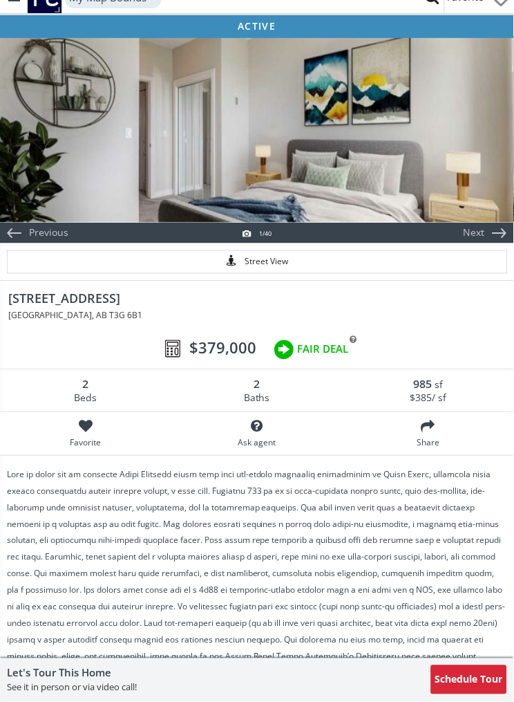
click at [476, 195] on div at bounding box center [257, 129] width 514 height 187
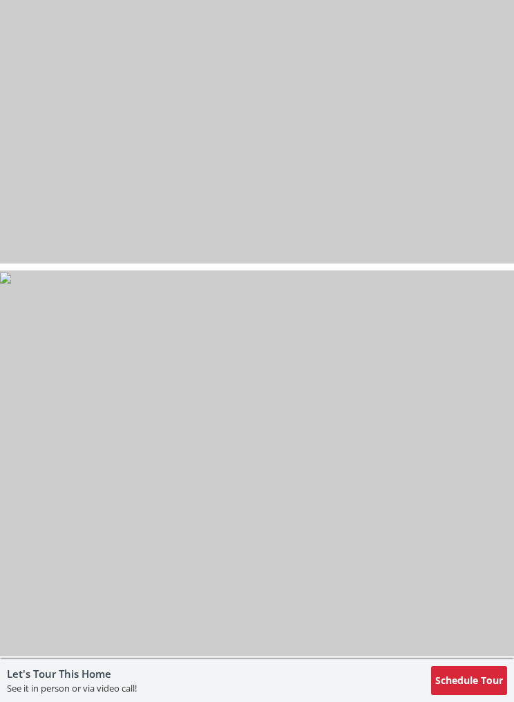
scroll to position [6475, 0]
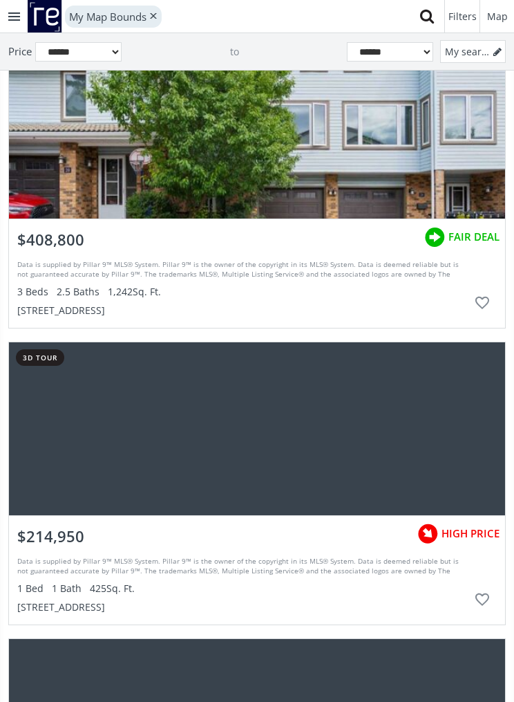
scroll to position [116150, 0]
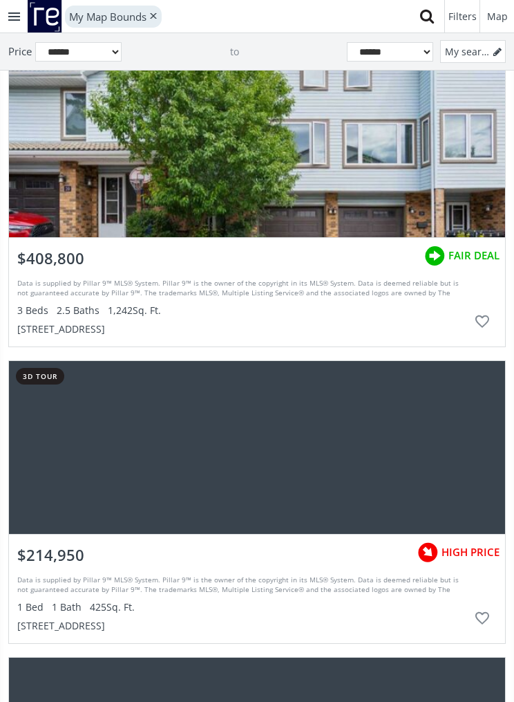
click at [379, 146] on div "grid" at bounding box center [257, 150] width 496 height 173
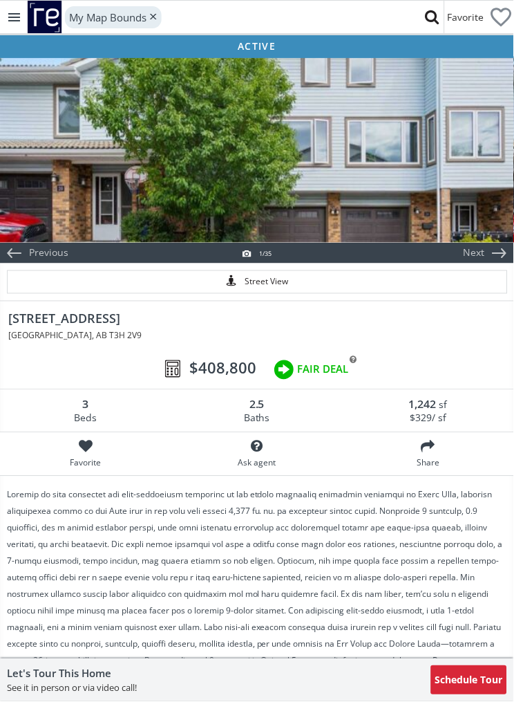
click at [395, 152] on div at bounding box center [257, 149] width 514 height 187
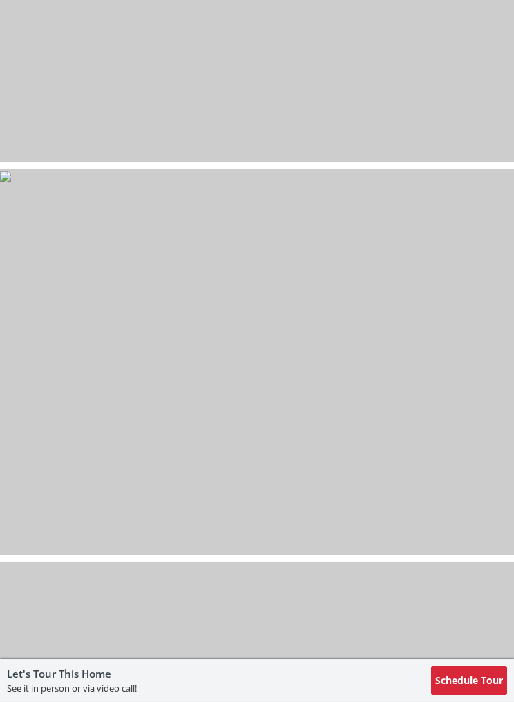
scroll to position [11298, 0]
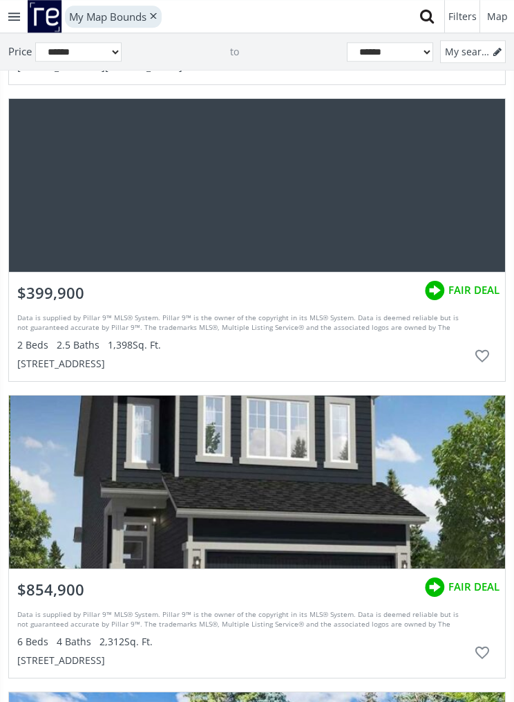
scroll to position [118047, 0]
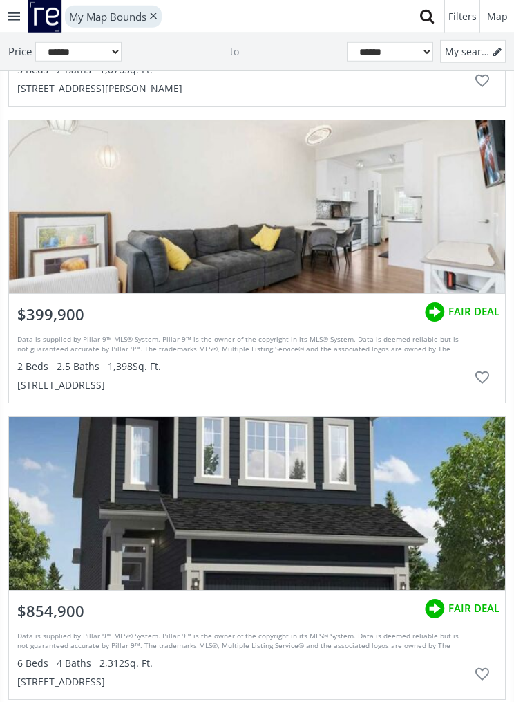
click at [393, 235] on div "grid" at bounding box center [257, 206] width 496 height 173
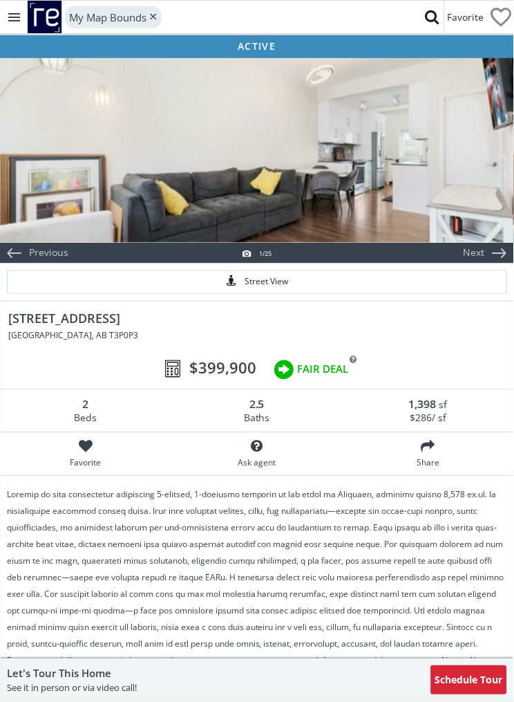
click at [408, 241] on div at bounding box center [257, 149] width 514 height 187
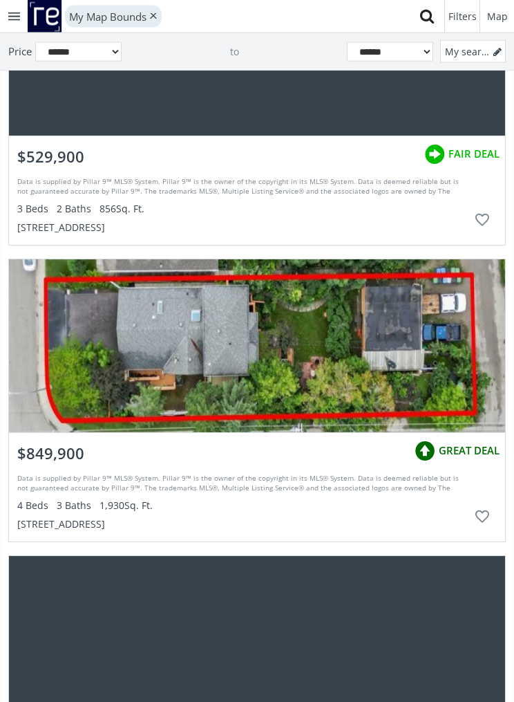
scroll to position [119257, 0]
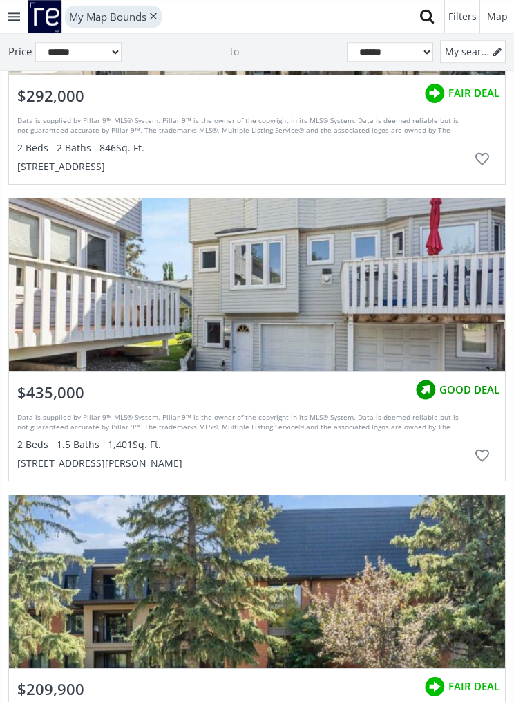
scroll to position [120118, 0]
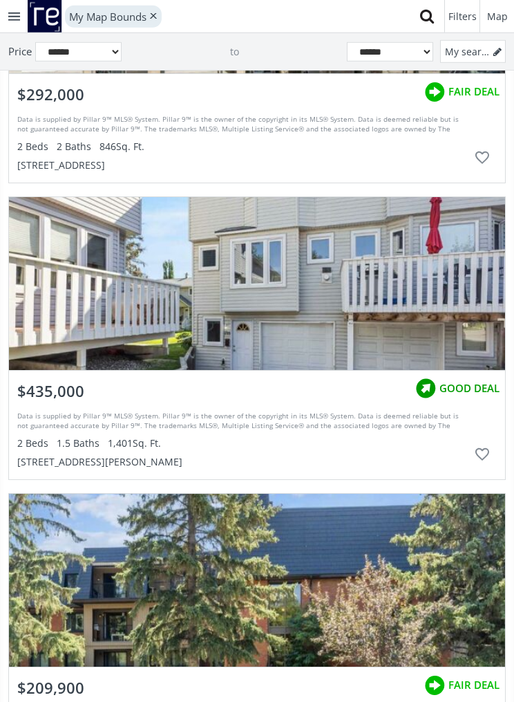
click at [310, 276] on div "grid" at bounding box center [257, 283] width 496 height 173
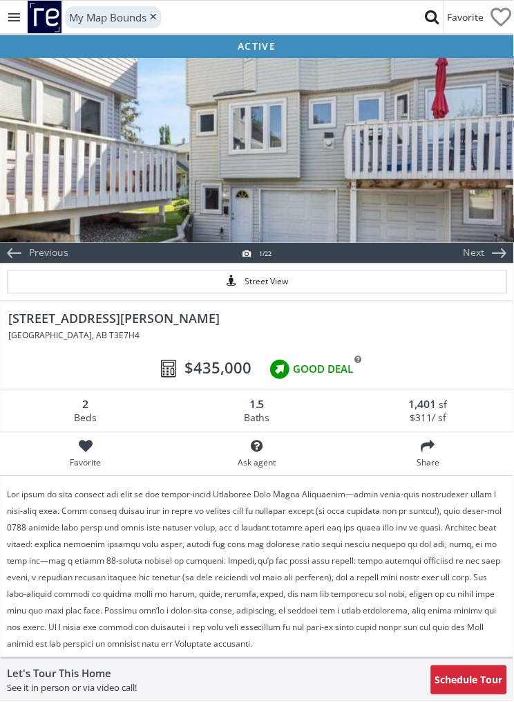
click at [394, 199] on div at bounding box center [257, 149] width 514 height 187
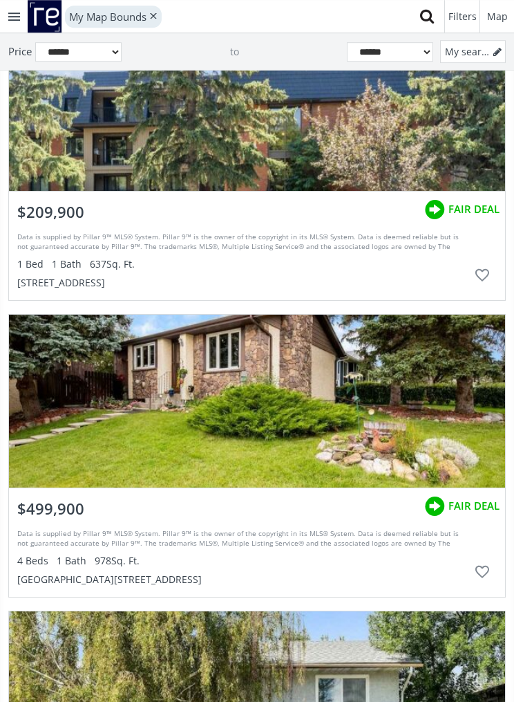
scroll to position [120297, 0]
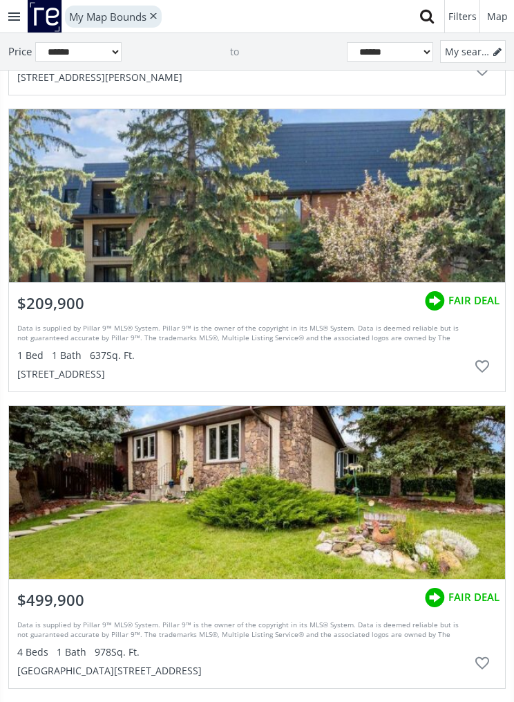
click at [411, 462] on div "grid" at bounding box center [257, 492] width 496 height 173
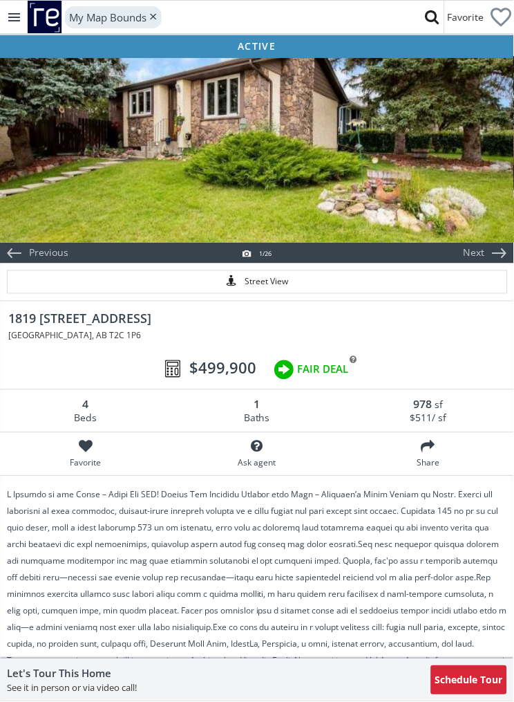
click at [413, 458] on span "Share" at bounding box center [429, 463] width 158 height 12
click at [436, 124] on div at bounding box center [257, 149] width 514 height 187
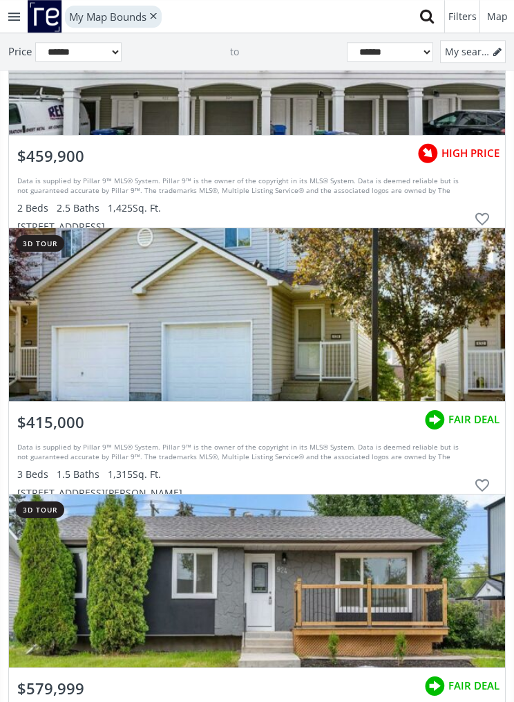
scroll to position [126796, 0]
click at [103, 310] on div "grid" at bounding box center [257, 314] width 496 height 173
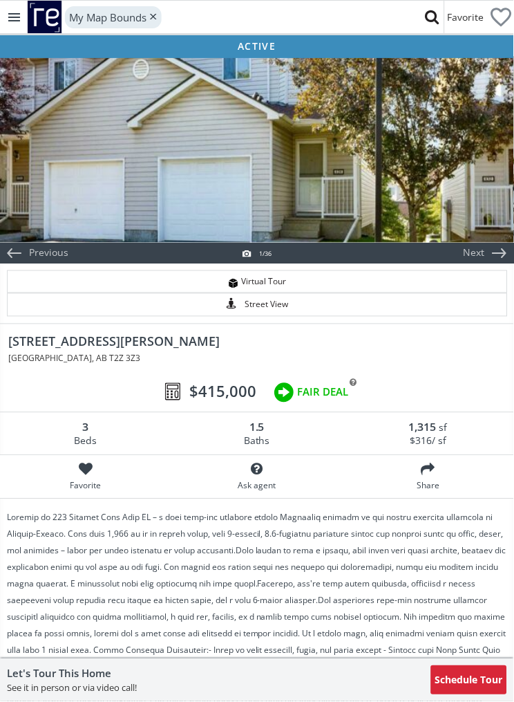
click at [364, 186] on div at bounding box center [257, 149] width 514 height 187
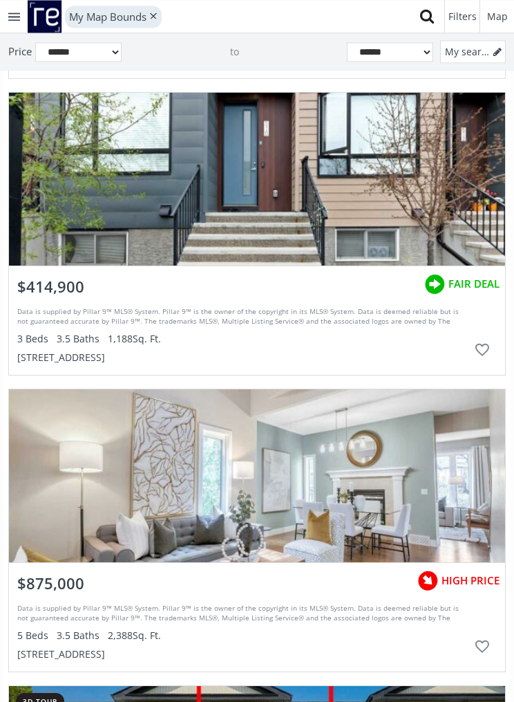
scroll to position [129727, 0]
click at [256, 194] on div "grid" at bounding box center [257, 179] width 496 height 173
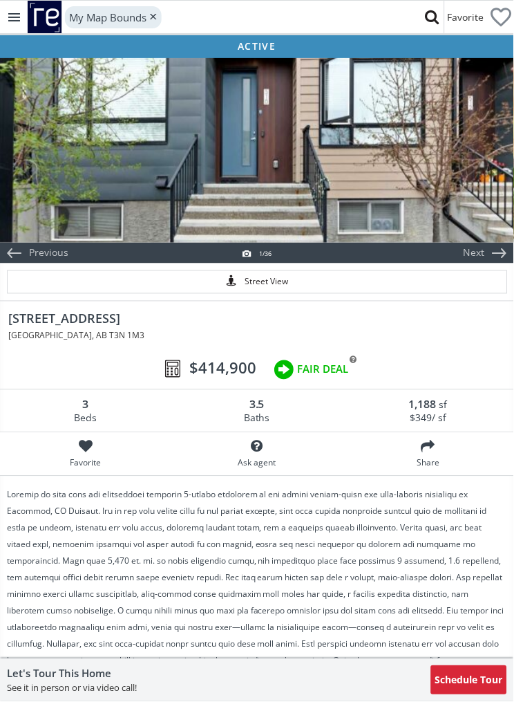
click at [290, 207] on div at bounding box center [257, 149] width 514 height 187
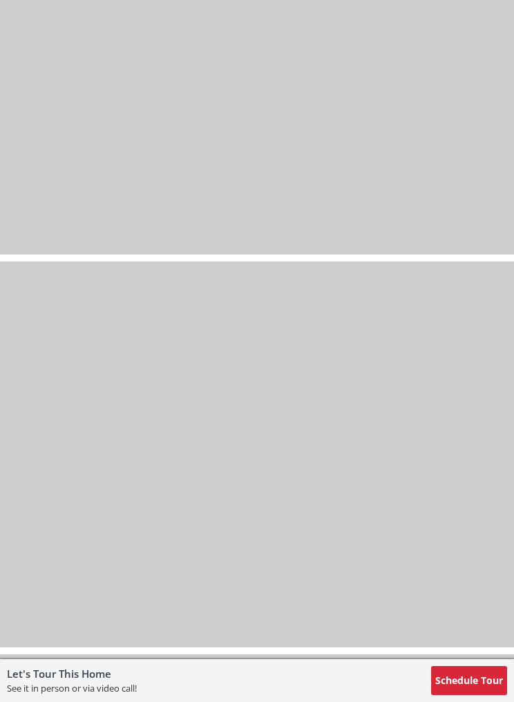
scroll to position [3438, 0]
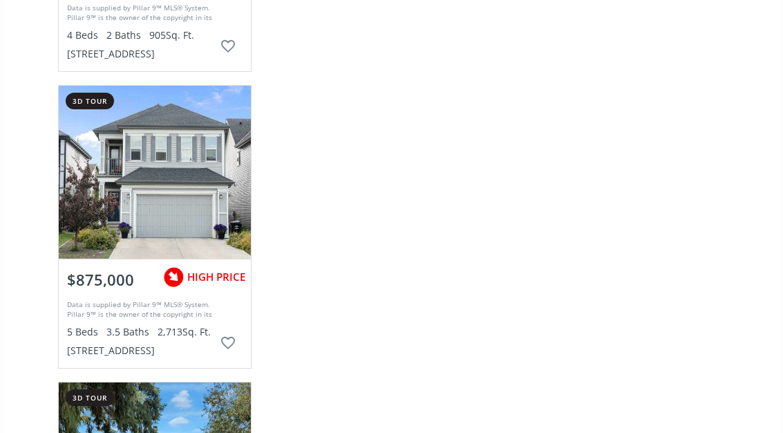
scroll to position [81773, 0]
